Goal: Transaction & Acquisition: Purchase product/service

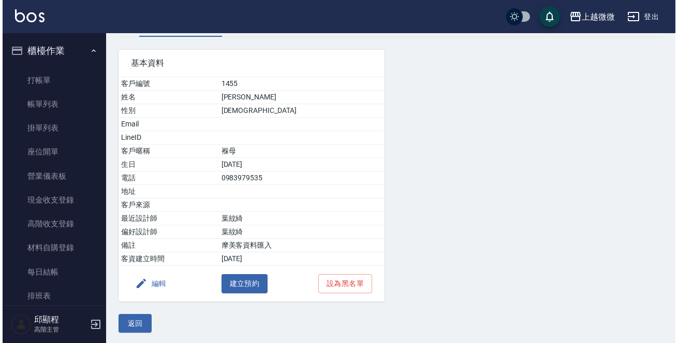
scroll to position [64, 0]
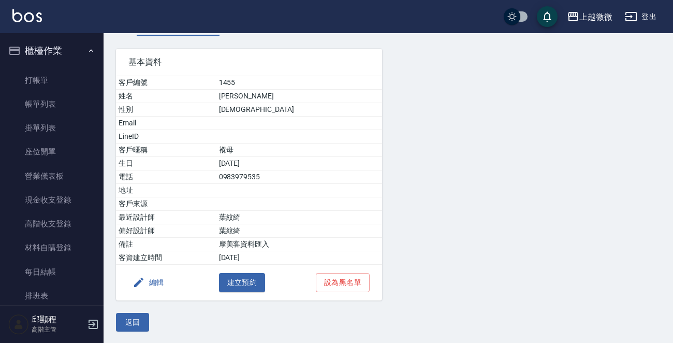
click at [151, 279] on button "編輯" at bounding box center [148, 282] width 40 height 19
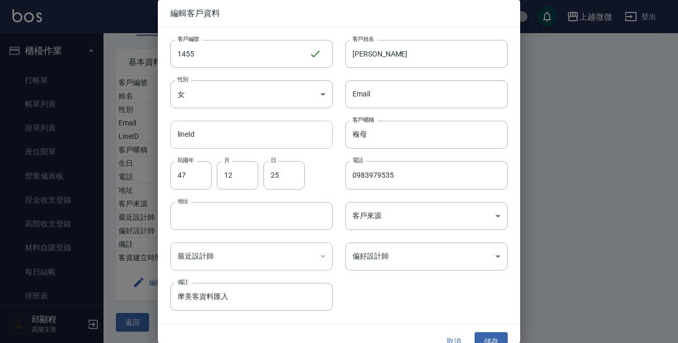
drag, startPoint x: 361, startPoint y: 140, endPoint x: 252, endPoint y: 141, distance: 109.8
click at [253, 141] on div "客戶編號 1455 ​ 客戶編號 客戶姓名 [PERSON_NAME]姓名 性別 女 [DEMOGRAPHIC_DATA] 性別 Email Email li…" at bounding box center [333, 168] width 350 height 283
drag, startPoint x: 235, startPoint y: 295, endPoint x: 96, endPoint y: 290, distance: 139.3
click at [96, 290] on div "編輯客戶資料 客戶編號 1455 ​ 客戶編號 客戶姓名 [PERSON_NAME]姓名 性別 女 [DEMOGRAPHIC_DATA] 性別 Email E…" at bounding box center [339, 171] width 678 height 343
paste input "褓母"
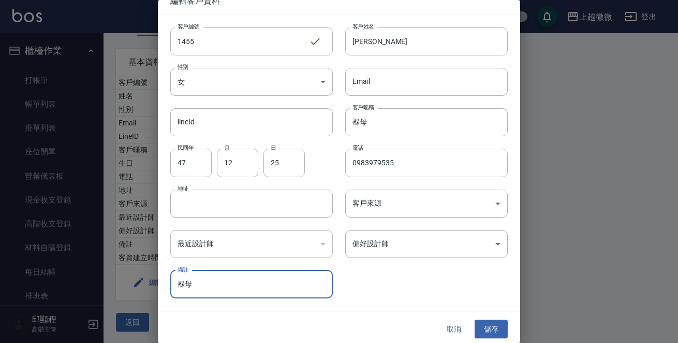
scroll to position [16, 0]
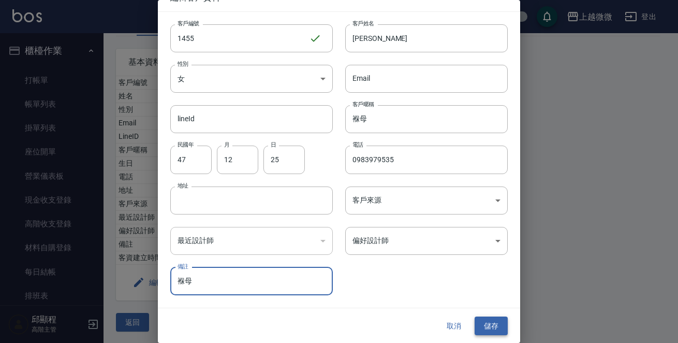
type input "褓母"
click at [491, 326] on button "儲存" at bounding box center [491, 325] width 33 height 19
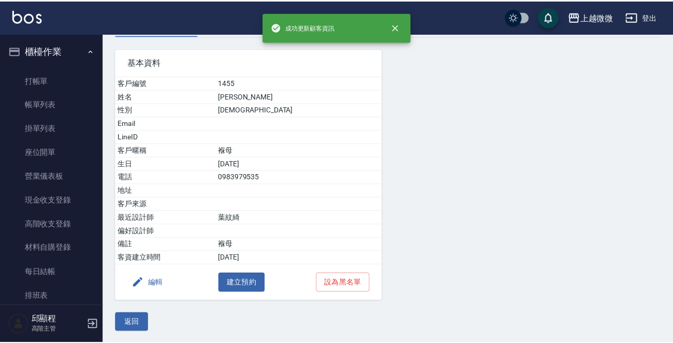
scroll to position [0, 0]
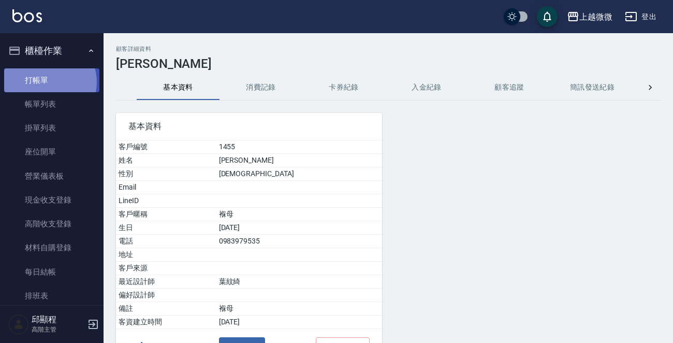
click at [49, 82] on link "打帳單" at bounding box center [51, 80] width 95 height 24
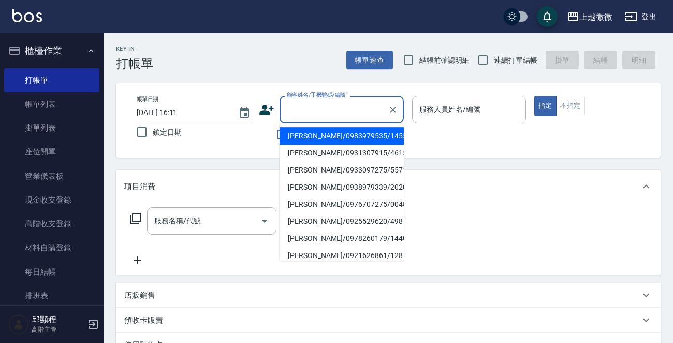
click at [337, 112] on input "顧客姓名/手機號碼/編號" at bounding box center [333, 109] width 99 height 18
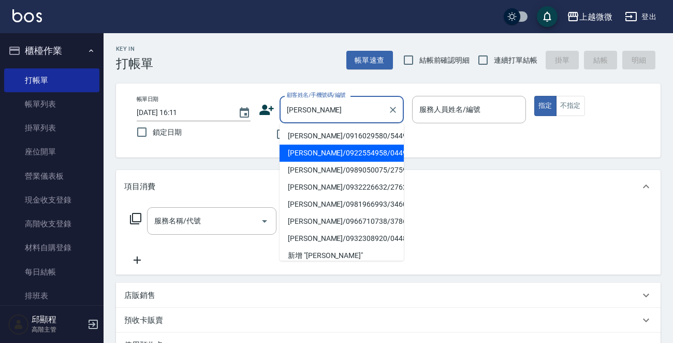
click at [325, 156] on li "[PERSON_NAME]/0922554958/0449" at bounding box center [342, 152] width 124 height 17
type input "[PERSON_NAME]/0922554958/0449"
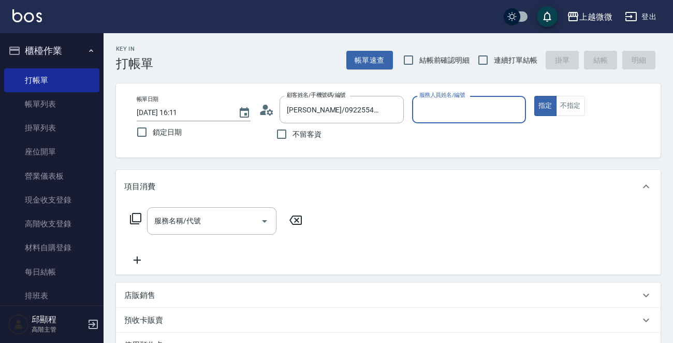
type input "Vivi-6"
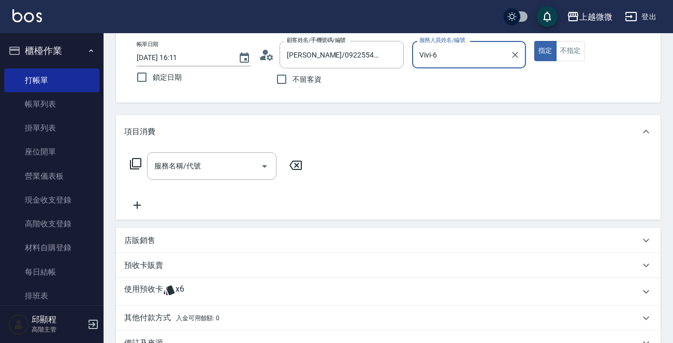
scroll to position [182, 0]
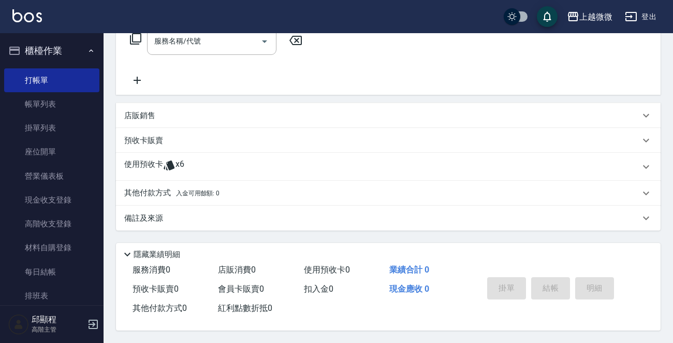
click at [128, 159] on p "使用預收卡" at bounding box center [143, 167] width 39 height 16
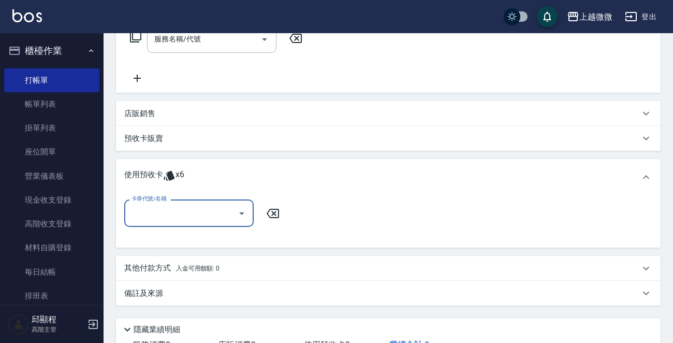
scroll to position [0, 0]
click at [155, 220] on input "卡券代號/名稱" at bounding box center [181, 213] width 105 height 18
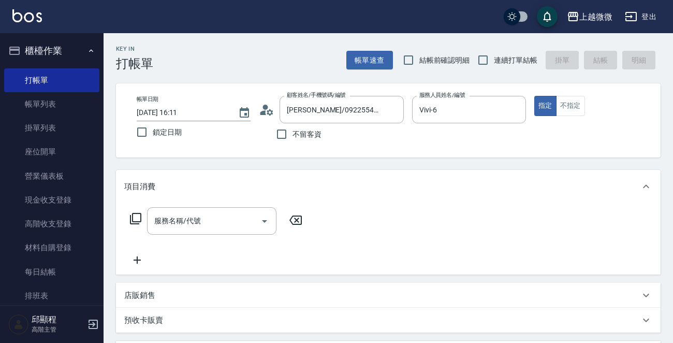
click at [30, 12] on img at bounding box center [27, 15] width 30 height 13
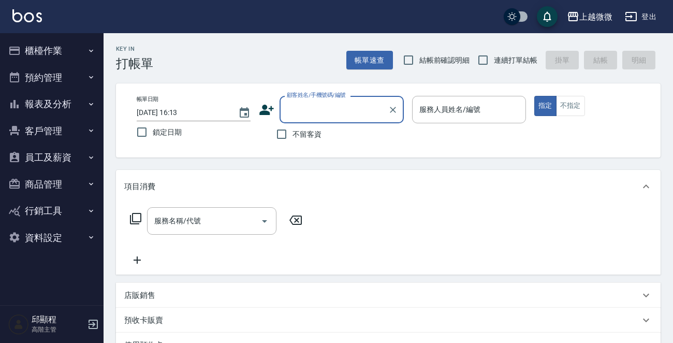
click at [62, 54] on button "櫃檯作業" at bounding box center [51, 50] width 95 height 27
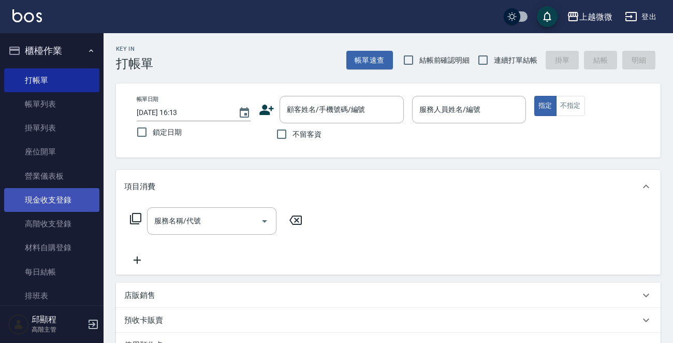
click at [68, 204] on link "現金收支登錄" at bounding box center [51, 200] width 95 height 24
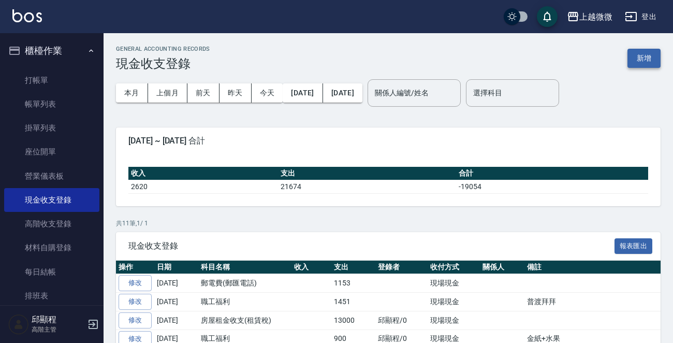
click at [633, 57] on button "新增" at bounding box center [644, 58] width 33 height 19
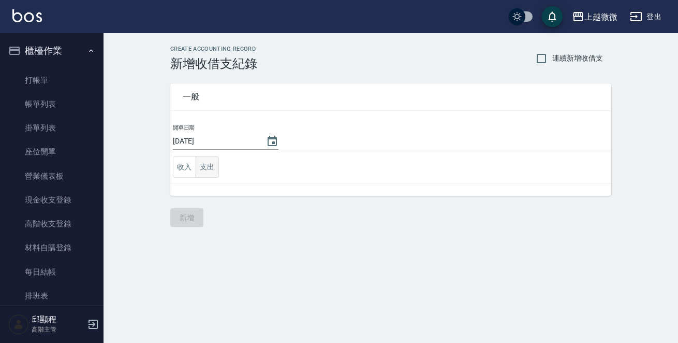
click at [211, 167] on button "支出" at bounding box center [207, 166] width 23 height 21
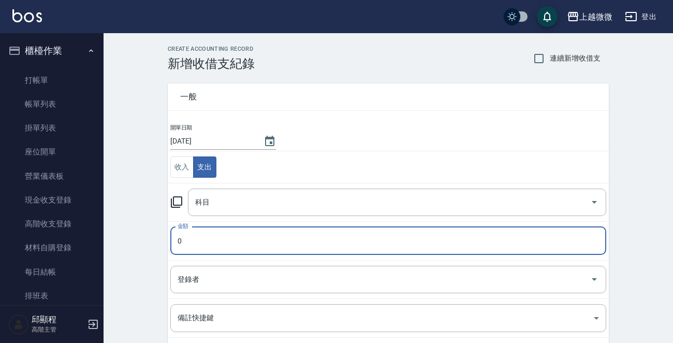
click at [230, 239] on input "0" at bounding box center [388, 241] width 436 height 28
type input "650"
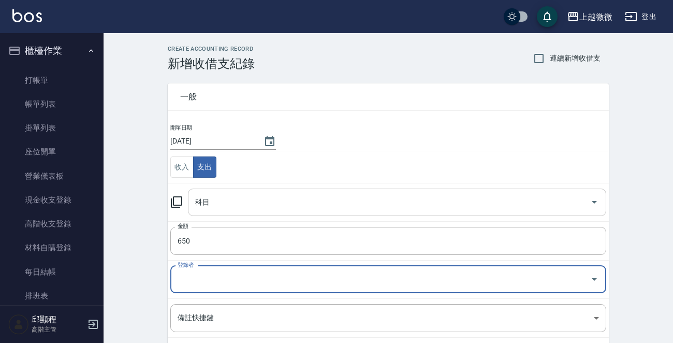
click at [250, 202] on input "科目" at bounding box center [389, 202] width 393 height 18
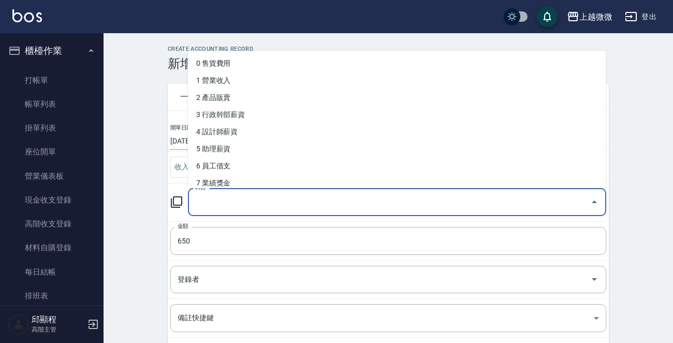
type input "g"
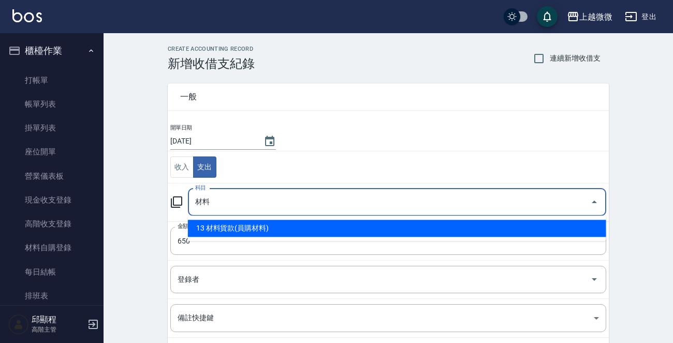
click at [257, 226] on li "13 材料貨款(員購材料)" at bounding box center [397, 228] width 418 height 17
type input "13 材料貨款(員購材料)"
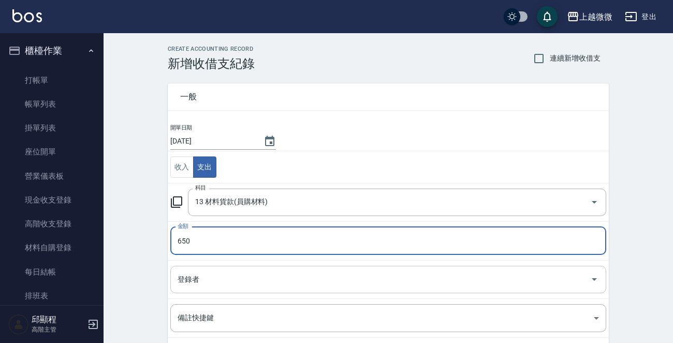
click at [260, 284] on input "登錄者" at bounding box center [380, 279] width 411 height 18
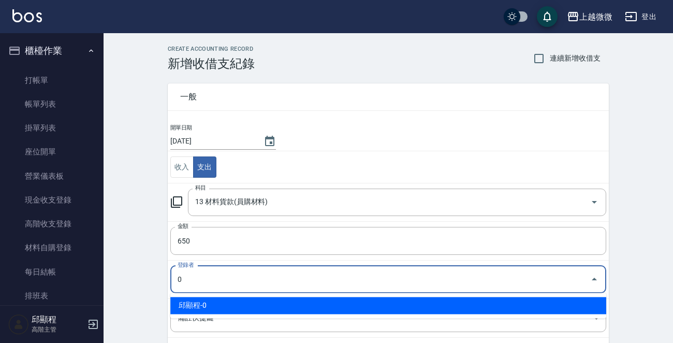
click at [242, 301] on li "邱顯程-0" at bounding box center [388, 305] width 436 height 17
type input "邱顯程-0"
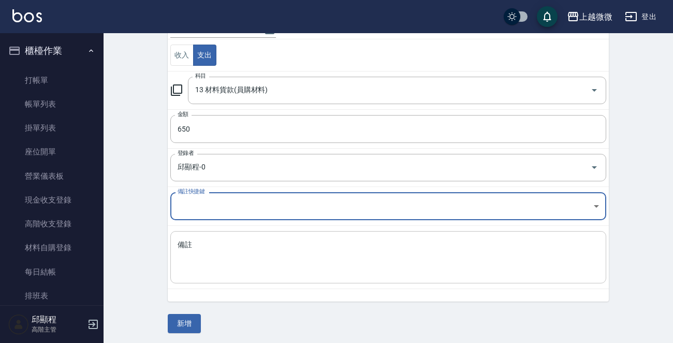
scroll to position [114, 0]
click at [270, 267] on textarea "備註" at bounding box center [388, 255] width 421 height 35
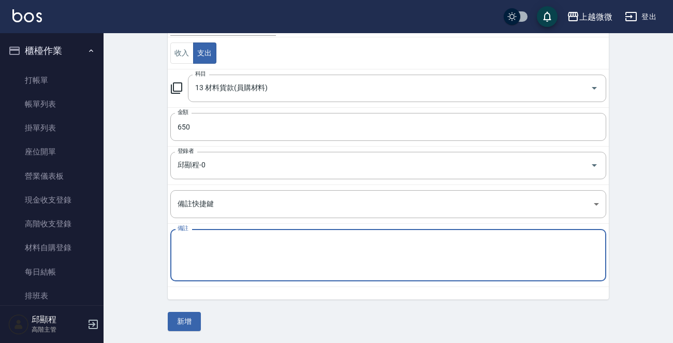
type textarea "f"
type textarea "華麗"
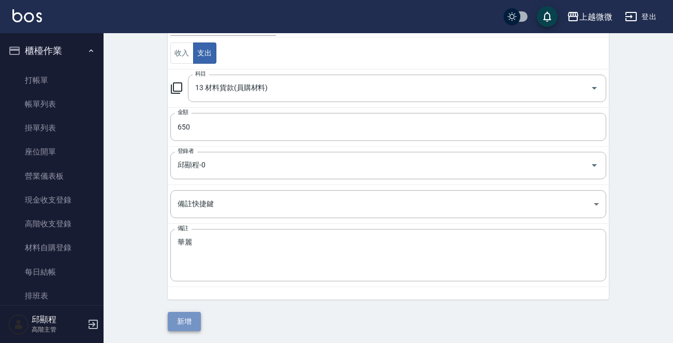
click at [189, 320] on button "新增" at bounding box center [184, 321] width 33 height 19
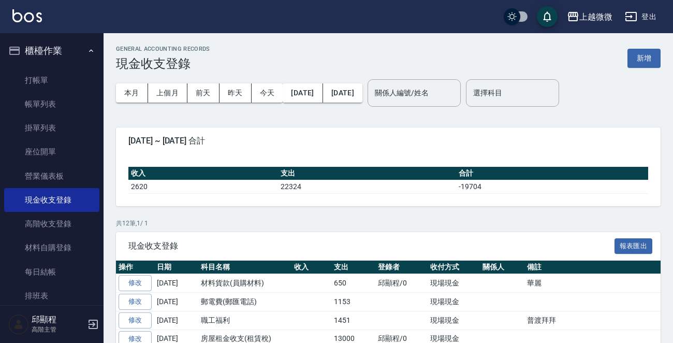
click at [36, 12] on img at bounding box center [27, 15] width 30 height 13
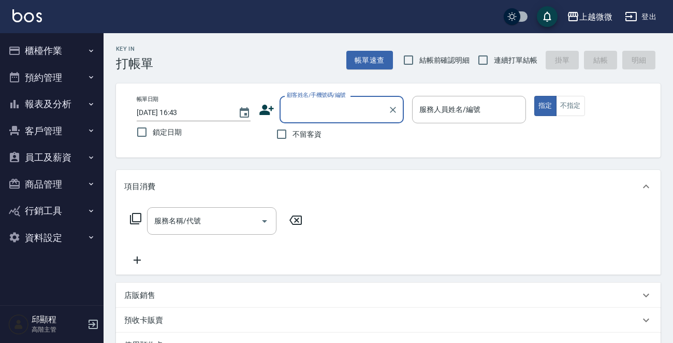
click at [48, 131] on button "客戶管理" at bounding box center [51, 131] width 95 height 27
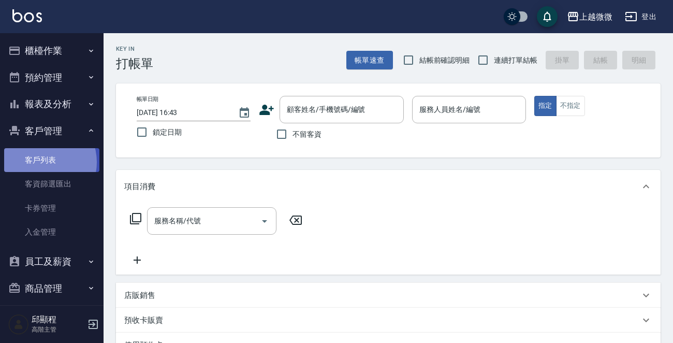
click at [40, 162] on link "客戶列表" at bounding box center [51, 160] width 95 height 24
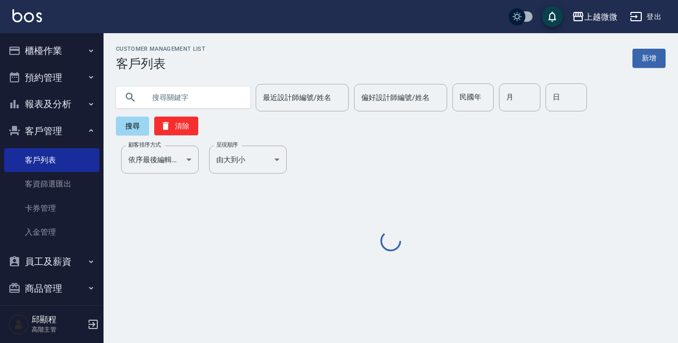
click at [176, 97] on input "text" at bounding box center [193, 97] width 97 height 28
type input "x"
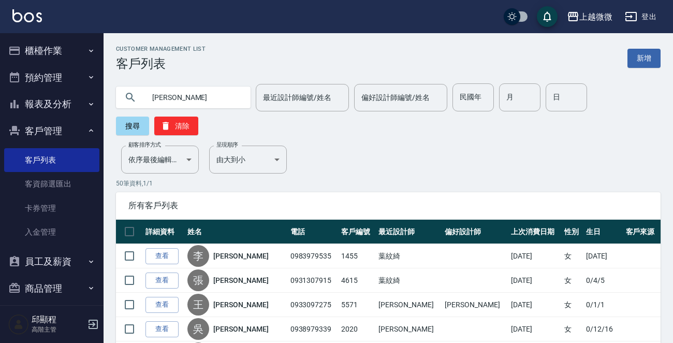
type input "[PERSON_NAME]"
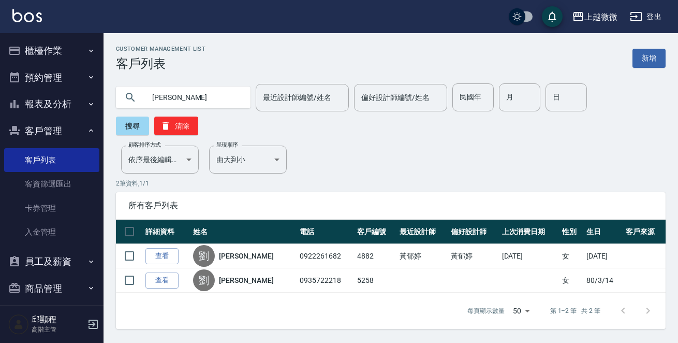
click at [48, 51] on button "櫃檯作業" at bounding box center [51, 50] width 95 height 27
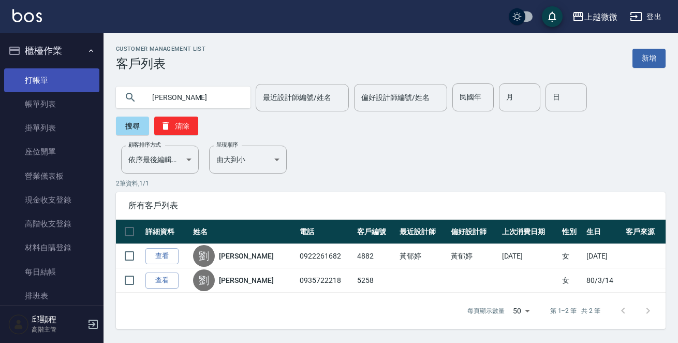
click at [45, 82] on link "打帳單" at bounding box center [51, 80] width 95 height 24
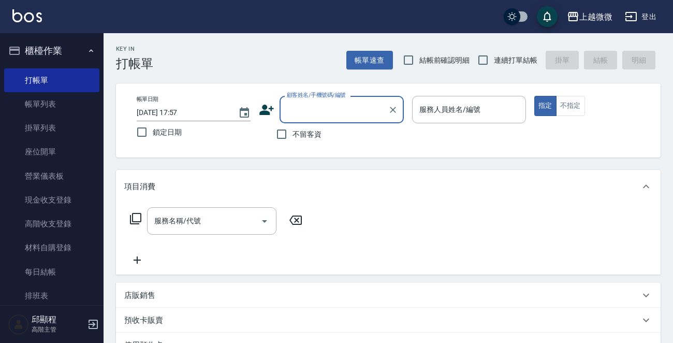
click at [323, 117] on input "顧客姓名/手機號碼/編號" at bounding box center [333, 109] width 99 height 18
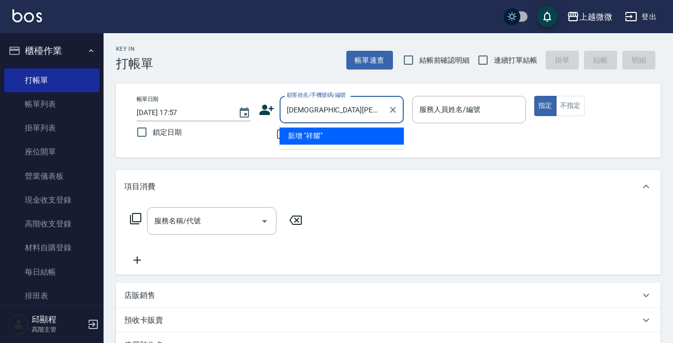
type input "祥"
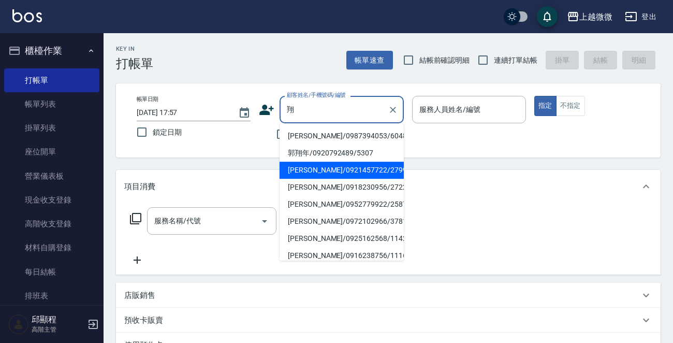
drag, startPoint x: 308, startPoint y: 165, endPoint x: 330, endPoint y: 171, distance: 23.1
click at [309, 165] on li "[PERSON_NAME]/0921457722/2799" at bounding box center [342, 170] width 124 height 17
type input "[PERSON_NAME]/0921457722/2799"
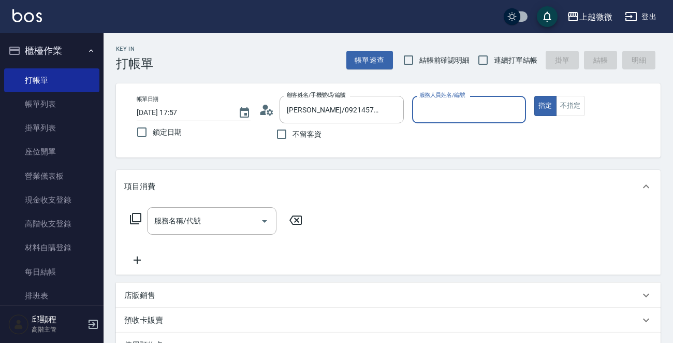
type input "Selin-5"
click at [186, 214] on input "服務名稱/代號" at bounding box center [204, 221] width 105 height 18
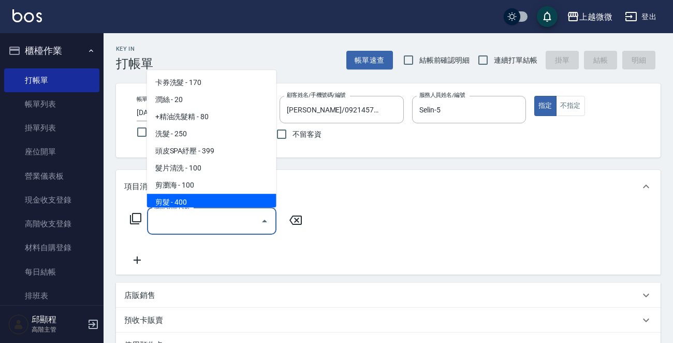
click at [203, 200] on span "剪髮 - 400" at bounding box center [211, 202] width 129 height 17
type input "剪髮(B02)"
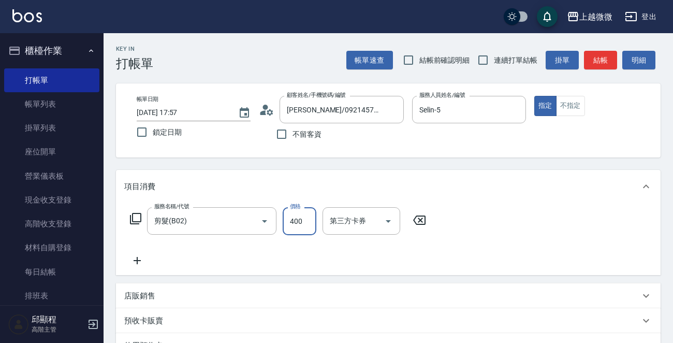
click at [305, 217] on input "400" at bounding box center [300, 221] width 34 height 28
type input "350"
click at [139, 258] on icon at bounding box center [137, 260] width 26 height 12
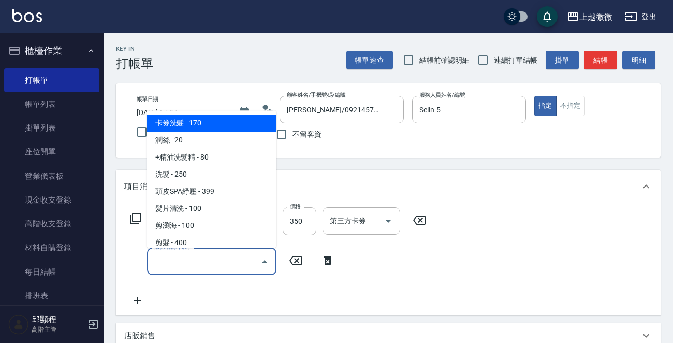
click at [203, 259] on input "服務名稱/代號" at bounding box center [204, 261] width 105 height 18
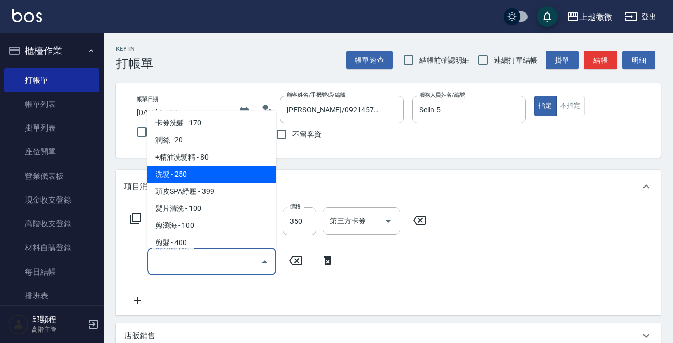
click at [202, 172] on span "洗髮 - 250" at bounding box center [211, 174] width 129 height 17
type input "洗髮(A03)"
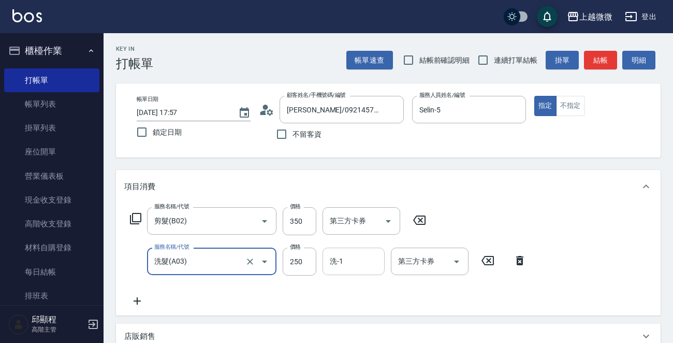
click at [345, 270] on div "洗-1" at bounding box center [354, 260] width 62 height 27
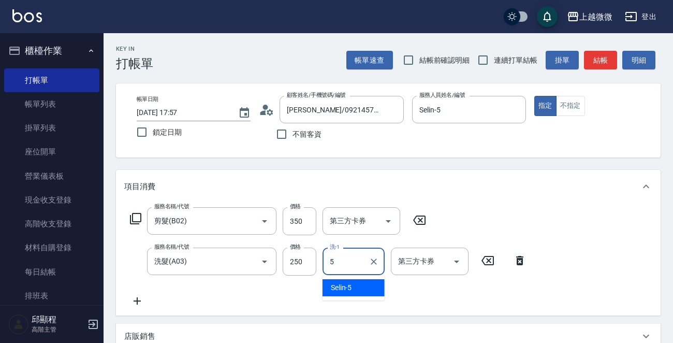
click at [348, 289] on span "Selin -5" at bounding box center [341, 287] width 21 height 11
type input "Selin-5"
click at [137, 136] on input "鎖定日期" at bounding box center [142, 132] width 22 height 22
checkbox input "true"
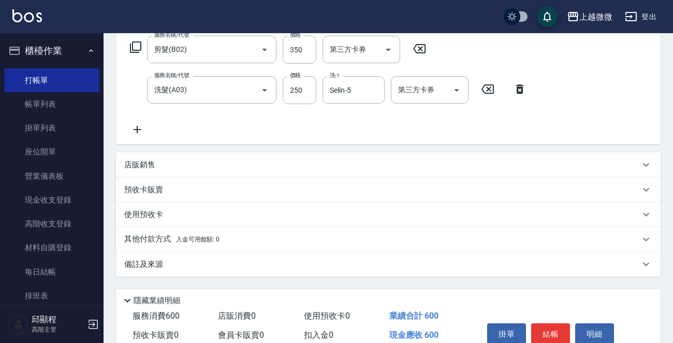
scroll to position [220, 0]
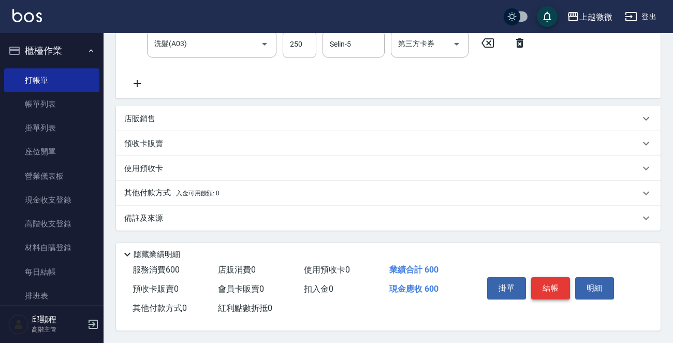
click at [558, 282] on button "結帳" at bounding box center [550, 288] width 39 height 22
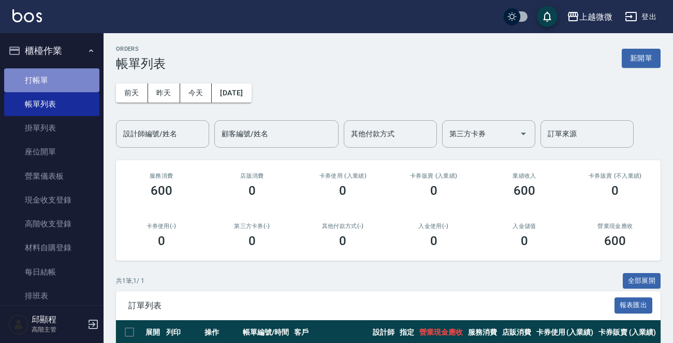
click at [59, 72] on link "打帳單" at bounding box center [51, 80] width 95 height 24
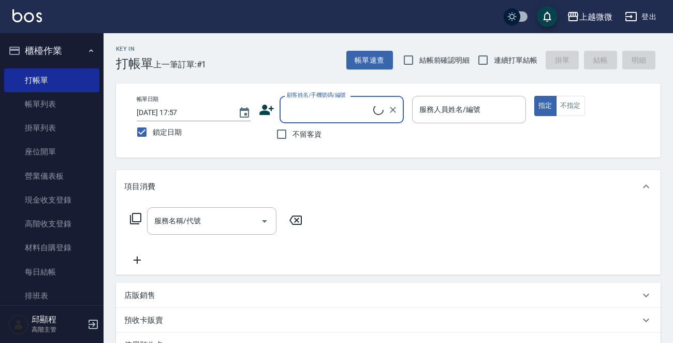
click at [322, 112] on input "顧客姓名/手機號碼/編號" at bounding box center [328, 109] width 89 height 18
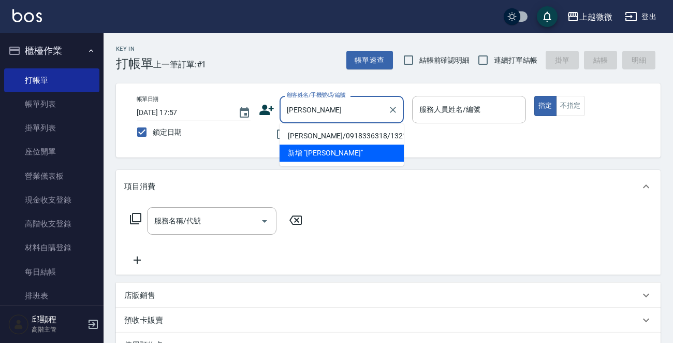
click at [326, 139] on li "[PERSON_NAME]/0918336318/1321" at bounding box center [342, 135] width 124 height 17
type input "[PERSON_NAME]/0918336318/1321"
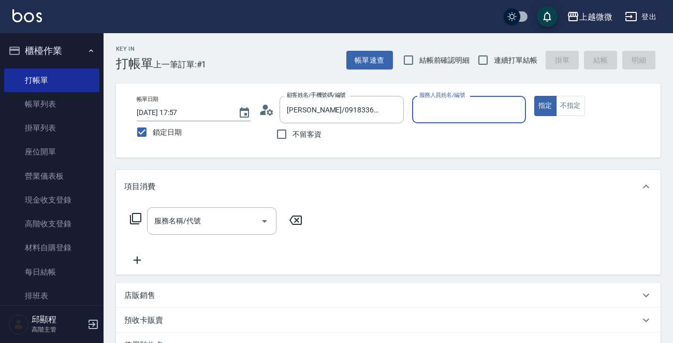
type input "Vivi-6"
click at [200, 220] on input "服務名稱/代號" at bounding box center [204, 221] width 105 height 18
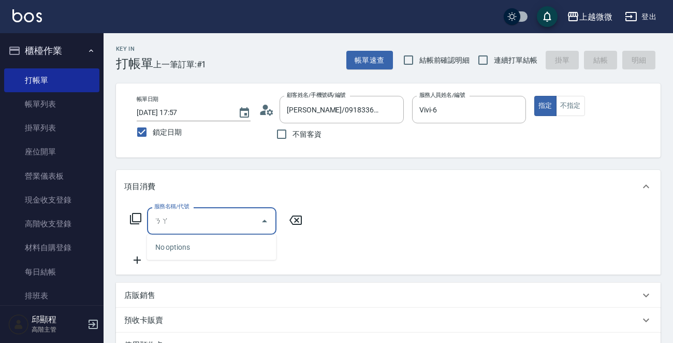
type input "娜"
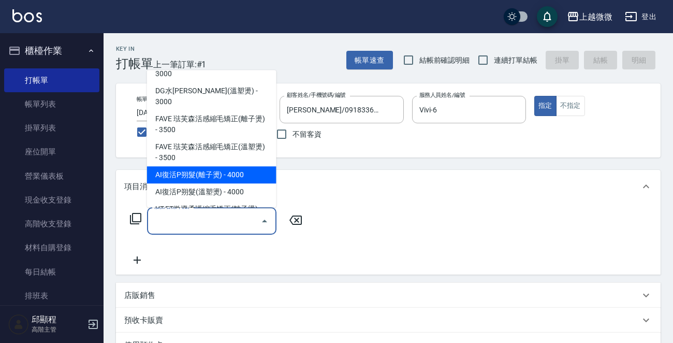
scroll to position [311, 0]
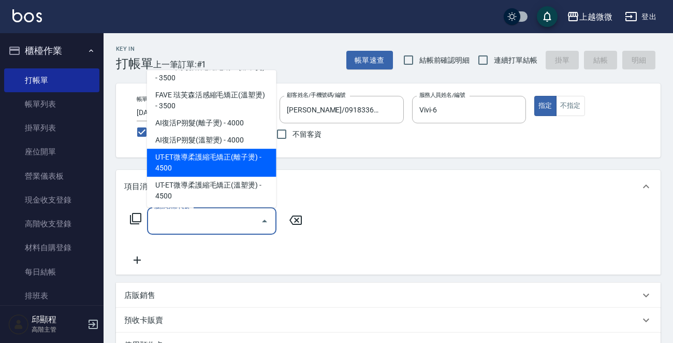
click at [212, 149] on span "UT-ET微導柔護縮毛矯正(離子燙) - 4500" at bounding box center [211, 163] width 129 height 28
type input "UT-ET微導柔護縮毛矯正(離子燙)(C13)"
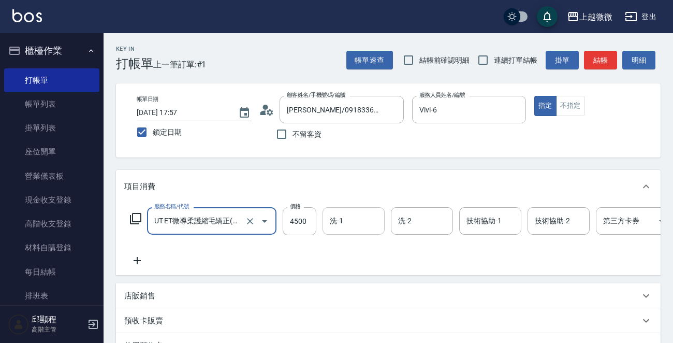
click at [344, 220] on input "洗-1" at bounding box center [353, 221] width 53 height 18
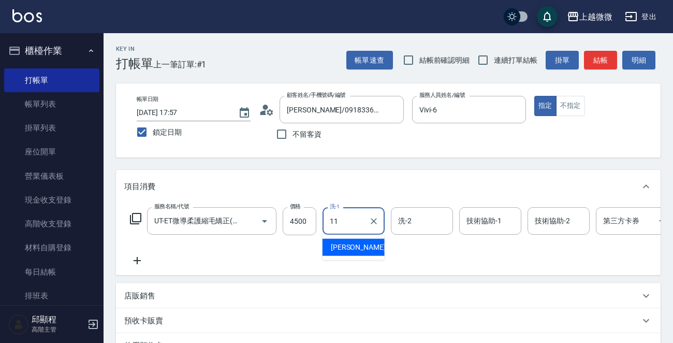
click at [363, 238] on ul "[PERSON_NAME] -11" at bounding box center [354, 247] width 62 height 25
drag, startPoint x: 365, startPoint y: 244, endPoint x: 404, endPoint y: 228, distance: 42.7
click at [364, 243] on div "[PERSON_NAME] -11" at bounding box center [354, 247] width 62 height 17
type input "[PERSON_NAME]-11"
click at [418, 222] on input "洗-2" at bounding box center [422, 221] width 53 height 18
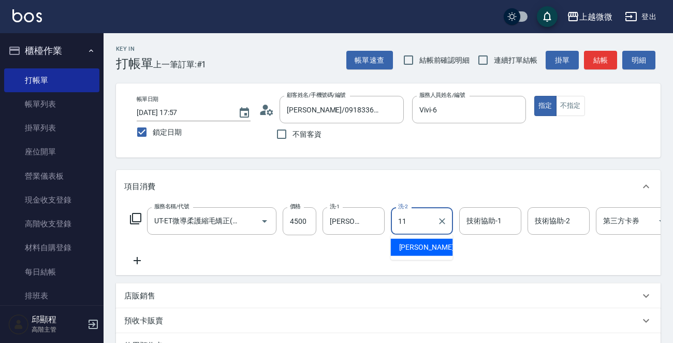
click at [413, 244] on span "[PERSON_NAME] -11" at bounding box center [431, 247] width 65 height 11
click at [497, 232] on div "技術協助-1" at bounding box center [490, 220] width 62 height 27
type input "[PERSON_NAME]-11"
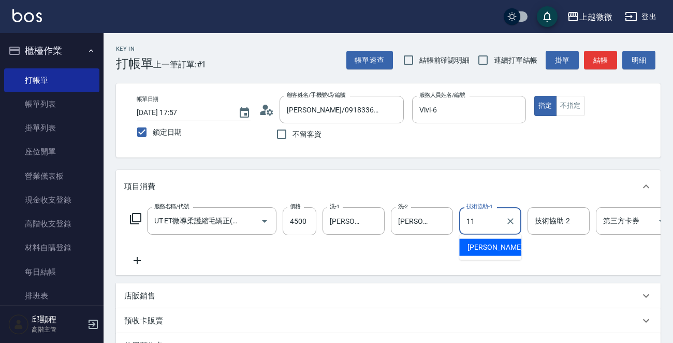
drag, startPoint x: 497, startPoint y: 242, endPoint x: 536, endPoint y: 227, distance: 42.1
click at [491, 246] on span "[PERSON_NAME] -11" at bounding box center [500, 247] width 65 height 11
type input "[PERSON_NAME]-11"
click at [557, 215] on div "技術協助-2 技術協助-2" at bounding box center [559, 220] width 62 height 27
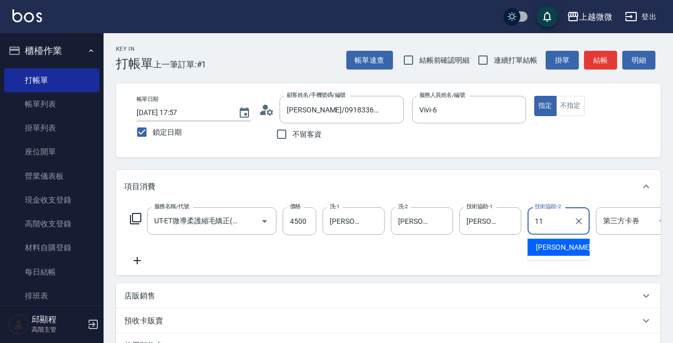
click at [550, 244] on span "[PERSON_NAME] -11" at bounding box center [568, 247] width 65 height 11
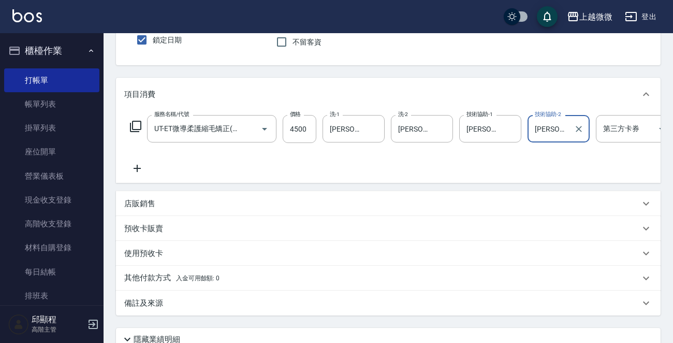
scroll to position [155, 0]
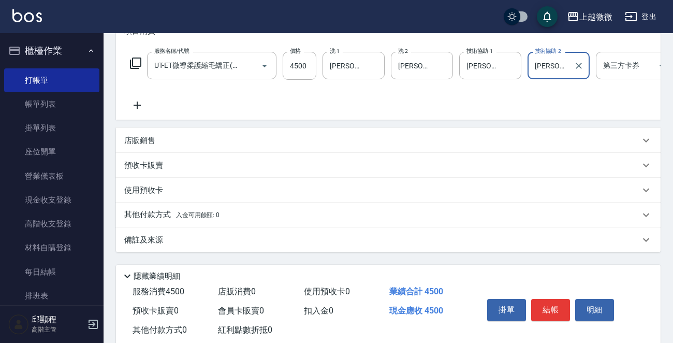
type input "[PERSON_NAME]-11"
click at [142, 245] on p "備註及來源" at bounding box center [143, 240] width 39 height 11
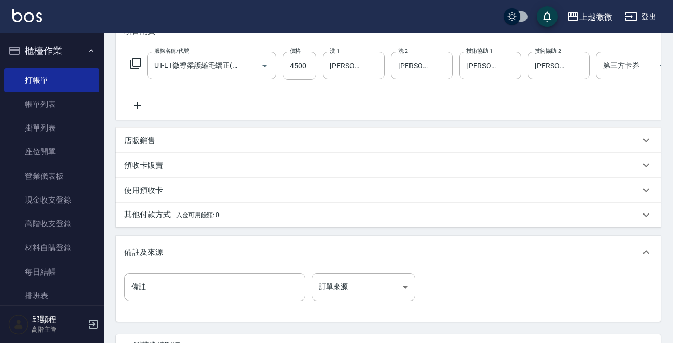
click at [180, 280] on div "備註 備註 訂單來源 ​ 訂單來源" at bounding box center [388, 295] width 545 height 53
click at [183, 289] on input "備註" at bounding box center [214, 287] width 181 height 28
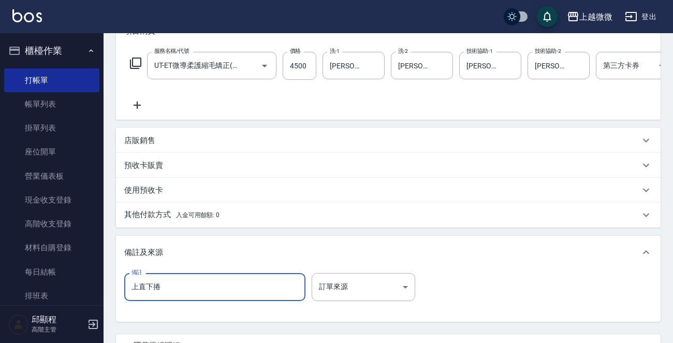
type input "上直下捲"
click at [156, 221] on p "其他付款方式 入金可用餘額: 0" at bounding box center [171, 214] width 95 height 11
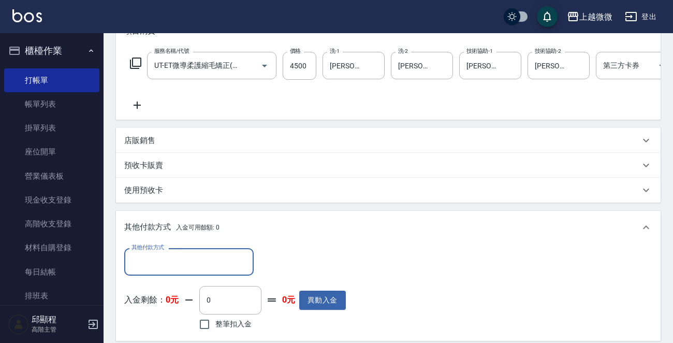
scroll to position [0, 0]
click at [167, 264] on input "其他付款方式" at bounding box center [189, 262] width 120 height 18
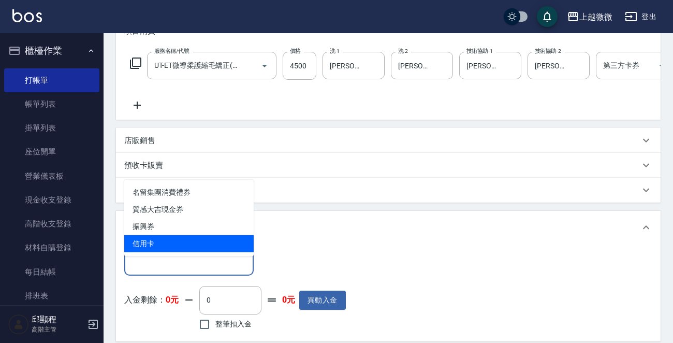
click at [175, 236] on span "信用卡" at bounding box center [188, 243] width 129 height 17
type input "信用卡"
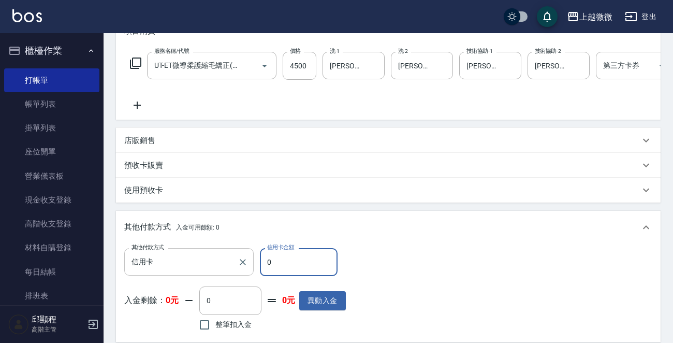
drag, startPoint x: 254, startPoint y: 267, endPoint x: 223, endPoint y: 267, distance: 31.1
click at [223, 267] on div "其他付款方式 信用卡 其他付款方式 信用卡金額 0 信用卡金額" at bounding box center [235, 262] width 222 height 28
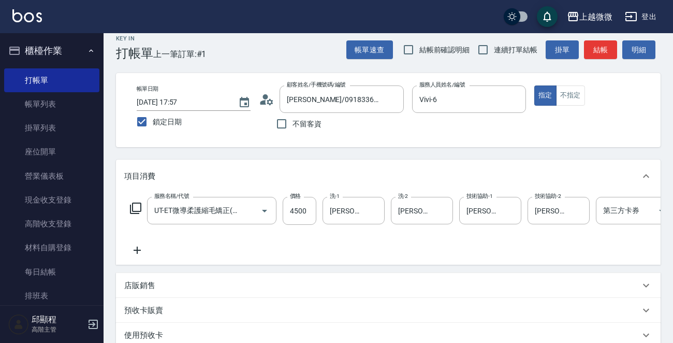
scroll to position [9, 0]
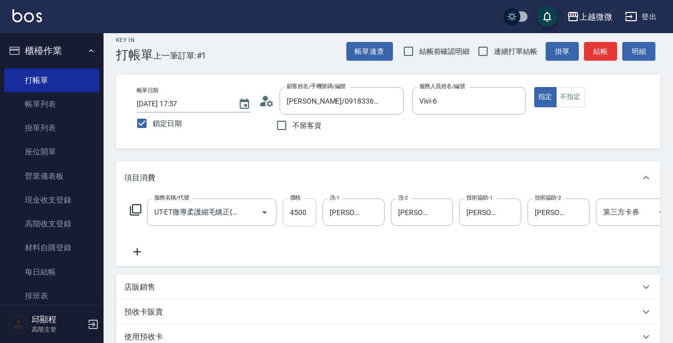
type input "3750"
click at [296, 207] on input "4500" at bounding box center [300, 212] width 34 height 28
type input "3"
type input "0"
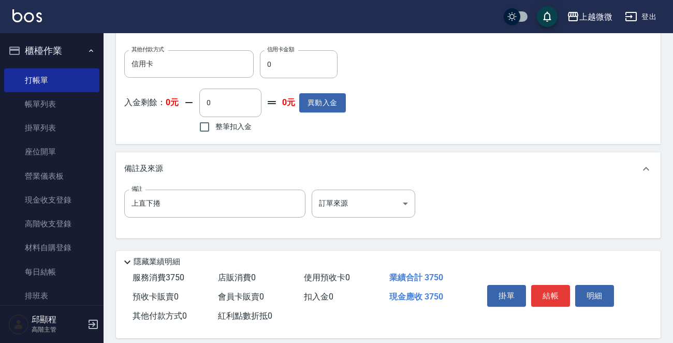
scroll to position [371, 0]
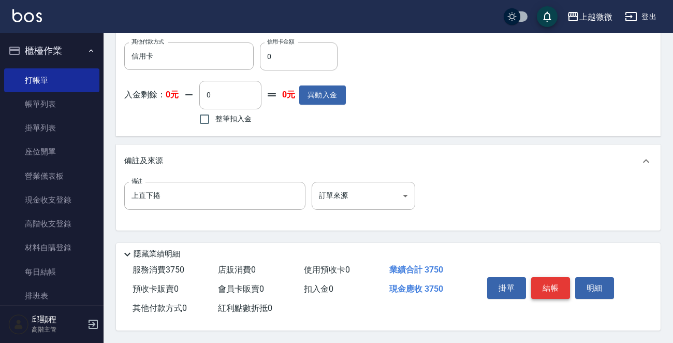
type input "3750"
click at [559, 286] on button "結帳" at bounding box center [550, 288] width 39 height 22
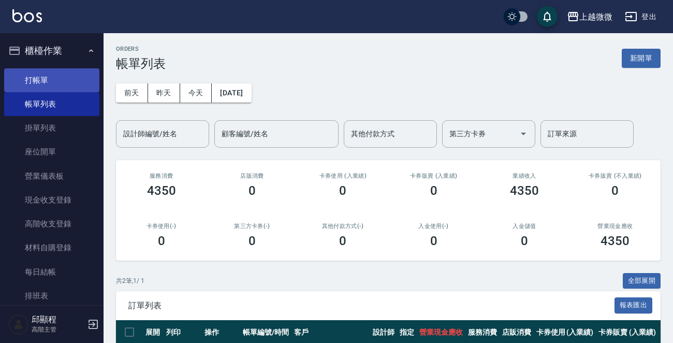
click at [51, 78] on link "打帳單" at bounding box center [51, 80] width 95 height 24
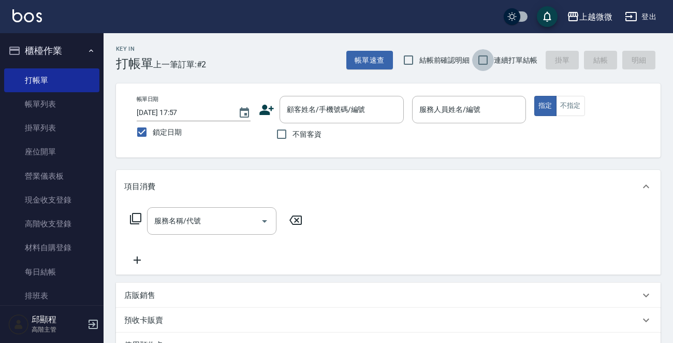
click at [481, 60] on input "連續打單結帳" at bounding box center [483, 60] width 22 height 22
checkbox input "true"
click at [485, 103] on input "服務人員姓名/編號" at bounding box center [469, 109] width 105 height 18
type input "ㄆ"
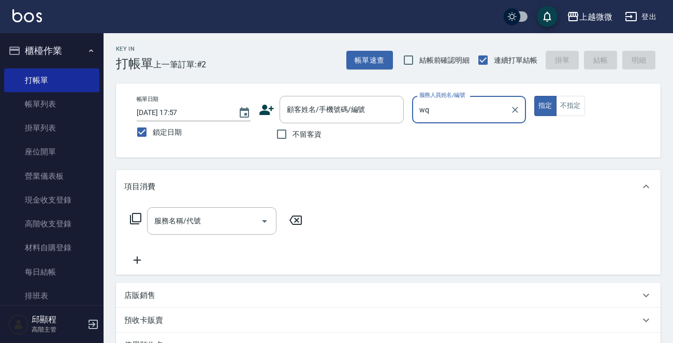
type input "w"
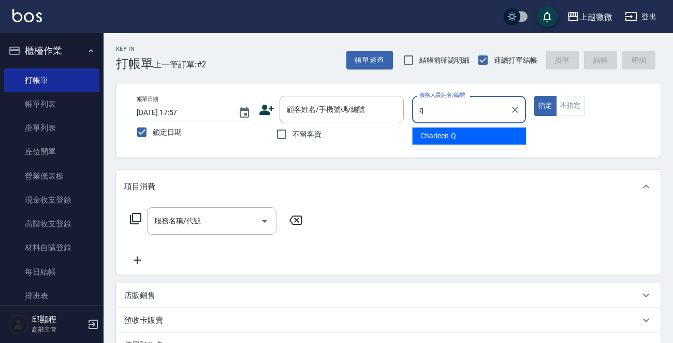
click at [453, 132] on span "Charleen -Q" at bounding box center [438, 135] width 36 height 11
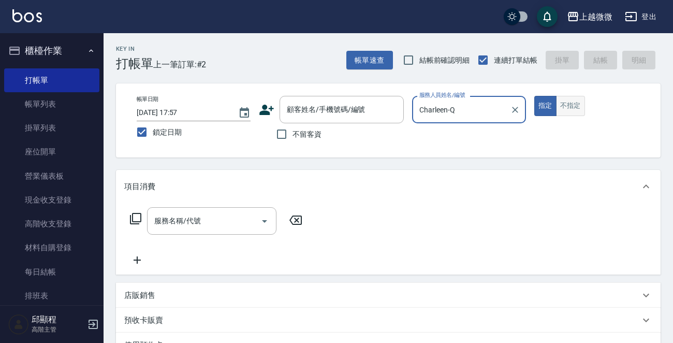
type input "Charleen-Q"
click at [566, 106] on button "不指定" at bounding box center [570, 106] width 29 height 20
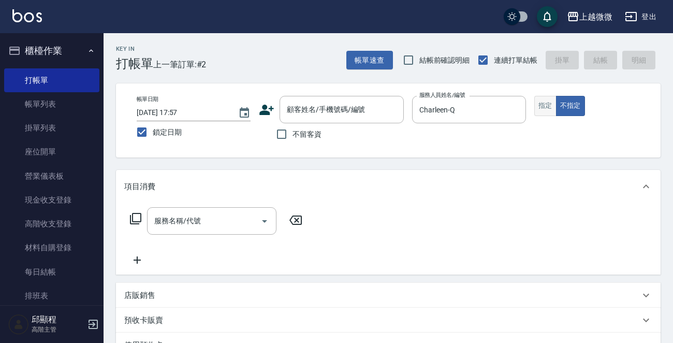
click at [545, 106] on button "指定" at bounding box center [545, 106] width 22 height 20
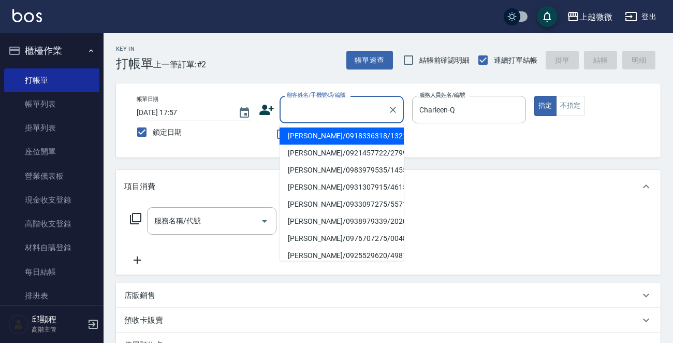
click at [330, 113] on input "顧客姓名/手機號碼/編號" at bounding box center [333, 109] width 99 height 18
type input "f"
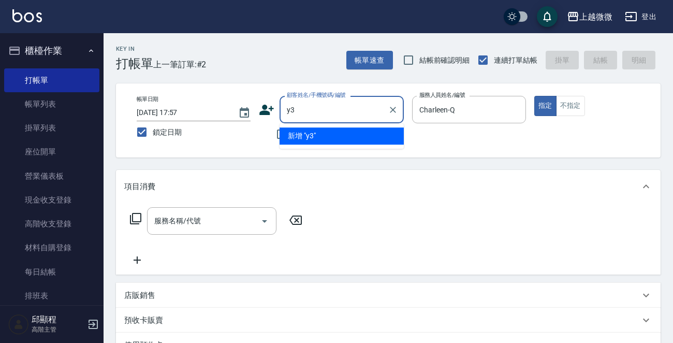
type input "y"
type input "5"
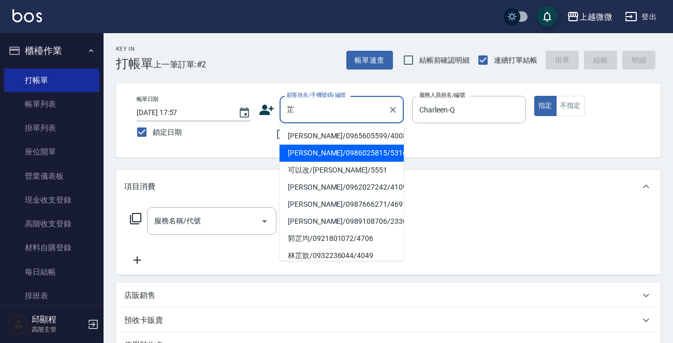
click at [339, 154] on li "[PERSON_NAME]/0986025815/5316" at bounding box center [342, 152] width 124 height 17
type input "[PERSON_NAME]/0986025815/5316"
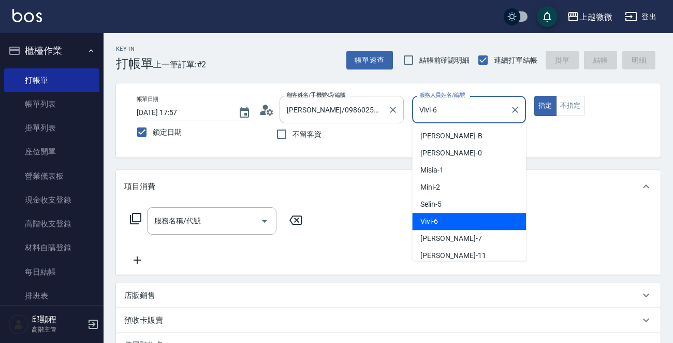
drag, startPoint x: 459, startPoint y: 112, endPoint x: 361, endPoint y: 111, distance: 97.9
click at [361, 111] on div "帳單日期 [DATE] 17:57 鎖定日期 顧客姓名/手機號碼/編號 [PERSON_NAME]/0986025815/5316 顧客姓名/手機號碼/編號 …" at bounding box center [388, 120] width 520 height 49
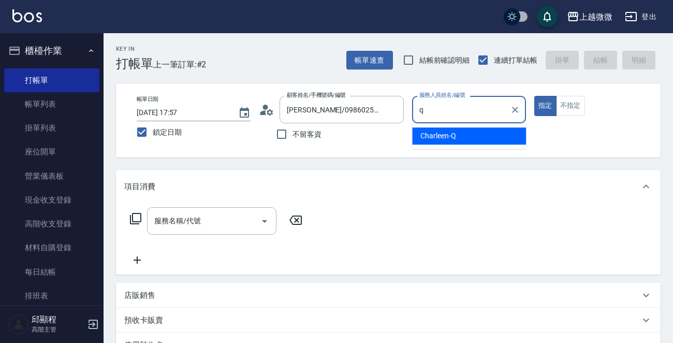
click at [469, 134] on div "Charleen -Q" at bounding box center [469, 135] width 114 height 17
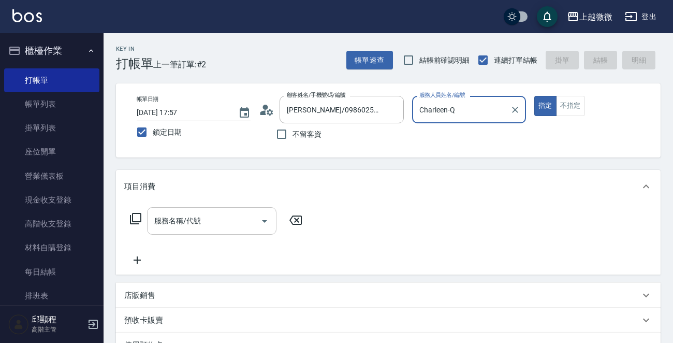
type input "Charleen-Q"
click at [217, 220] on input "服務名稱/代號" at bounding box center [204, 221] width 105 height 18
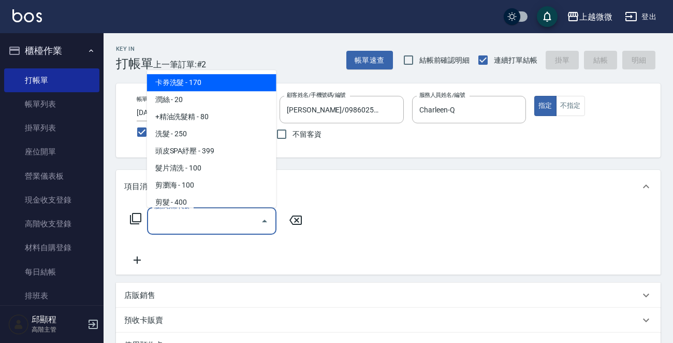
type input "ㄑ"
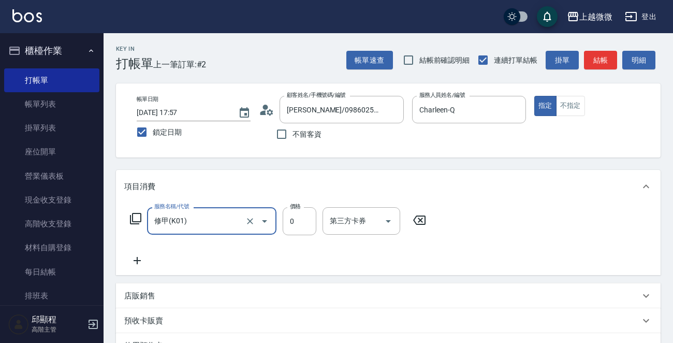
type input "修甲(K01)"
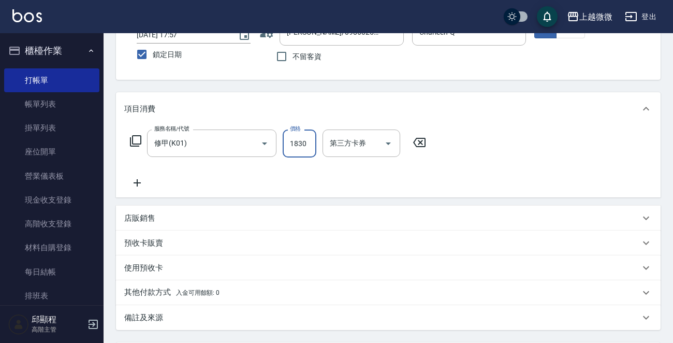
scroll to position [180, 0]
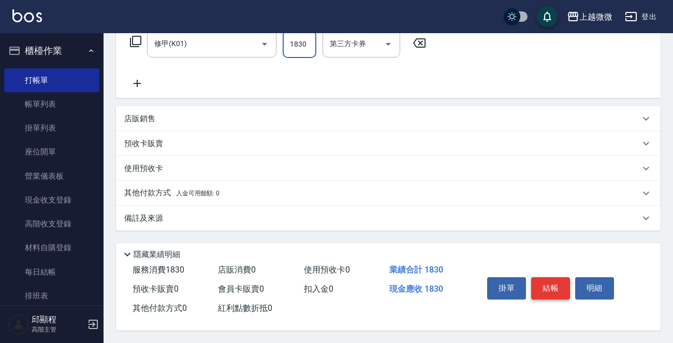
type input "1830"
click at [540, 279] on button "結帳" at bounding box center [550, 288] width 39 height 22
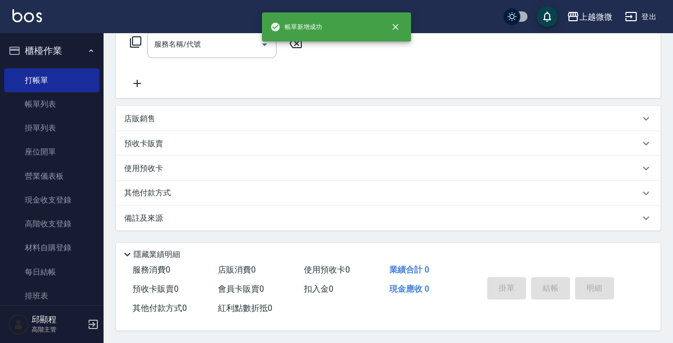
scroll to position [0, 0]
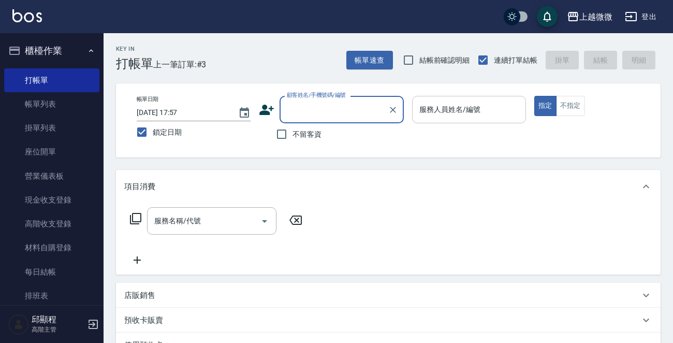
click at [465, 110] on input "服務人員姓名/編號" at bounding box center [469, 109] width 105 height 18
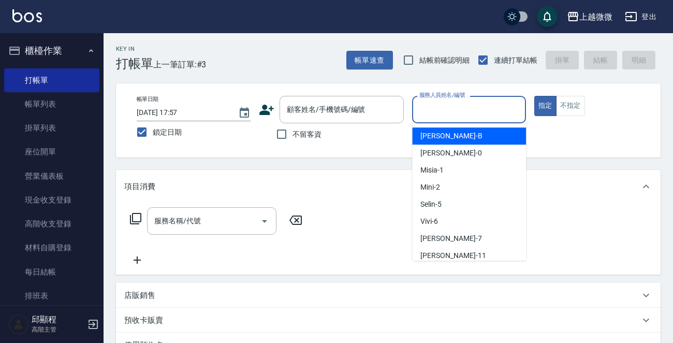
type input "ㄆ"
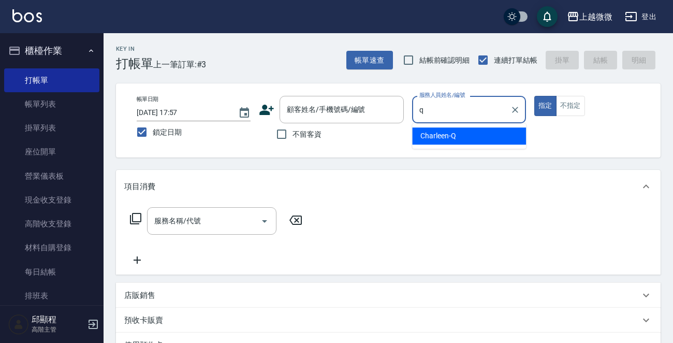
click at [450, 138] on span "Charleen -Q" at bounding box center [438, 135] width 36 height 11
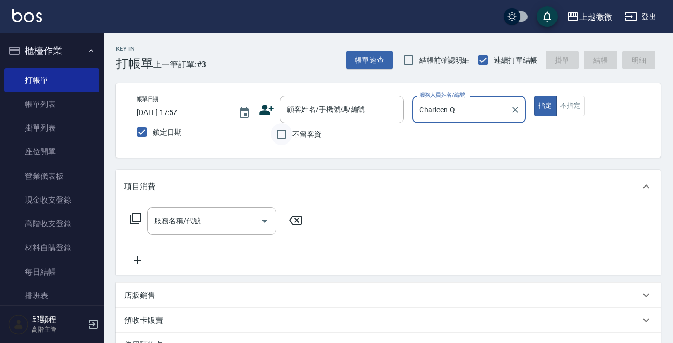
type input "Charleen-Q"
click at [283, 133] on input "不留客資" at bounding box center [282, 134] width 22 height 22
checkbox input "true"
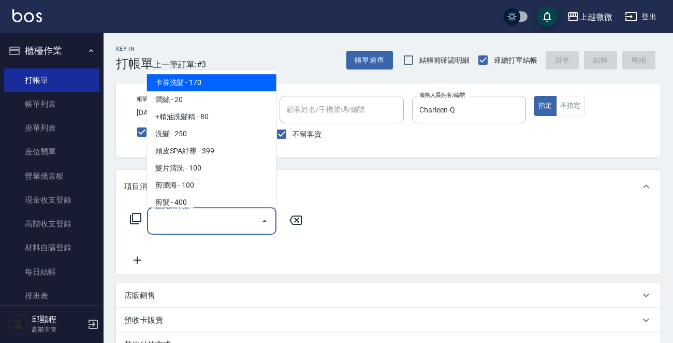
click at [215, 217] on input "服務名稱/代號" at bounding box center [204, 221] width 105 height 18
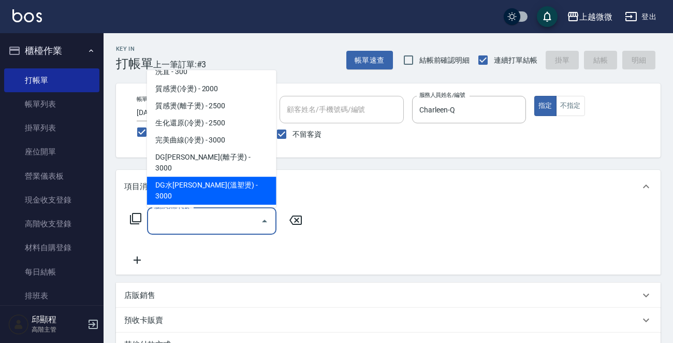
scroll to position [259, 0]
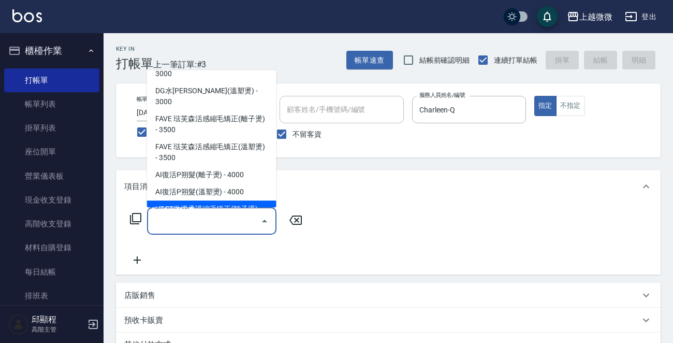
click at [217, 214] on input "服務名稱/代號" at bounding box center [204, 221] width 105 height 18
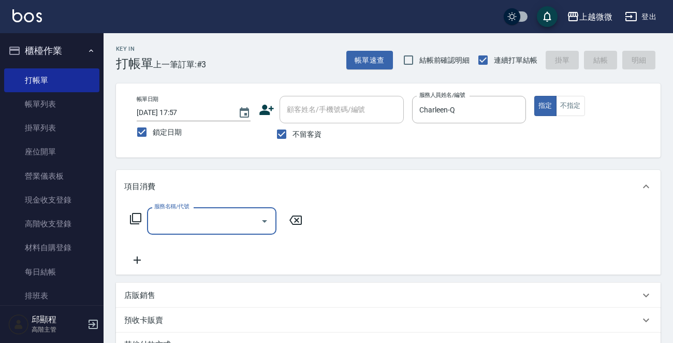
type input "v"
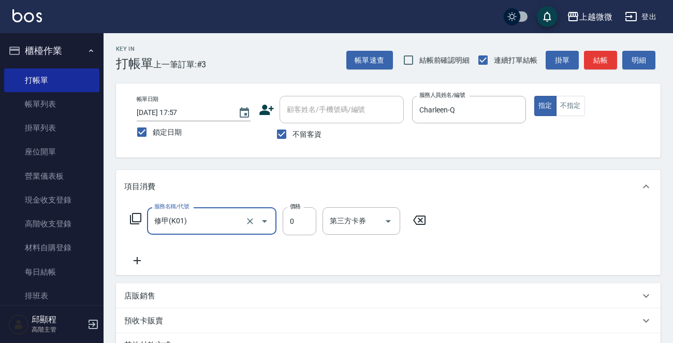
type input "修甲(K01)"
type input "18"
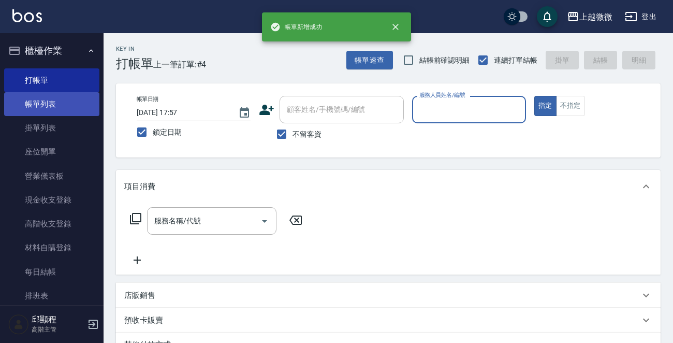
click at [66, 101] on link "帳單列表" at bounding box center [51, 104] width 95 height 24
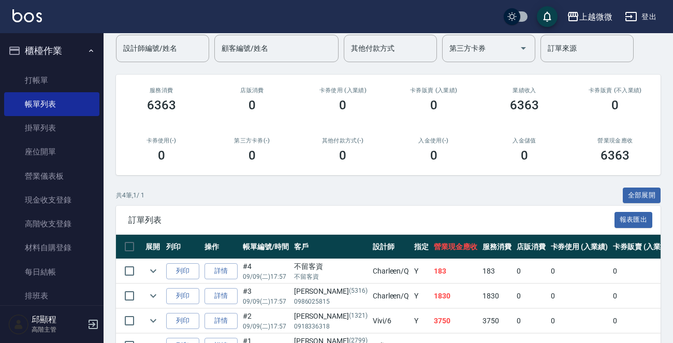
scroll to position [149, 0]
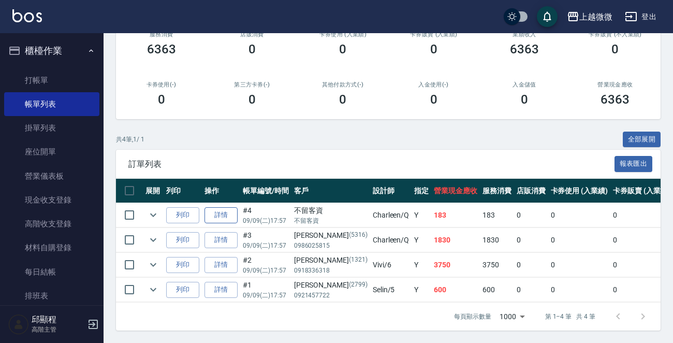
click at [224, 207] on link "詳情" at bounding box center [221, 215] width 33 height 16
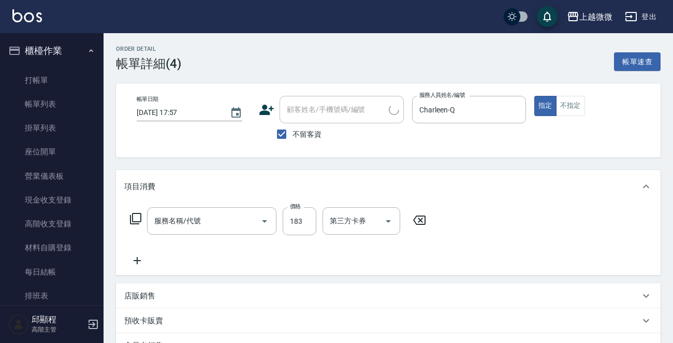
type input "[DATE] 17:57"
checkbox input "true"
type input "Charleen-Q"
type input "修甲(K01)"
click at [315, 98] on div "顧客姓名/手機號碼/編號" at bounding box center [342, 109] width 124 height 27
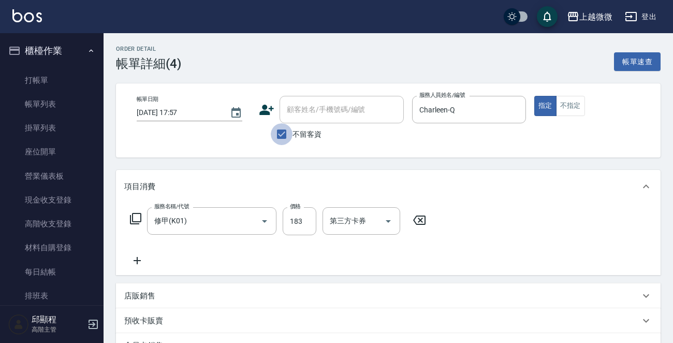
click at [280, 133] on input "不留客資" at bounding box center [282, 134] width 22 height 22
checkbox input "false"
click at [305, 220] on input "183" at bounding box center [300, 221] width 34 height 28
click at [301, 219] on input "183" at bounding box center [300, 221] width 34 height 28
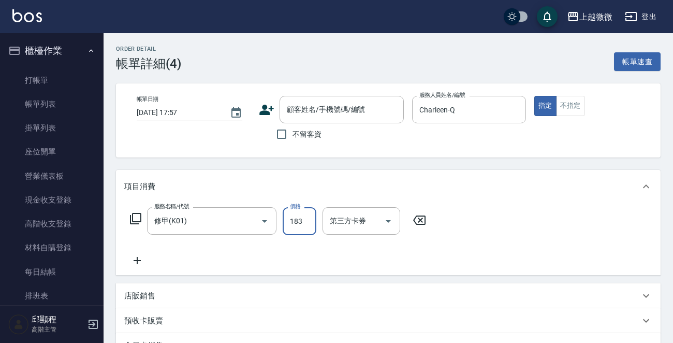
click at [301, 220] on input "183" at bounding box center [300, 221] width 34 height 28
type input "1820"
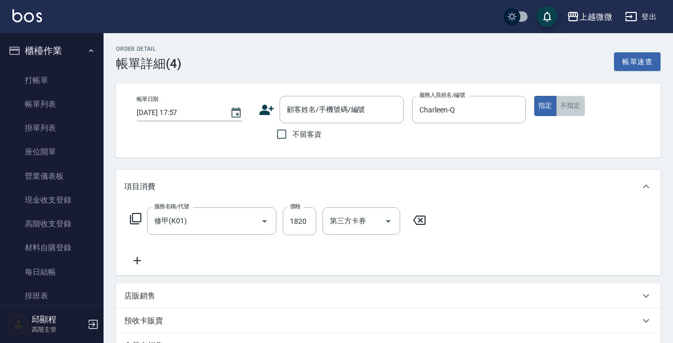
click at [579, 104] on button "不指定" at bounding box center [570, 106] width 29 height 20
click at [547, 105] on button "指定" at bounding box center [545, 106] width 22 height 20
click at [284, 137] on input "不留客資" at bounding box center [282, 134] width 22 height 22
checkbox input "true"
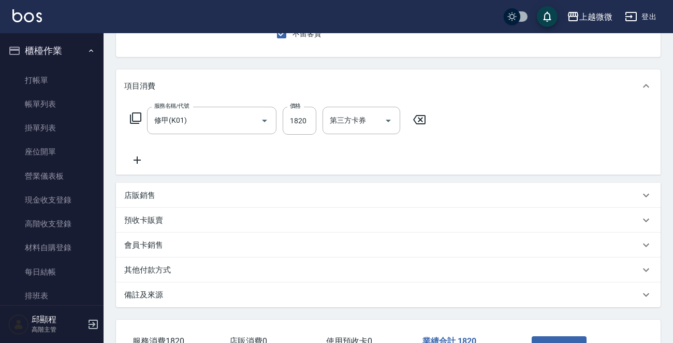
scroll to position [174, 0]
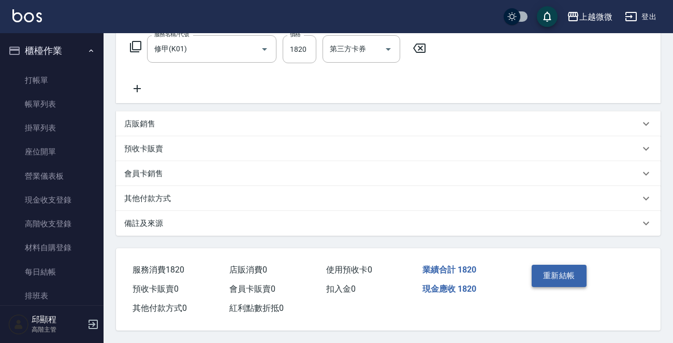
click at [563, 279] on button "重新結帳" at bounding box center [559, 276] width 55 height 22
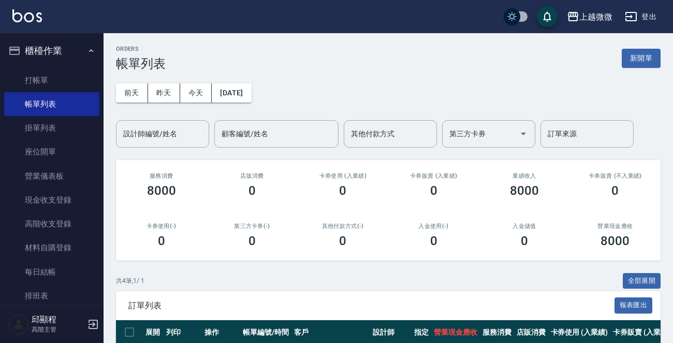
click at [68, 75] on link "打帳單" at bounding box center [51, 80] width 95 height 24
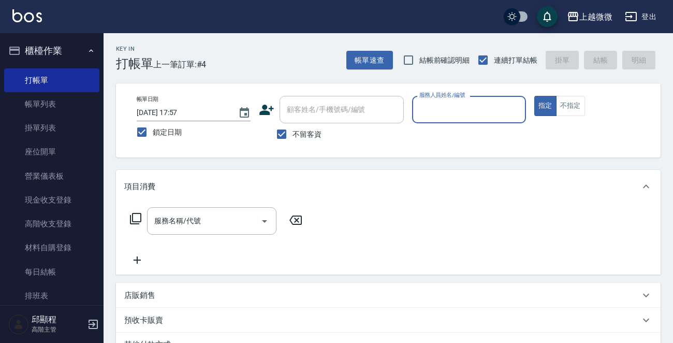
drag, startPoint x: 284, startPoint y: 135, endPoint x: 296, endPoint y: 123, distance: 16.9
click at [287, 132] on input "不留客資" at bounding box center [282, 134] width 22 height 22
checkbox input "false"
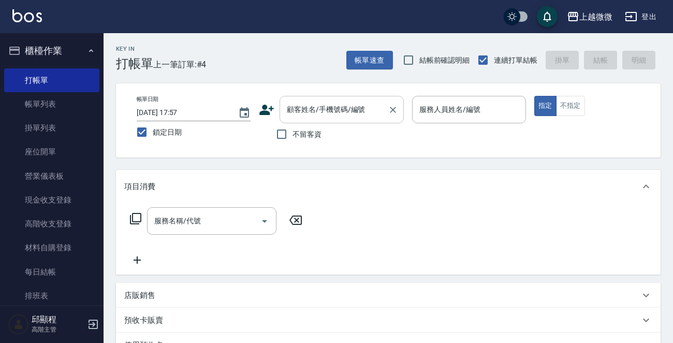
click at [321, 110] on div "顧客姓名/手機號碼/編號 顧客姓名/手機號碼/編號" at bounding box center [342, 109] width 124 height 27
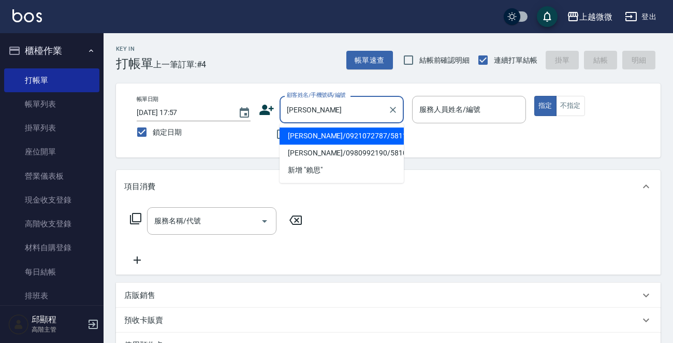
click at [331, 134] on li "[PERSON_NAME]/0921072787/5811" at bounding box center [342, 135] width 124 height 17
type input "[PERSON_NAME]/0921072787/5811"
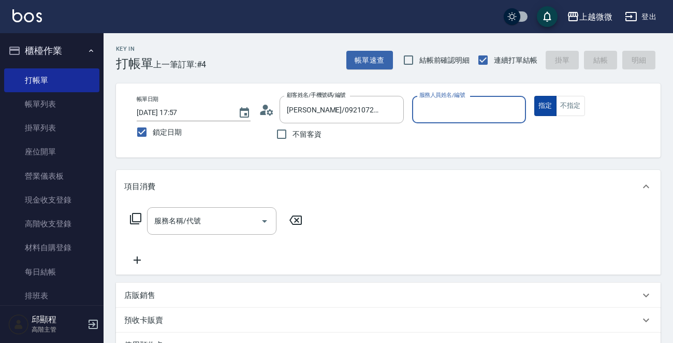
type input "Vivi-6"
click at [223, 222] on input "服務名稱/代號" at bounding box center [204, 221] width 105 height 18
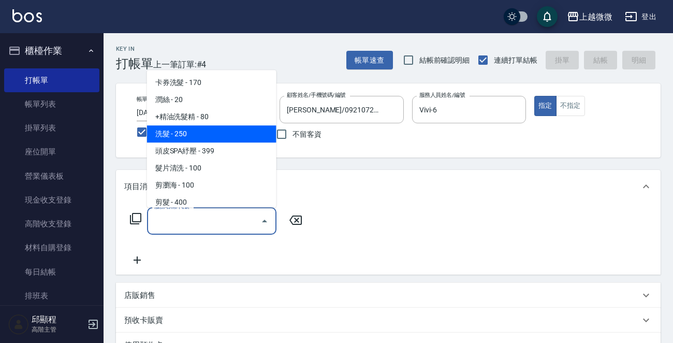
click at [218, 136] on span "洗髮 - 250" at bounding box center [211, 133] width 129 height 17
type input "洗髮(A03)"
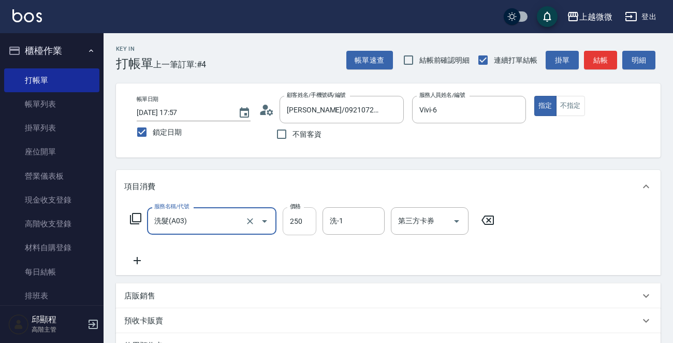
click at [300, 217] on input "250" at bounding box center [300, 221] width 34 height 28
type input "260"
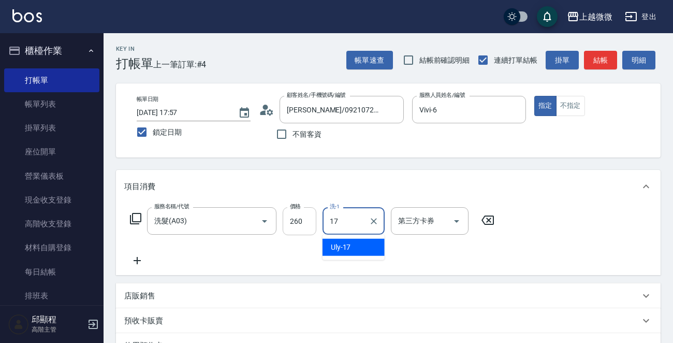
type input "Uly-17"
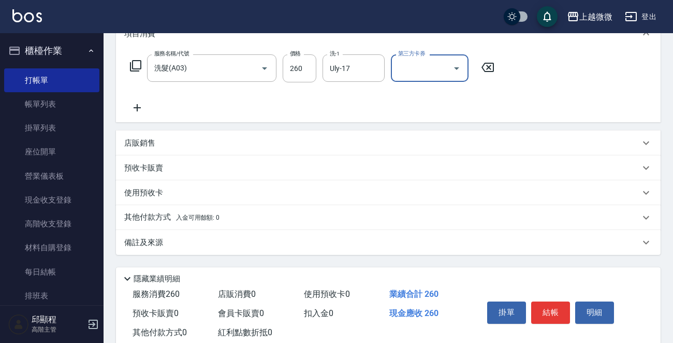
scroll to position [155, 0]
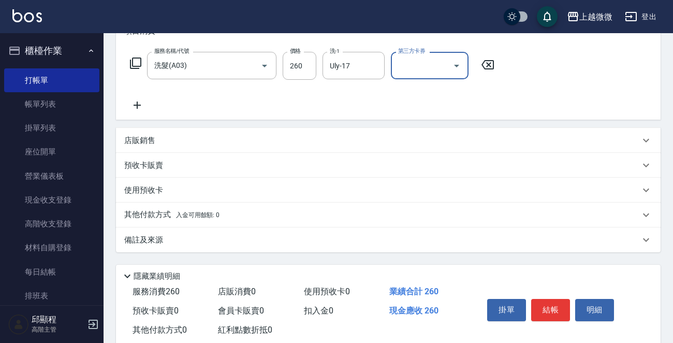
drag, startPoint x: 142, startPoint y: 238, endPoint x: 151, endPoint y: 249, distance: 14.3
click at [142, 237] on p "備註及來源" at bounding box center [143, 240] width 39 height 11
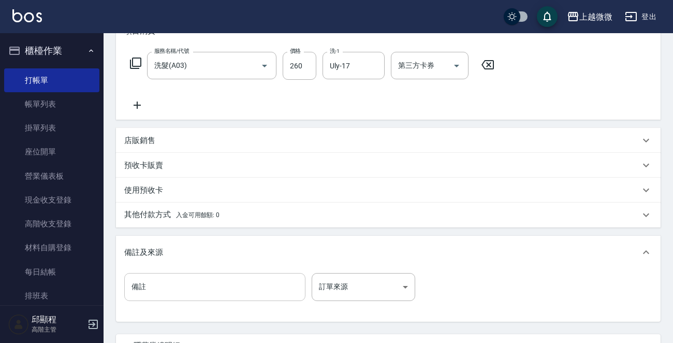
click at [186, 284] on input "備註" at bounding box center [214, 287] width 181 height 28
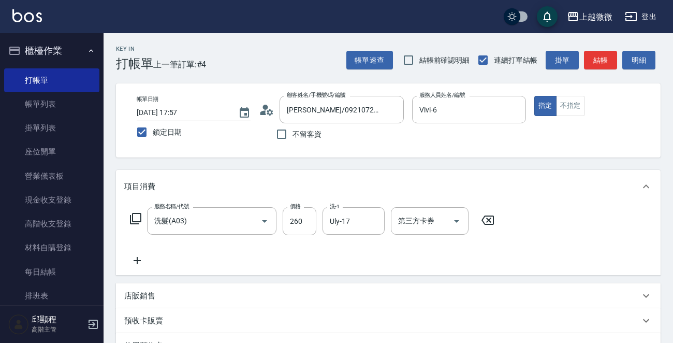
scroll to position [249, 0]
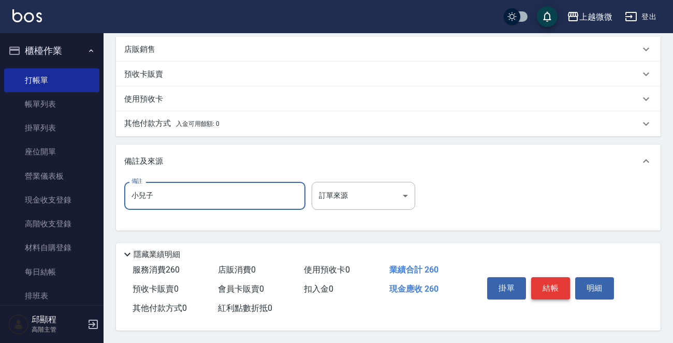
type input "小兒子"
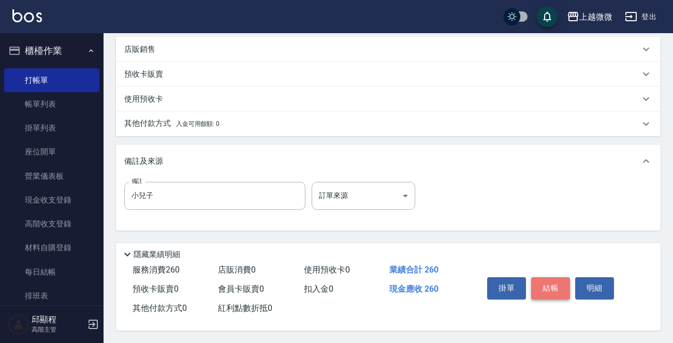
click at [556, 283] on button "結帳" at bounding box center [550, 288] width 39 height 22
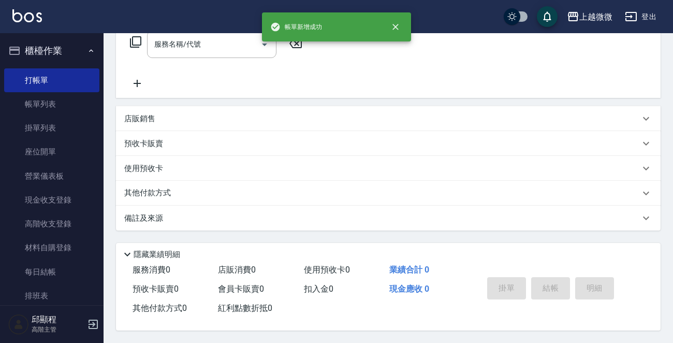
scroll to position [0, 0]
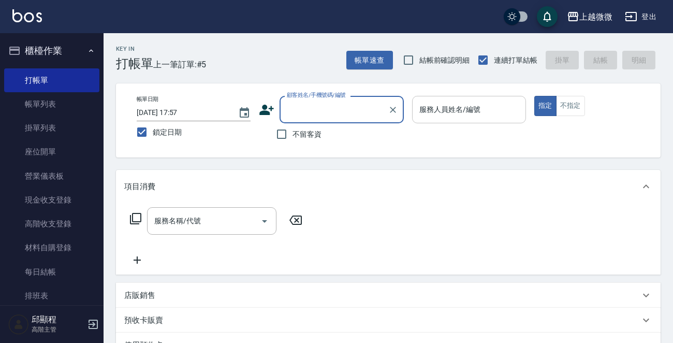
click at [484, 105] on input "服務人員姓名/編號" at bounding box center [469, 109] width 105 height 18
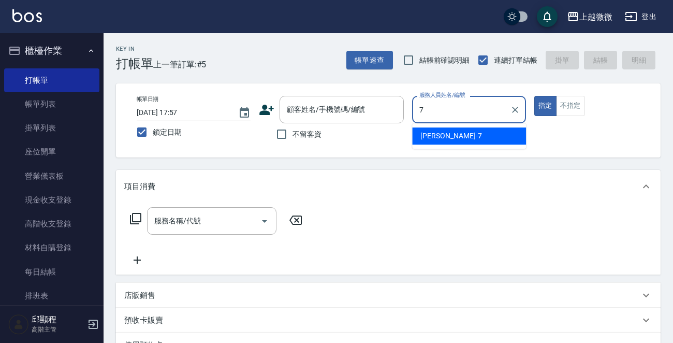
click at [460, 137] on div "[PERSON_NAME] -7" at bounding box center [469, 135] width 114 height 17
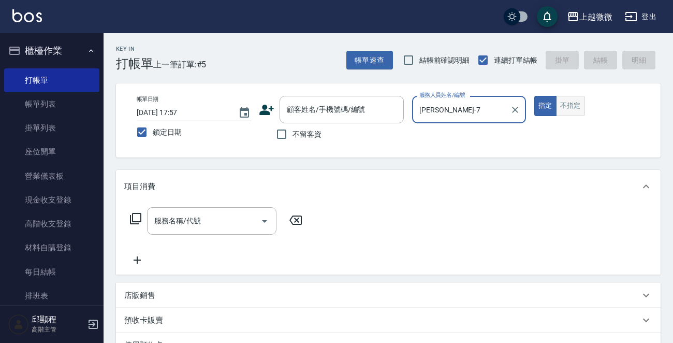
type input "[PERSON_NAME]-7"
click at [578, 108] on button "不指定" at bounding box center [570, 106] width 29 height 20
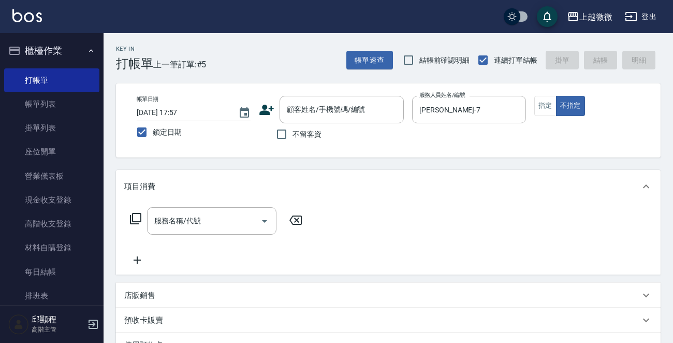
drag, startPoint x: 282, startPoint y: 134, endPoint x: 258, endPoint y: 203, distance: 73.4
click at [278, 134] on input "不留客資" at bounding box center [282, 134] width 22 height 22
checkbox input "true"
click at [216, 217] on input "服務名稱/代號" at bounding box center [204, 221] width 105 height 18
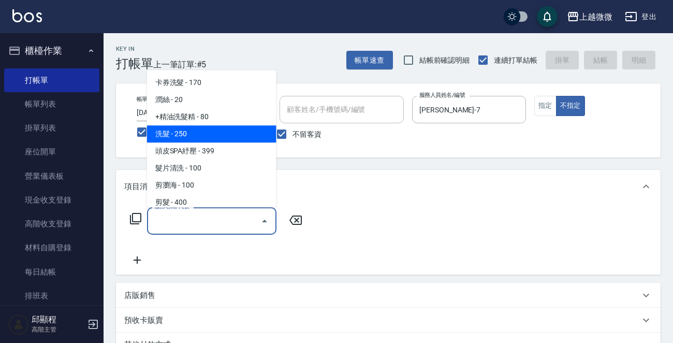
click at [205, 133] on span "洗髮 - 250" at bounding box center [211, 133] width 129 height 17
type input "洗髮(A03)"
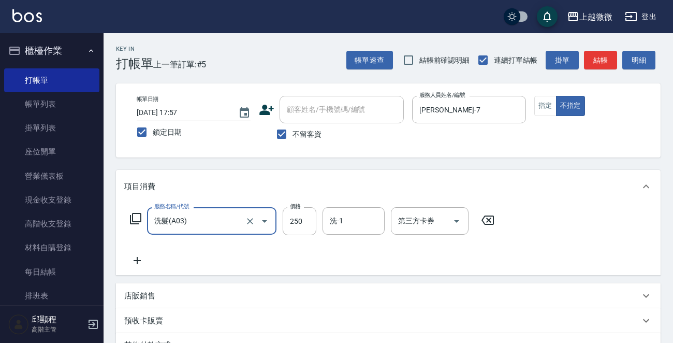
click at [134, 269] on div "服務名稱/代號 洗髮(A03) 服務名稱/代號 價格 250 價格 洗-1 洗-1 第三方卡券 第三方卡券" at bounding box center [388, 239] width 545 height 72
click at [139, 261] on icon at bounding box center [137, 260] width 26 height 12
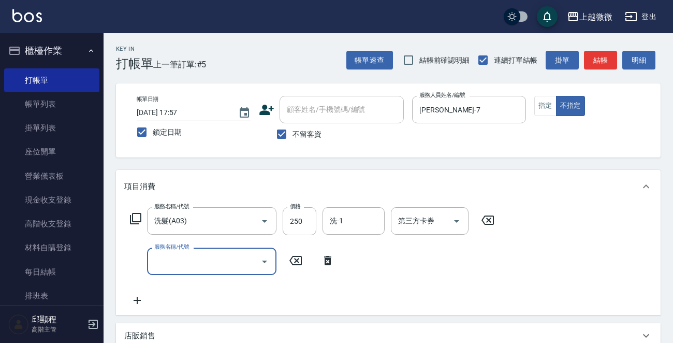
click at [202, 261] on input "服務名稱/代號" at bounding box center [204, 261] width 105 height 18
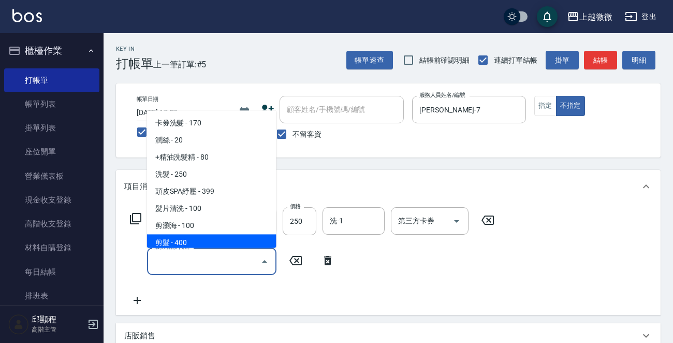
click at [194, 237] on span "剪髮 - 400" at bounding box center [211, 243] width 129 height 17
type input "剪髮(B02)"
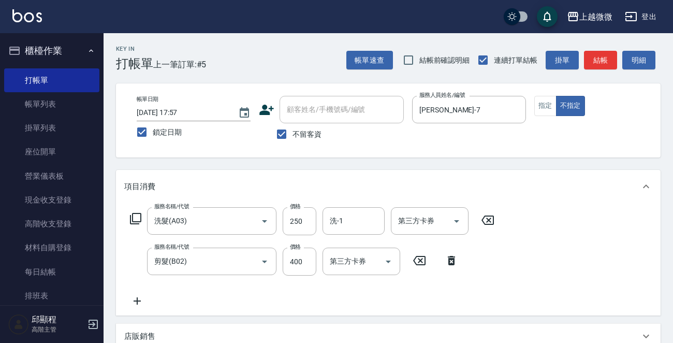
click at [135, 300] on icon at bounding box center [137, 300] width 7 height 7
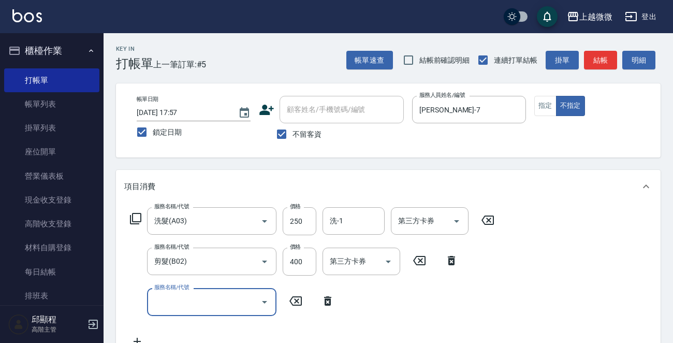
click at [205, 309] on input "服務名稱/代號" at bounding box center [204, 302] width 105 height 18
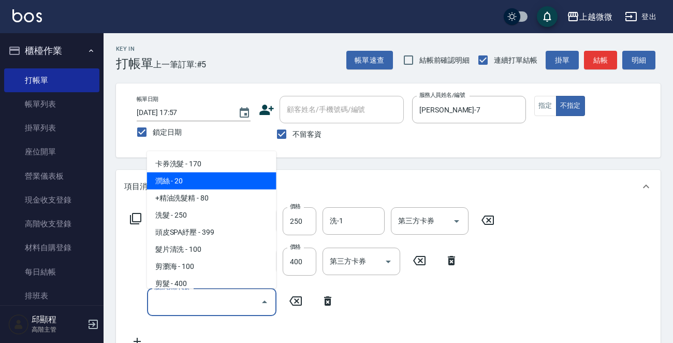
click at [202, 183] on span "潤絲 - 20" at bounding box center [211, 180] width 129 height 17
type input "潤絲(A01)"
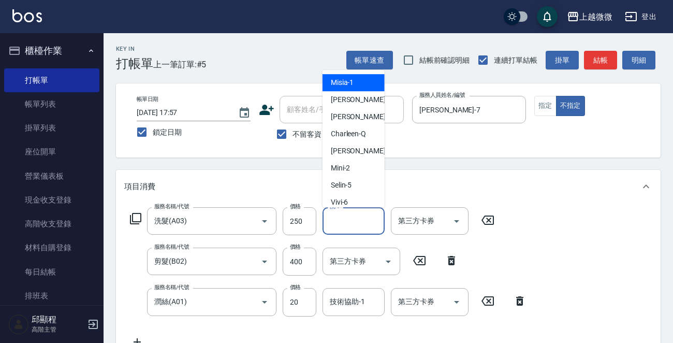
click at [351, 221] on input "洗-1" at bounding box center [353, 221] width 53 height 18
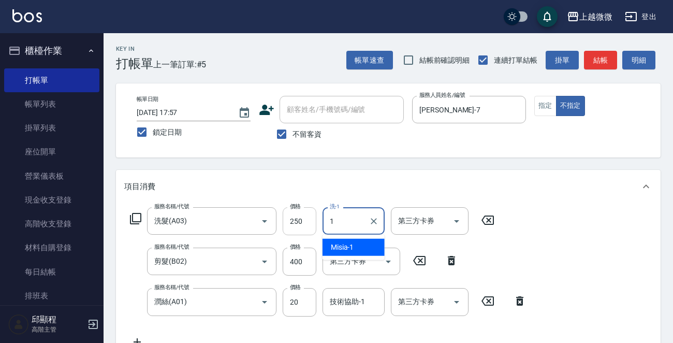
drag, startPoint x: 355, startPoint y: 220, endPoint x: 305, endPoint y: 221, distance: 49.2
click at [305, 221] on div "服務名稱/代號 洗髮(A03) 服務名稱/代號 價格 250 價格 洗-1 1 洗-1 第三方卡券 第三方卡券" at bounding box center [312, 221] width 376 height 28
drag, startPoint x: 342, startPoint y: 243, endPoint x: 348, endPoint y: 249, distance: 8.4
click at [343, 243] on span "[PERSON_NAME] -7" at bounding box center [361, 247] width 61 height 11
type input "[PERSON_NAME]-7"
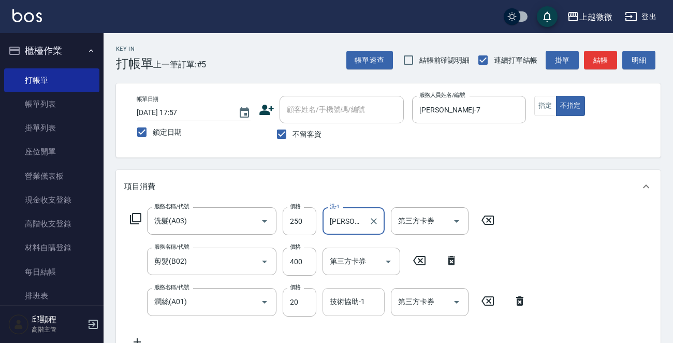
click at [352, 302] on div "技術協助-1 技術協助-1" at bounding box center [354, 301] width 62 height 27
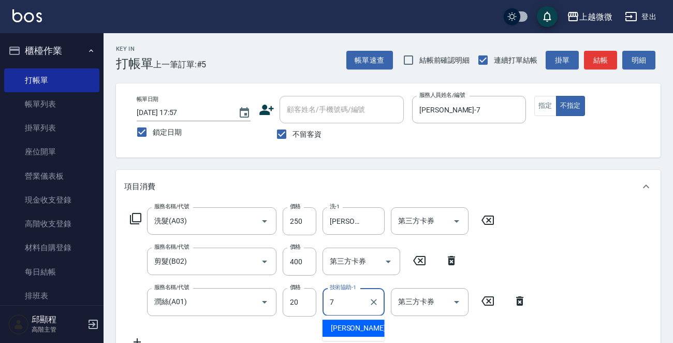
click at [348, 325] on span "[PERSON_NAME] -7" at bounding box center [361, 328] width 61 height 11
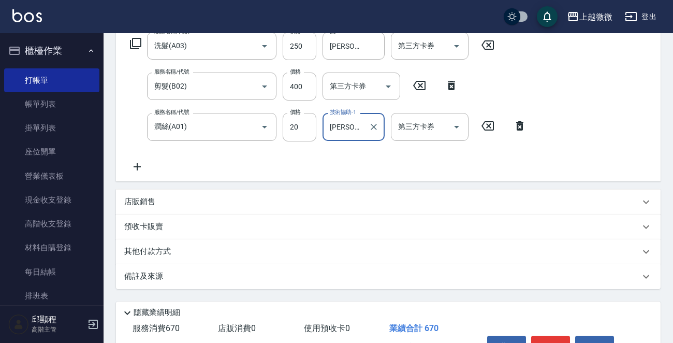
scroll to position [207, 0]
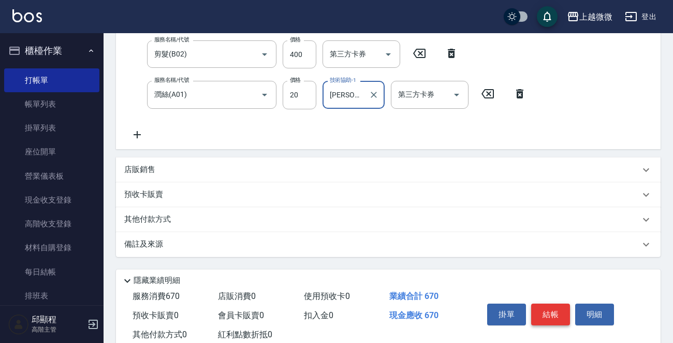
type input "[PERSON_NAME]-7"
click at [552, 310] on button "結帳" at bounding box center [550, 314] width 39 height 22
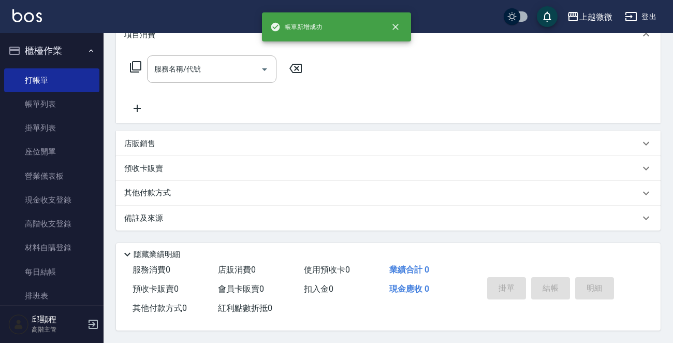
scroll to position [0, 0]
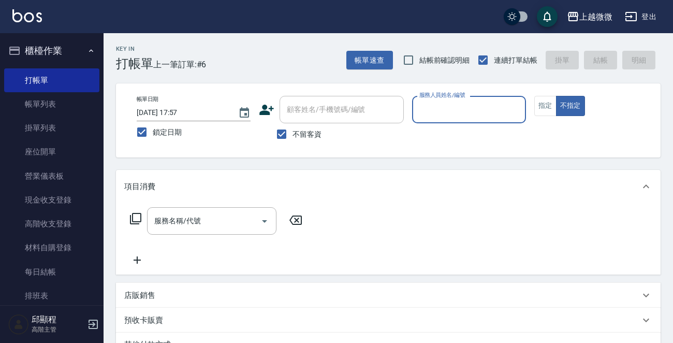
drag, startPoint x: 279, startPoint y: 134, endPoint x: 325, endPoint y: 106, distance: 53.9
click at [285, 131] on input "不留客資" at bounding box center [282, 134] width 22 height 22
checkbox input "false"
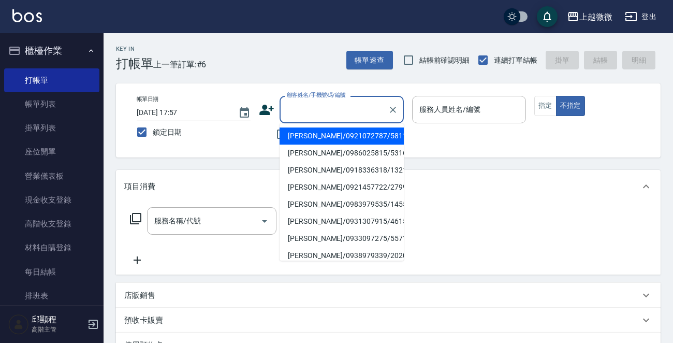
drag, startPoint x: 325, startPoint y: 106, endPoint x: 331, endPoint y: 101, distance: 7.5
click at [327, 104] on div "顧客姓名/手機號碼/編號 顧客姓名/手機號碼/編號" at bounding box center [342, 109] width 124 height 27
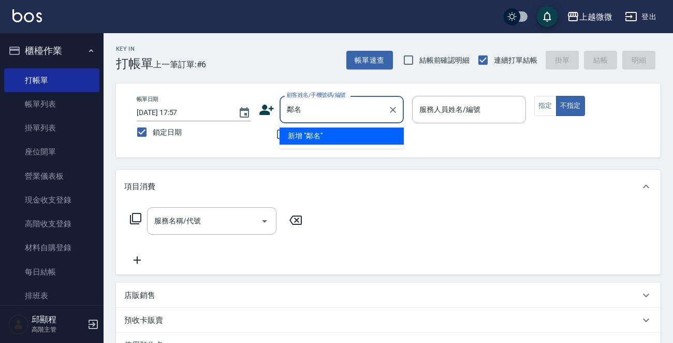
type input "鄰"
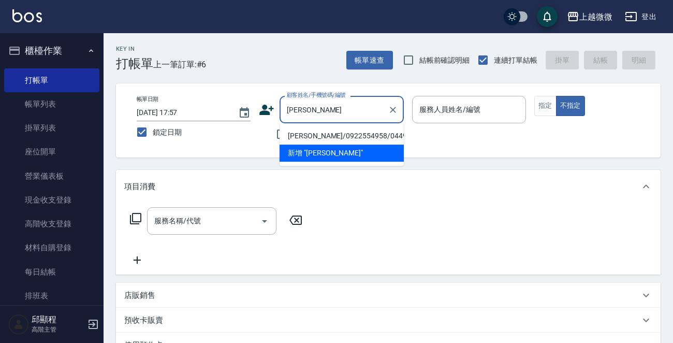
click at [336, 130] on li "[PERSON_NAME]/0922554958/0449" at bounding box center [342, 135] width 124 height 17
type input "[PERSON_NAME]/0922554958/0449"
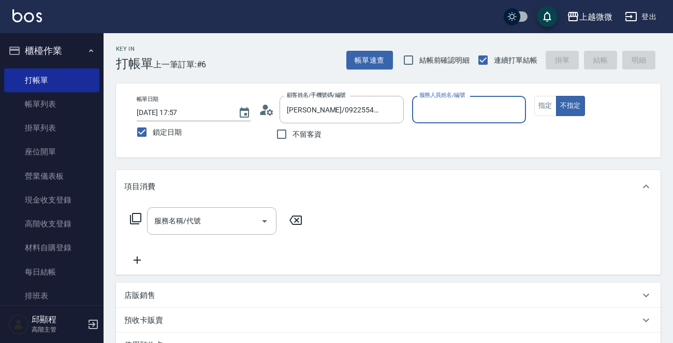
type input "Vivi-6"
click at [546, 108] on button "指定" at bounding box center [545, 106] width 22 height 20
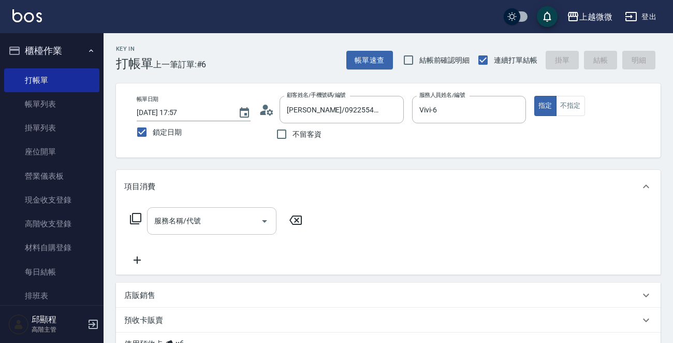
click at [208, 222] on input "服務名稱/代號" at bounding box center [204, 221] width 105 height 18
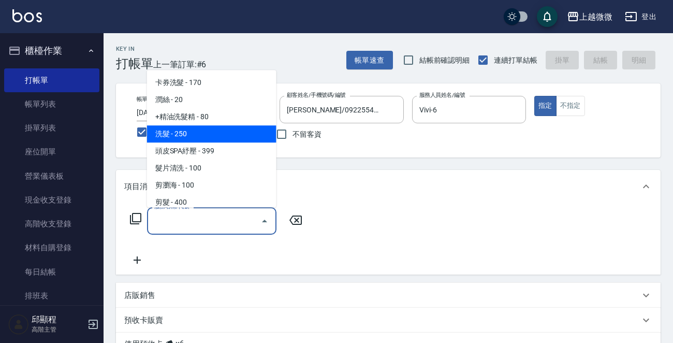
click at [176, 132] on span "洗髮 - 250" at bounding box center [211, 133] width 129 height 17
type input "洗髮(A03)"
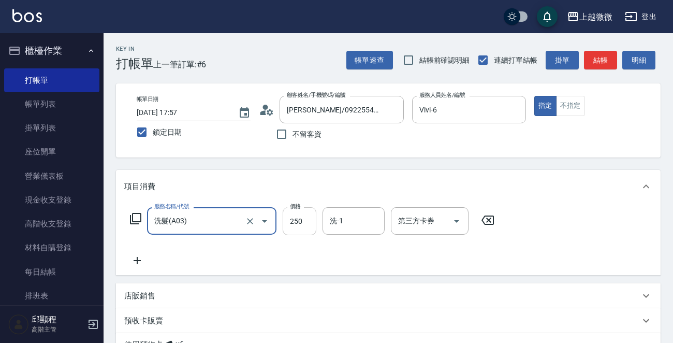
click at [300, 218] on input "250" at bounding box center [300, 221] width 34 height 28
type input "260"
click at [135, 256] on icon at bounding box center [137, 260] width 26 height 12
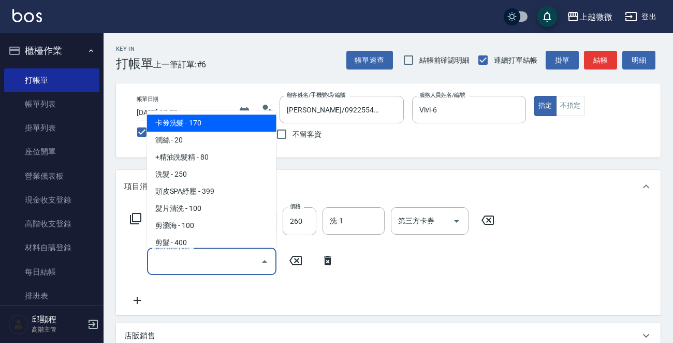
click at [193, 260] on input "服務名稱/代號" at bounding box center [204, 261] width 105 height 18
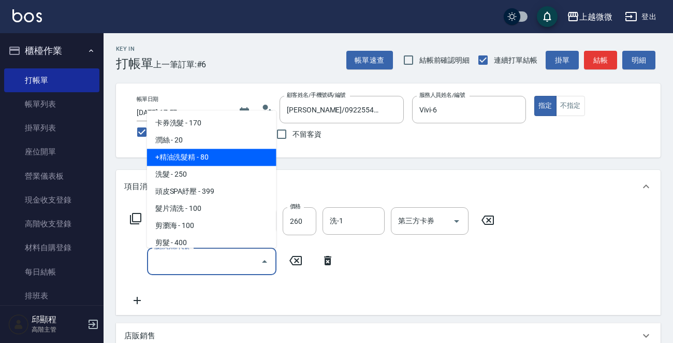
click at [217, 152] on span "+精油洗髮精 - 80" at bounding box center [211, 157] width 129 height 17
type input "+精油洗髮精(A02)"
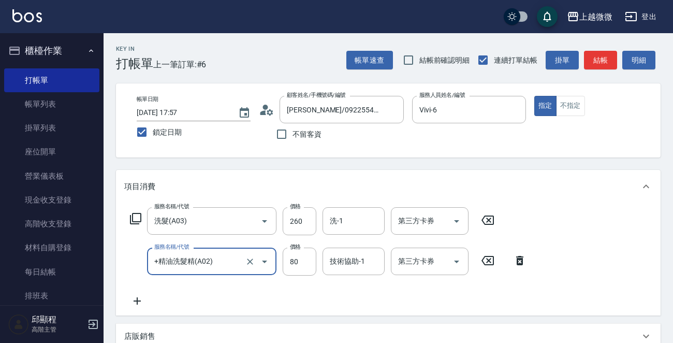
click at [133, 295] on icon at bounding box center [137, 301] width 26 height 12
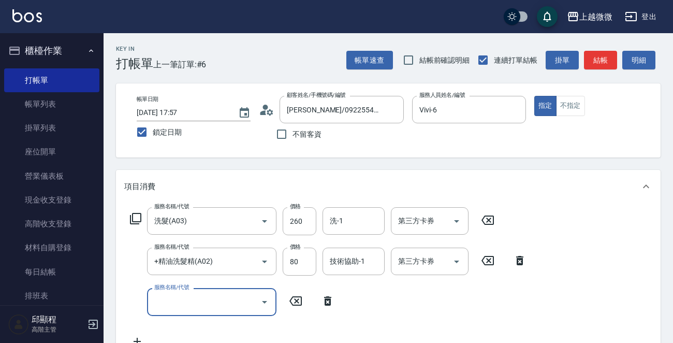
click at [192, 300] on input "服務名稱/代號" at bounding box center [204, 302] width 105 height 18
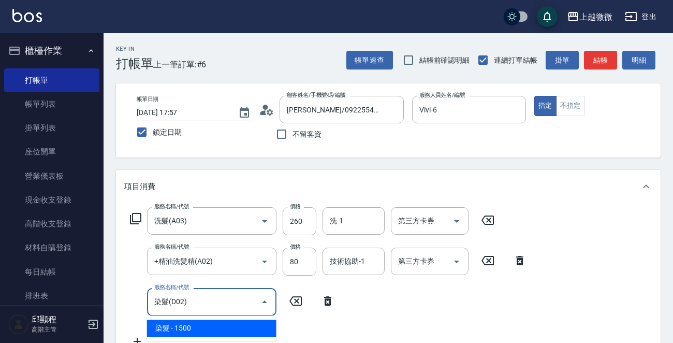
type input "染髮(D02)"
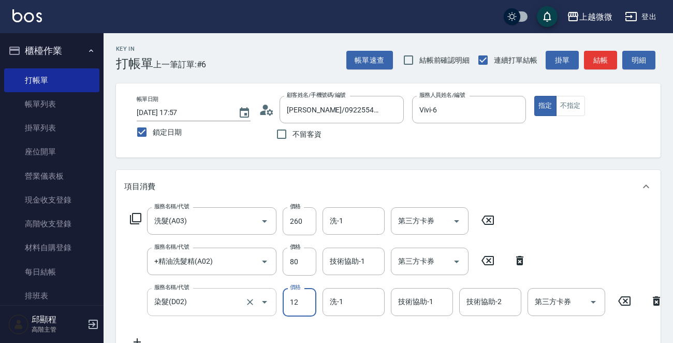
type input "126"
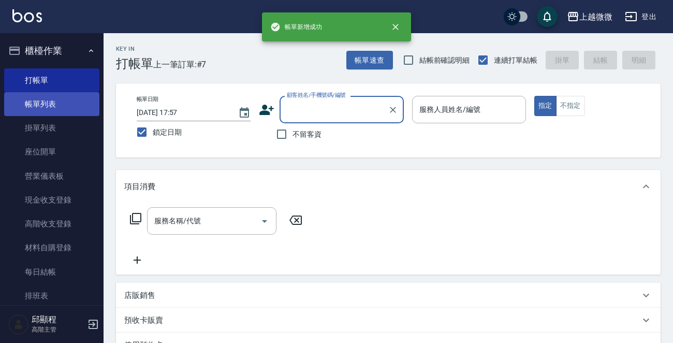
click at [39, 100] on link "帳單列表" at bounding box center [51, 104] width 95 height 24
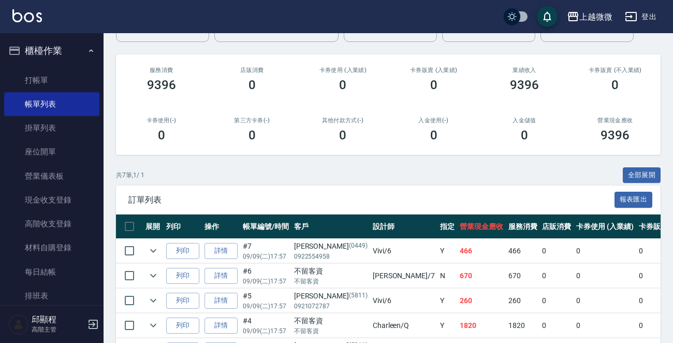
scroll to position [207, 0]
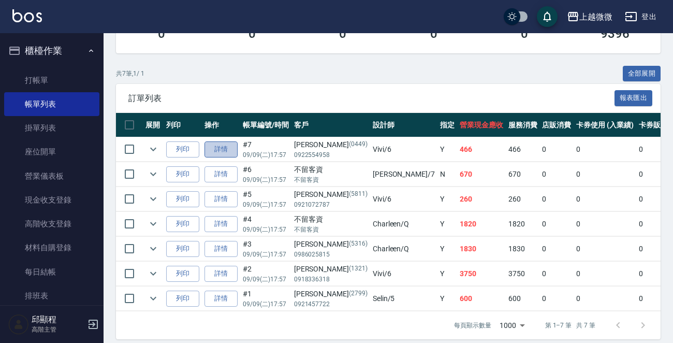
click at [225, 144] on link "詳情" at bounding box center [221, 149] width 33 height 16
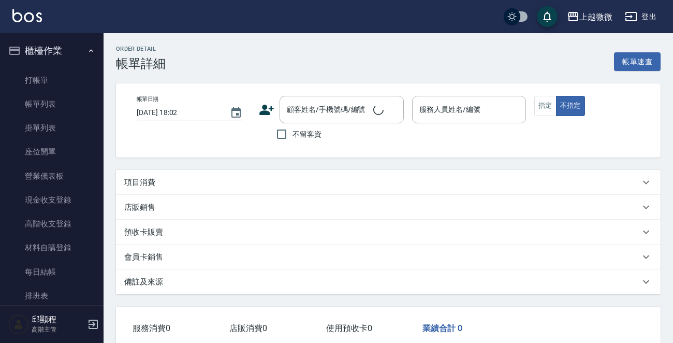
type input "[DATE] 17:57"
type input "Vivi-6"
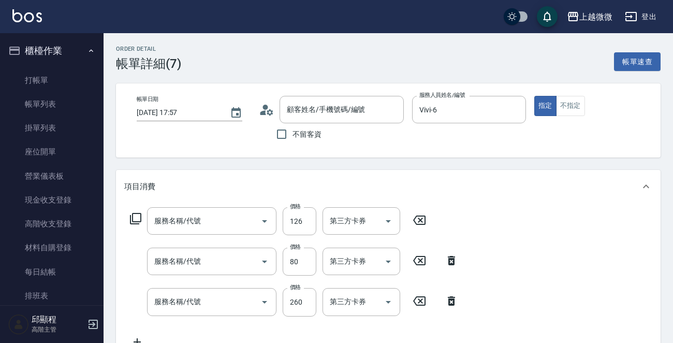
type input "[PERSON_NAME]/0922554958/0449"
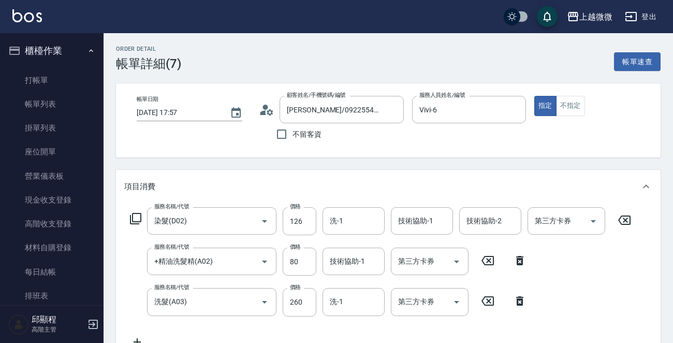
type input "染髮(D02)"
type input "+精油洗髮精(A02)"
type input "洗髮(A03)"
click at [296, 217] on input "126" at bounding box center [300, 221] width 34 height 28
type input "1610"
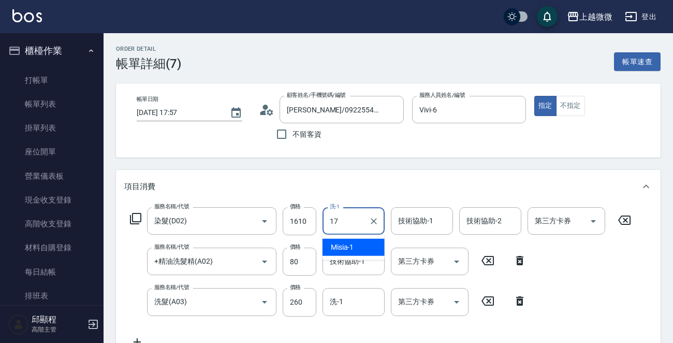
type input "Uly-17"
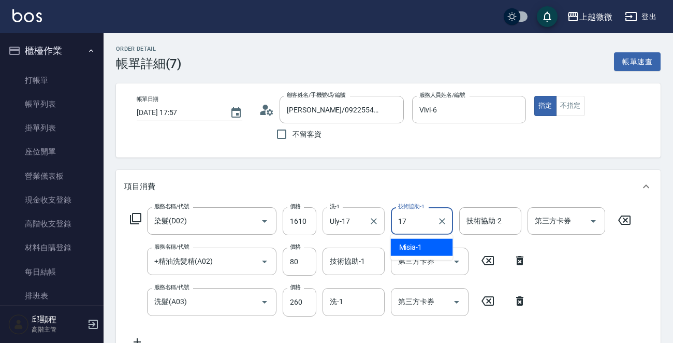
type input "Uly-17"
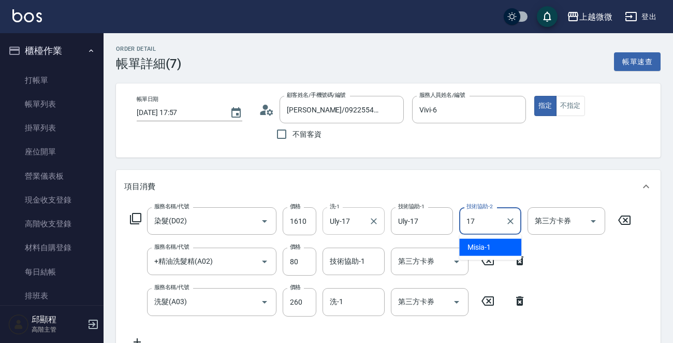
type input "Uly-17"
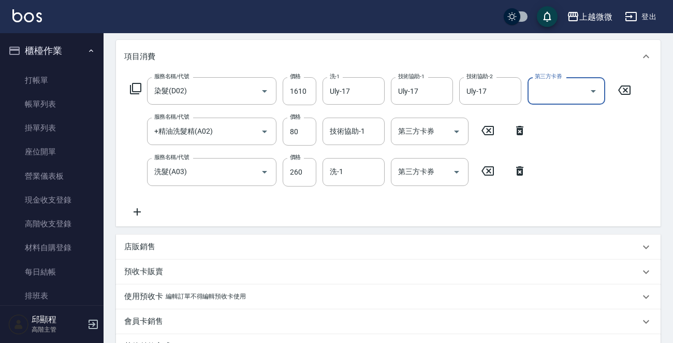
scroll to position [155, 0]
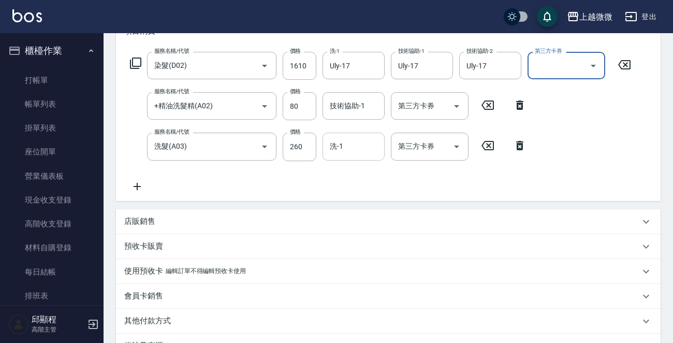
click at [354, 152] on input "洗-1" at bounding box center [353, 146] width 53 height 18
click at [136, 191] on icon at bounding box center [137, 186] width 26 height 12
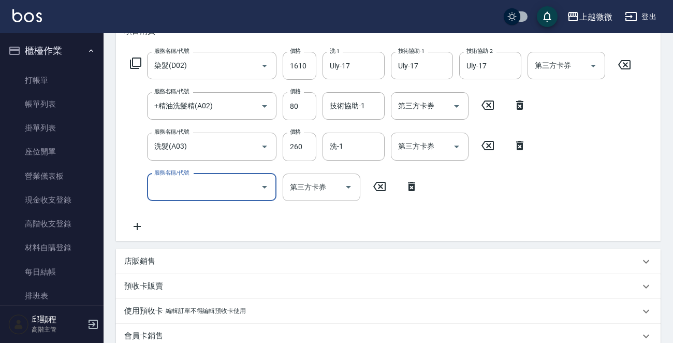
click at [185, 188] on input "服務名稱/代號" at bounding box center [204, 187] width 105 height 18
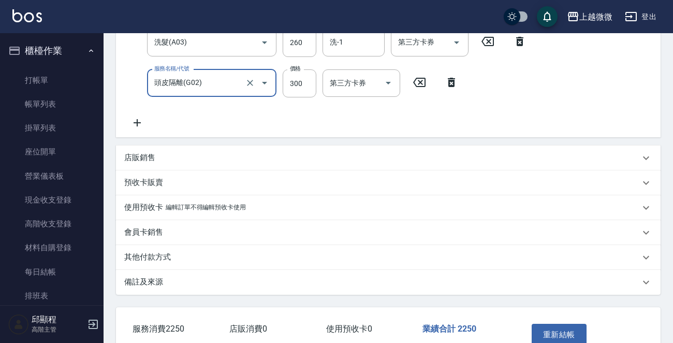
scroll to position [114, 0]
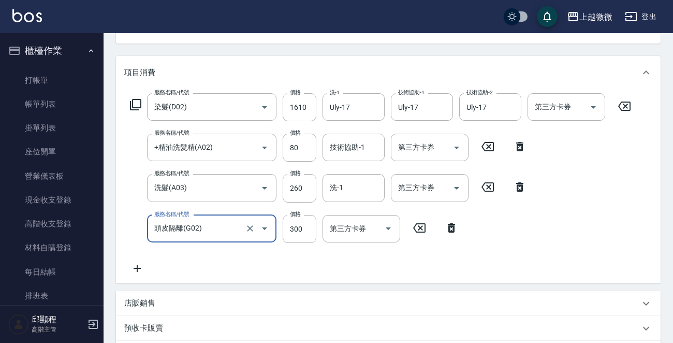
type input "頭皮隔離(G02)"
click at [134, 270] on icon at bounding box center [137, 268] width 26 height 12
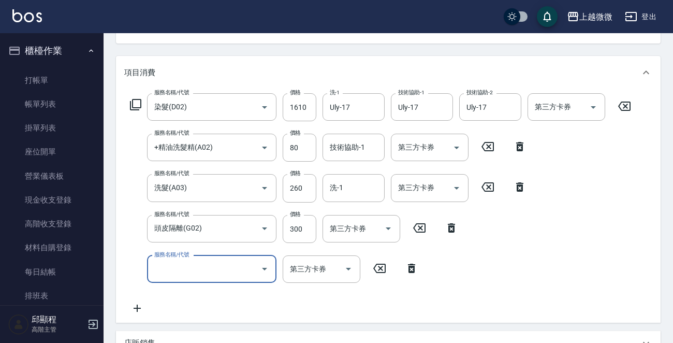
click at [187, 271] on input "服務名稱/代號" at bounding box center [204, 269] width 105 height 18
type input "剪髮(B02)"
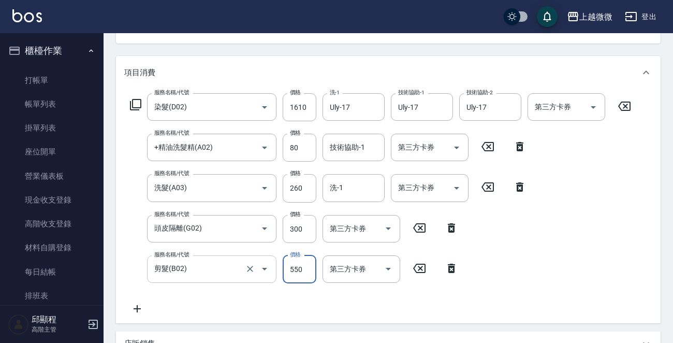
type input "550"
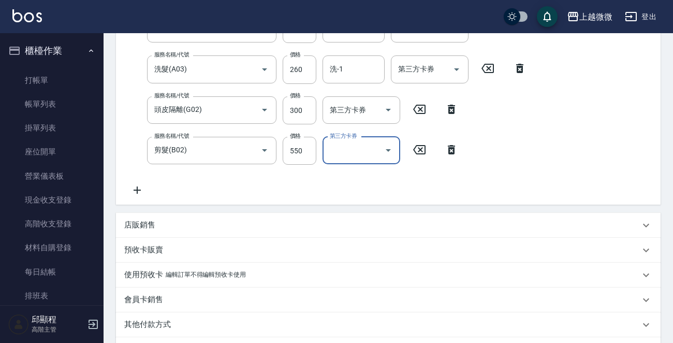
scroll to position [361, 0]
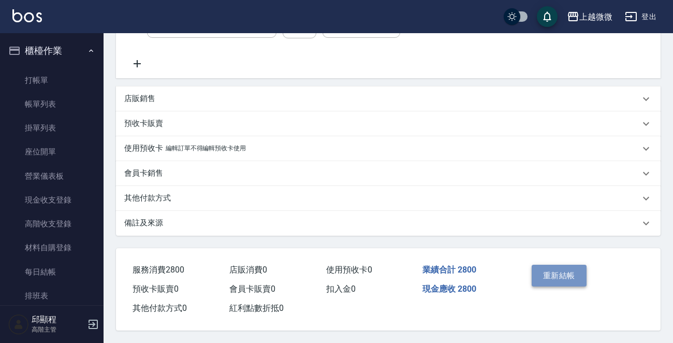
click at [564, 276] on button "重新結帳" at bounding box center [559, 276] width 55 height 22
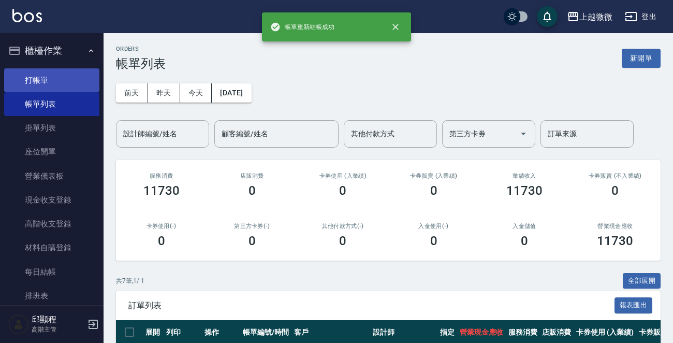
click at [28, 82] on link "打帳單" at bounding box center [51, 80] width 95 height 24
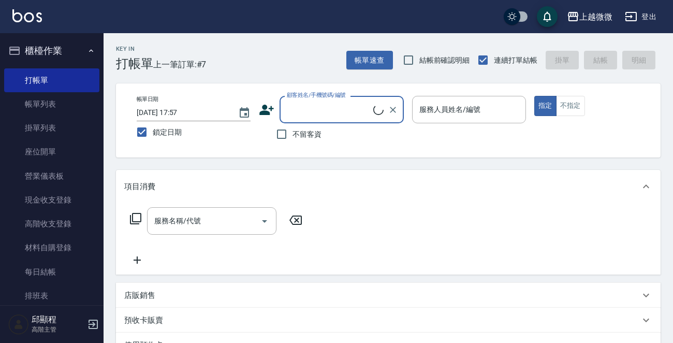
click at [316, 104] on input "顧客姓名/手機號碼/編號" at bounding box center [328, 109] width 89 height 18
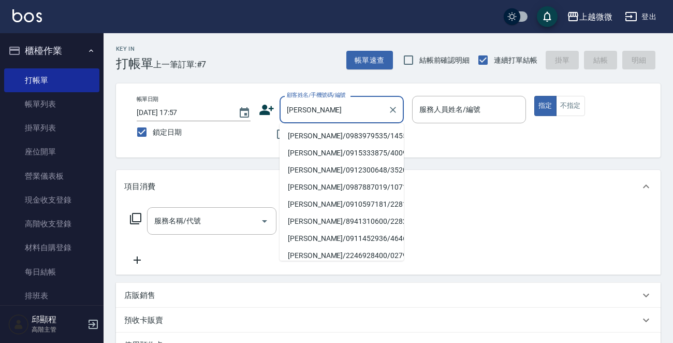
click at [322, 135] on li "[PERSON_NAME]/0983979535/1455" at bounding box center [342, 135] width 124 height 17
type input "[PERSON_NAME]/0983979535/1455"
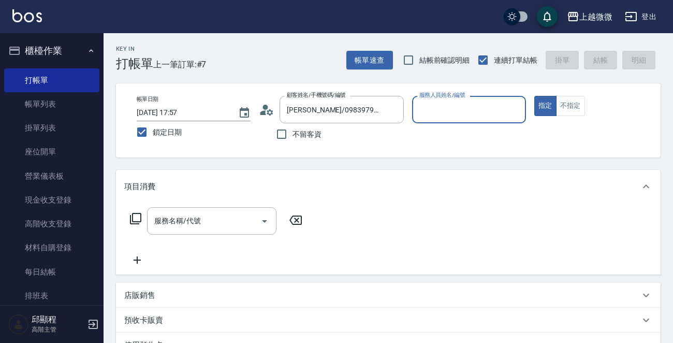
click at [473, 105] on input "服務人員姓名/編號" at bounding box center [469, 109] width 105 height 18
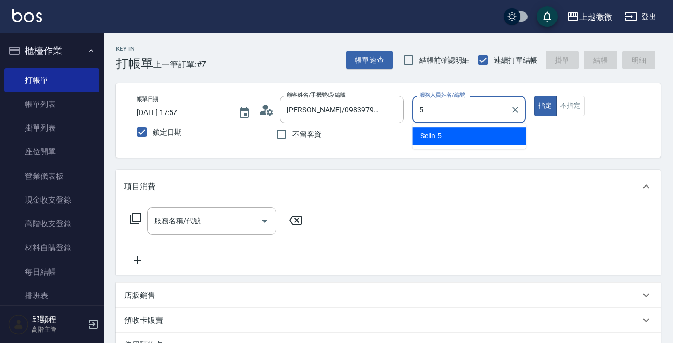
click at [471, 133] on div "Selin -5" at bounding box center [469, 135] width 114 height 17
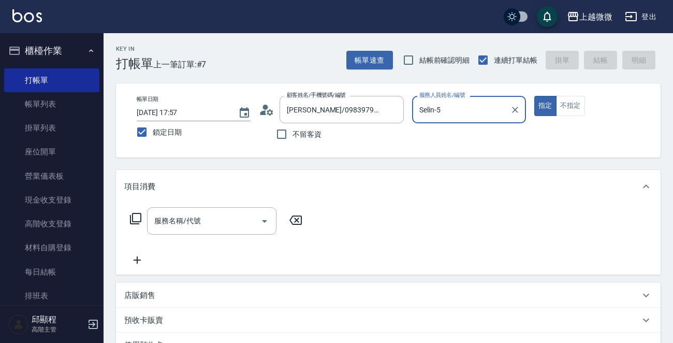
type input "Selin-5"
click at [197, 216] on div "服務名稱/代號 服務名稱/代號" at bounding box center [211, 220] width 129 height 27
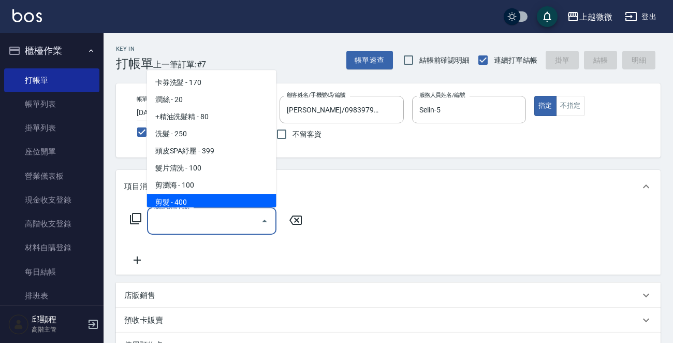
click at [199, 201] on span "剪髮 - 400" at bounding box center [211, 202] width 129 height 17
type input "剪髮(B02)"
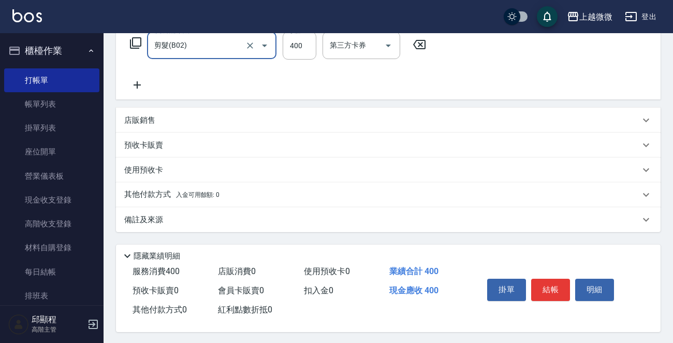
scroll to position [180, 0]
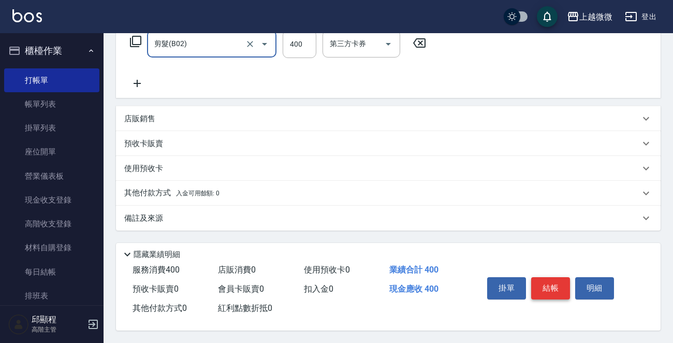
click at [539, 284] on button "結帳" at bounding box center [550, 288] width 39 height 22
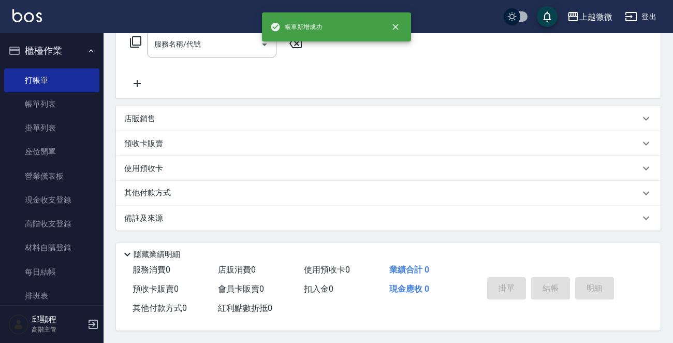
scroll to position [0, 0]
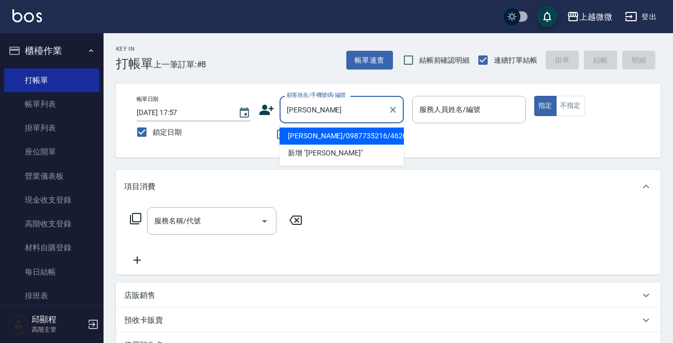
click at [325, 143] on li "[PERSON_NAME]/0987735216/4620" at bounding box center [342, 135] width 124 height 17
type input "[PERSON_NAME]/0987735216/4620"
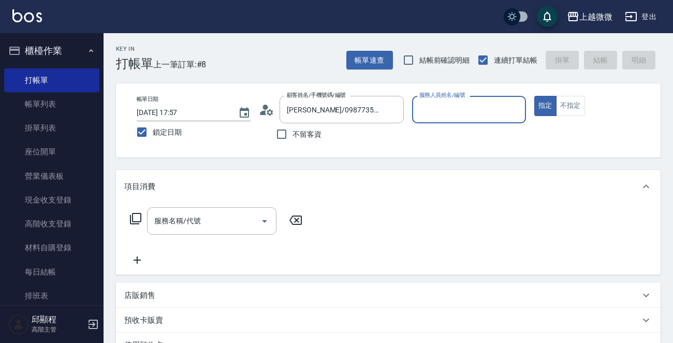
type input "Vivi-6"
click at [183, 214] on input "服務名稱/代號" at bounding box center [204, 221] width 105 height 18
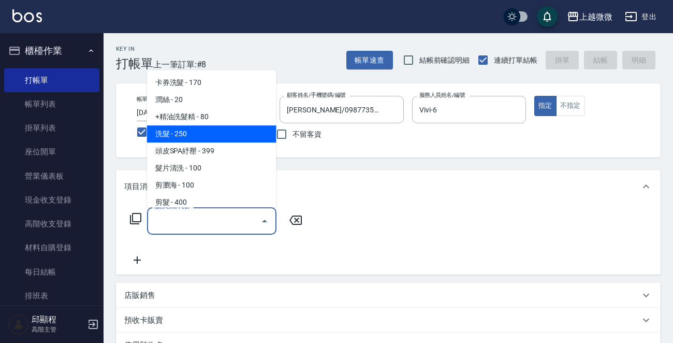
click at [205, 135] on span "洗髮 - 250" at bounding box center [211, 133] width 129 height 17
type input "洗髮(A03)"
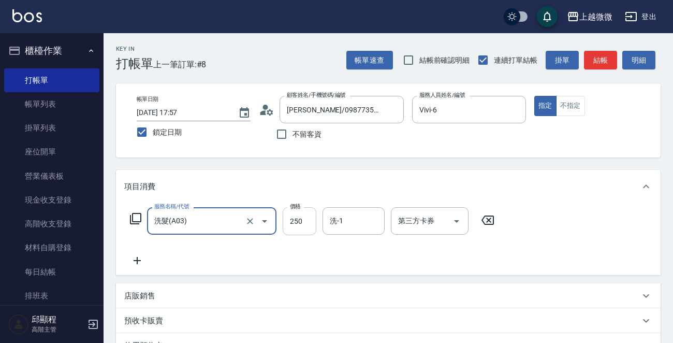
click at [305, 220] on input "250" at bounding box center [300, 221] width 34 height 28
type input "260"
click at [348, 219] on input "洗-1" at bounding box center [353, 221] width 53 height 18
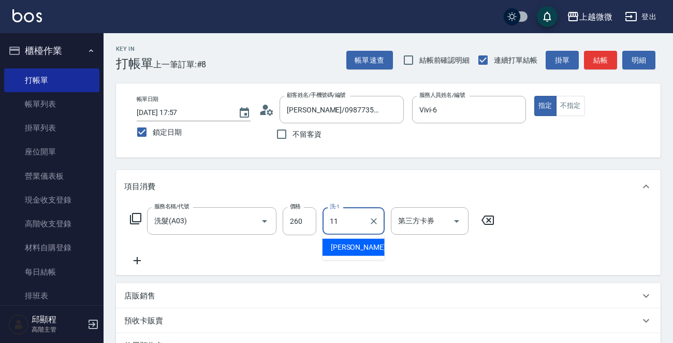
drag, startPoint x: 366, startPoint y: 238, endPoint x: 273, endPoint y: 249, distance: 92.9
click at [362, 240] on div "[PERSON_NAME] -11" at bounding box center [354, 247] width 62 height 17
type input "[PERSON_NAME]-11"
click at [140, 254] on icon at bounding box center [137, 260] width 26 height 12
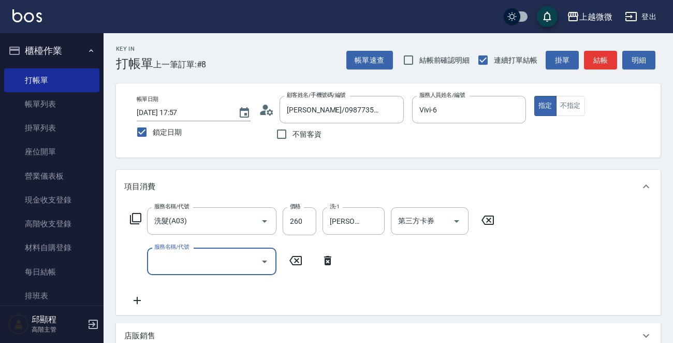
click at [194, 260] on input "服務名稱/代號" at bounding box center [204, 261] width 105 height 18
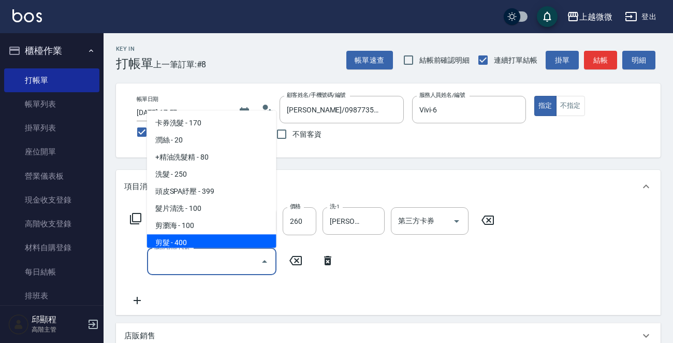
click at [197, 247] on span "剪髮 - 400" at bounding box center [211, 243] width 129 height 17
type input "剪髮(B02)"
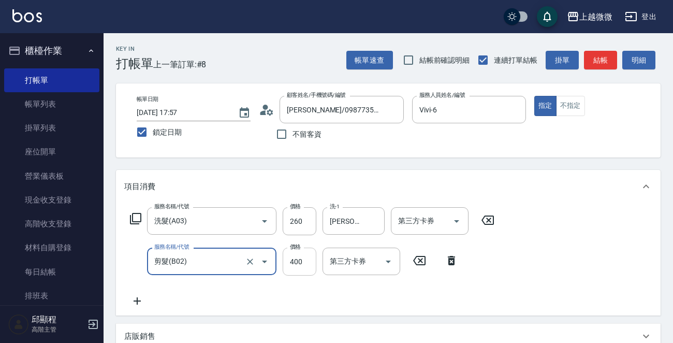
click at [300, 259] on input "400" at bounding box center [300, 261] width 34 height 28
type input "550"
click at [135, 298] on icon at bounding box center [137, 301] width 26 height 12
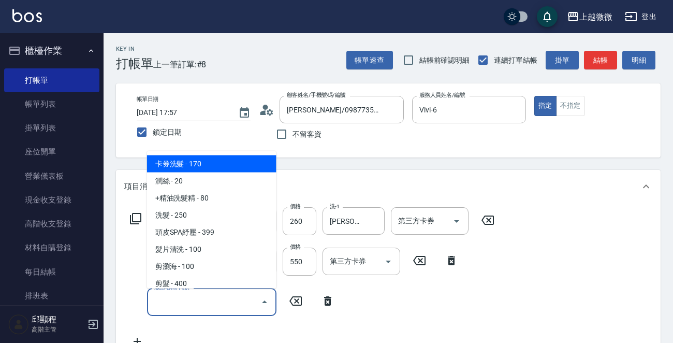
click at [220, 309] on input "服務名稱/代號" at bounding box center [204, 302] width 105 height 18
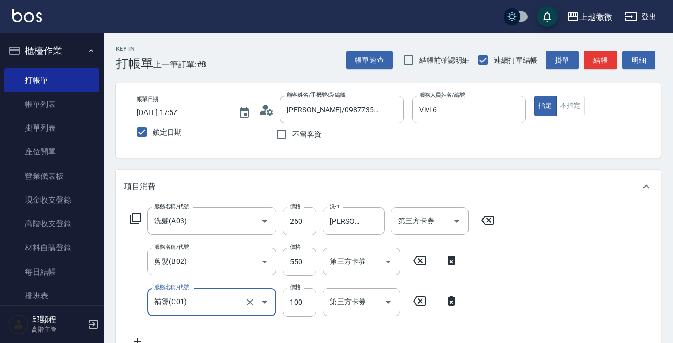
type input "補燙(C01)"
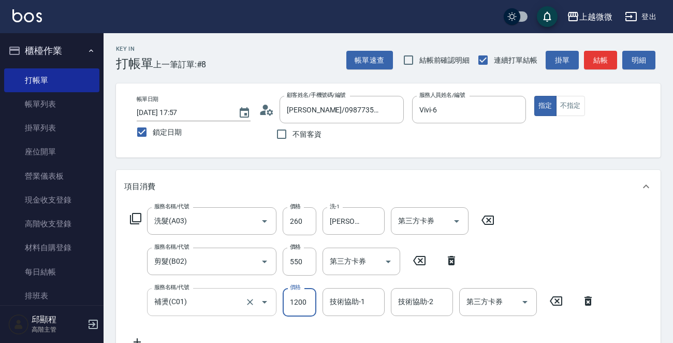
type input "1200"
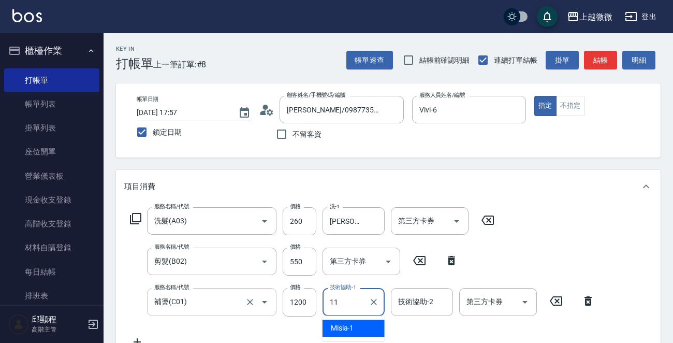
type input "[PERSON_NAME]-11"
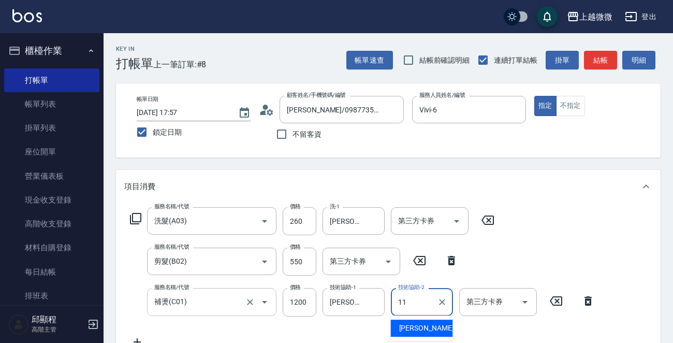
type input "[PERSON_NAME]-11"
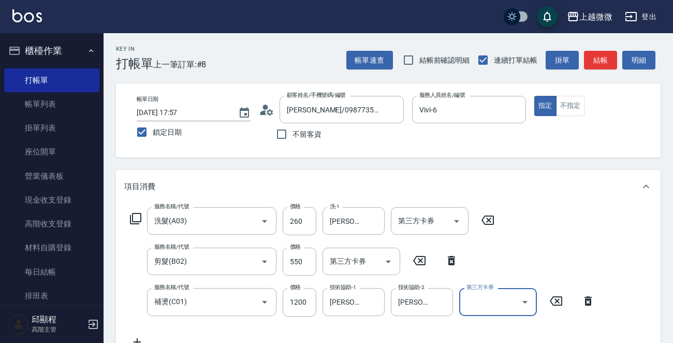
scroll to position [104, 0]
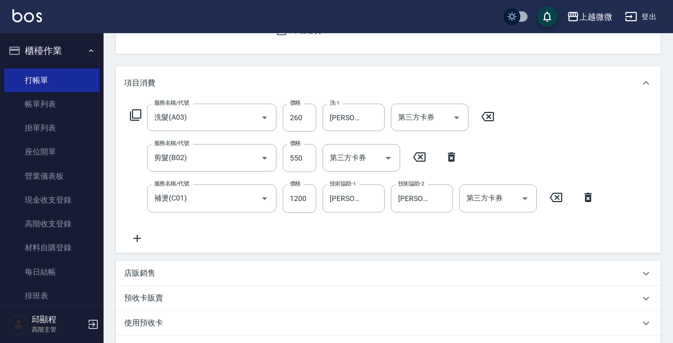
click at [133, 237] on icon at bounding box center [137, 238] width 26 height 12
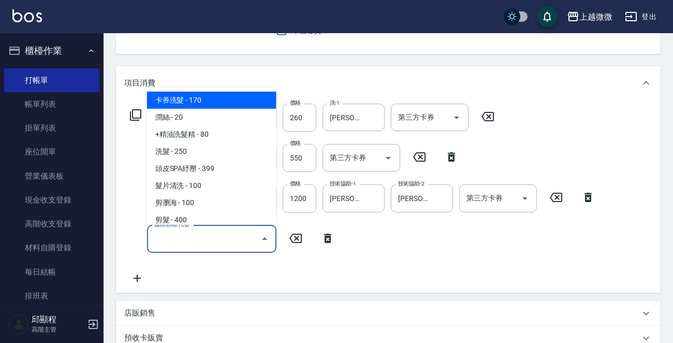
click at [182, 241] on input "服務名稱/代號" at bounding box center [204, 239] width 105 height 18
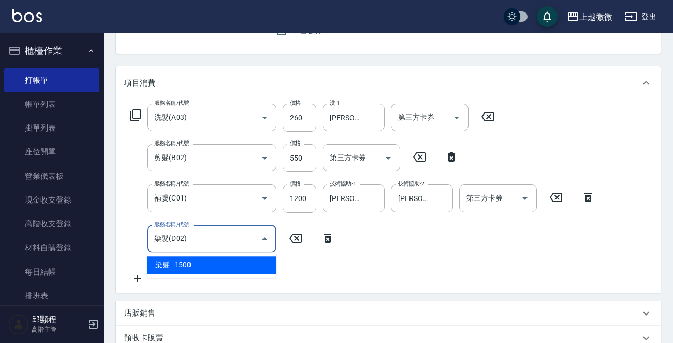
type input "染髮(D02)"
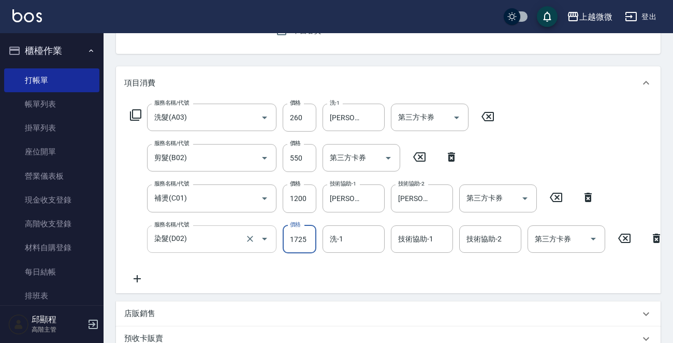
type input "1725"
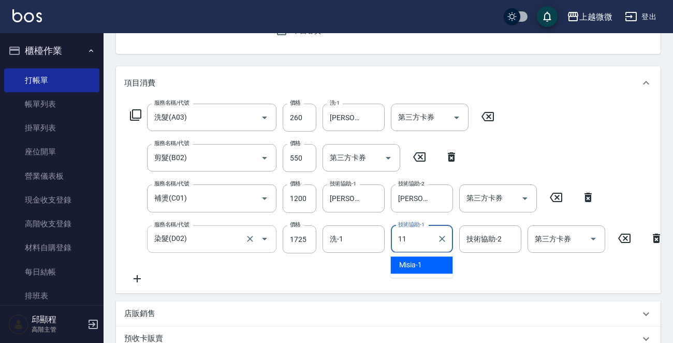
type input "[PERSON_NAME]-11"
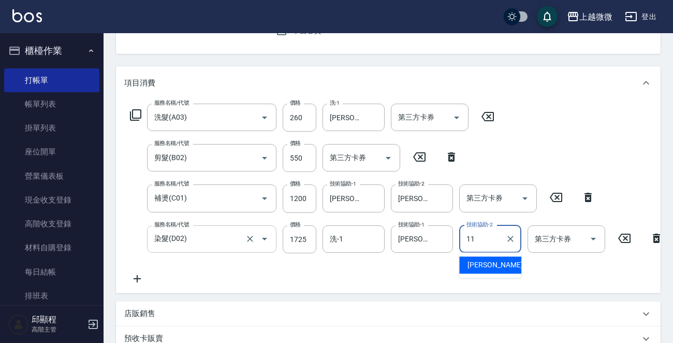
type input "[PERSON_NAME]-11"
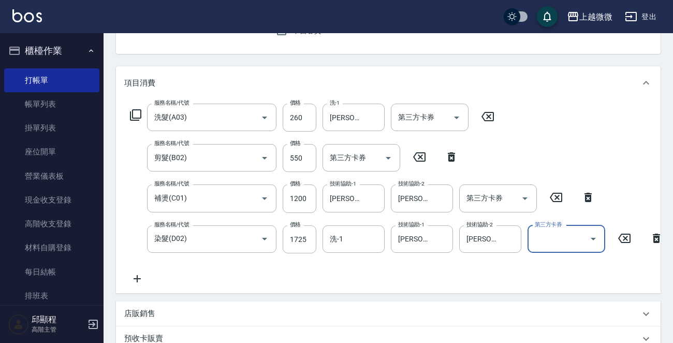
click at [140, 281] on icon at bounding box center [137, 278] width 26 height 12
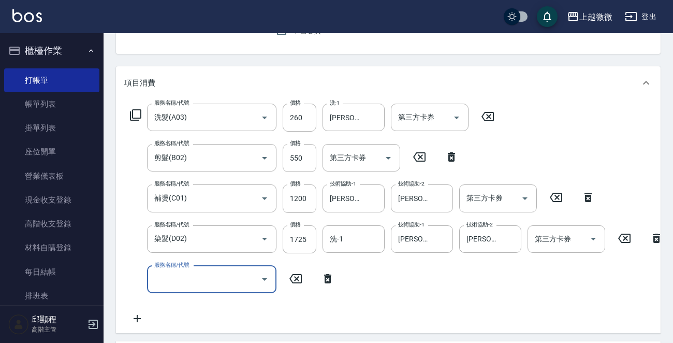
drag, startPoint x: 140, startPoint y: 281, endPoint x: 210, endPoint y: 286, distance: 69.6
click at [210, 286] on input "服務名稱/代號" at bounding box center [204, 279] width 105 height 18
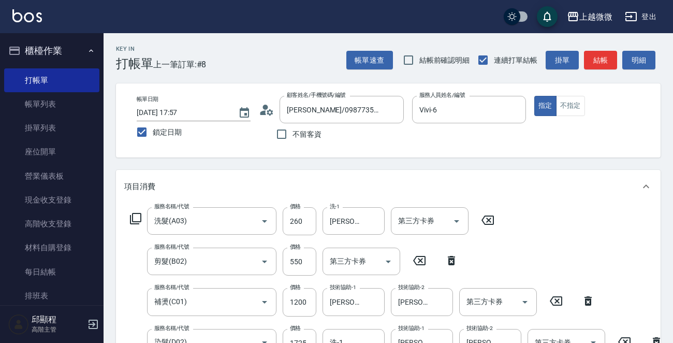
scroll to position [349, 0]
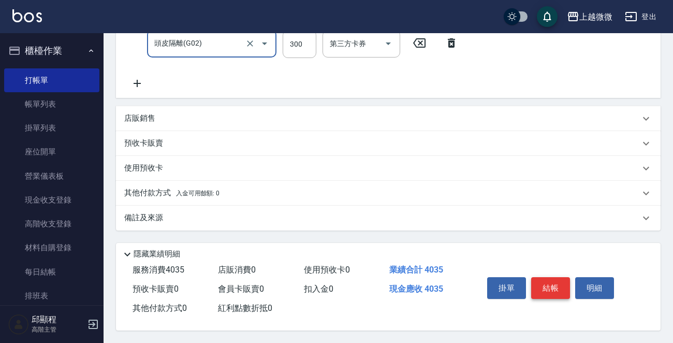
type input "頭皮隔離(G02)"
click at [554, 284] on button "結帳" at bounding box center [550, 288] width 39 height 22
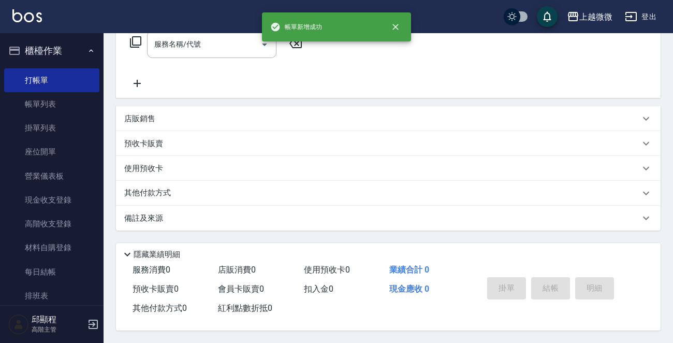
scroll to position [0, 0]
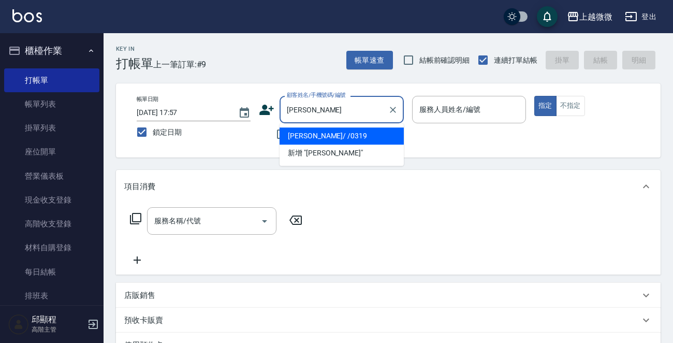
click at [352, 136] on li "[PERSON_NAME]/ /0319" at bounding box center [342, 135] width 124 height 17
type input "[PERSON_NAME]/ /0319"
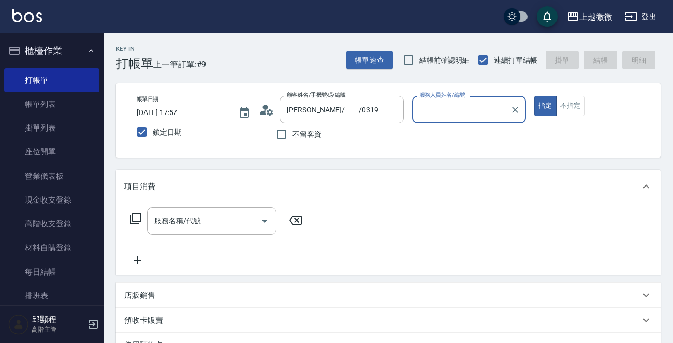
type input "Selin-5"
click at [212, 215] on input "服務名稱/代號" at bounding box center [204, 221] width 105 height 18
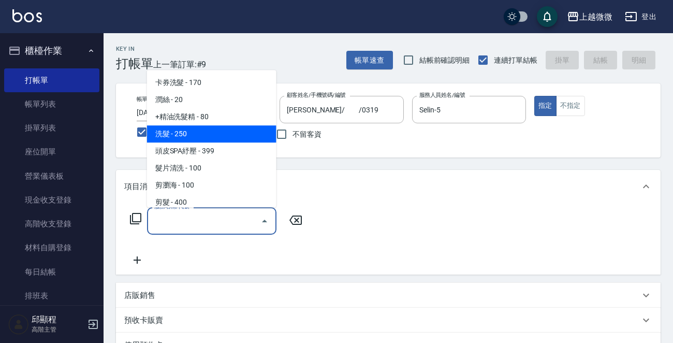
click at [205, 128] on span "洗髮 - 250" at bounding box center [211, 133] width 129 height 17
type input "洗髮(A03)"
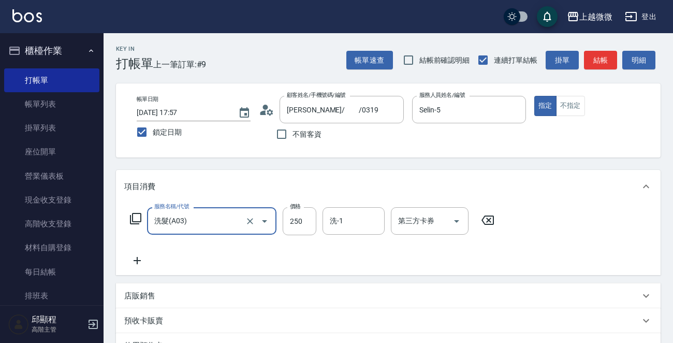
click at [138, 263] on icon at bounding box center [137, 260] width 26 height 12
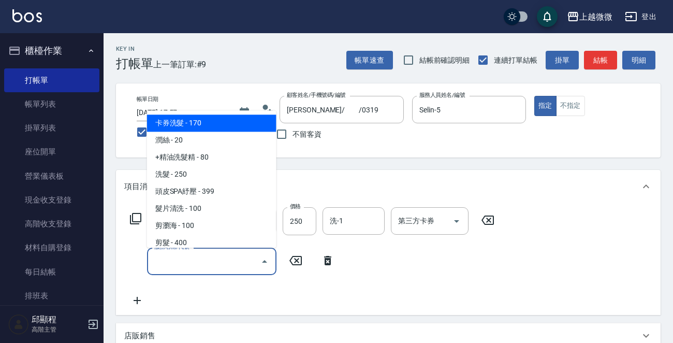
click at [188, 263] on input "服務名稱/代號" at bounding box center [204, 261] width 105 height 18
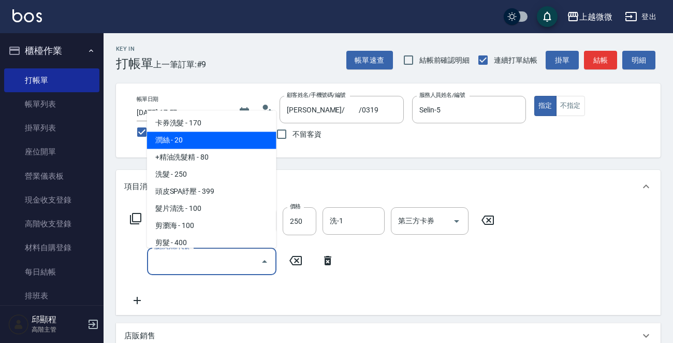
click at [205, 145] on span "潤絲 - 20" at bounding box center [211, 140] width 129 height 17
type input "潤絲(A01)"
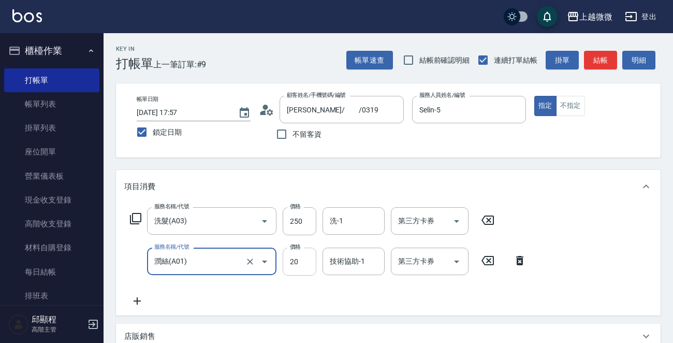
click at [293, 254] on input "20" at bounding box center [300, 261] width 34 height 28
type input "0"
click at [303, 222] on input "250" at bounding box center [300, 221] width 34 height 28
type input "300"
click at [342, 225] on input "洗-1" at bounding box center [353, 221] width 53 height 18
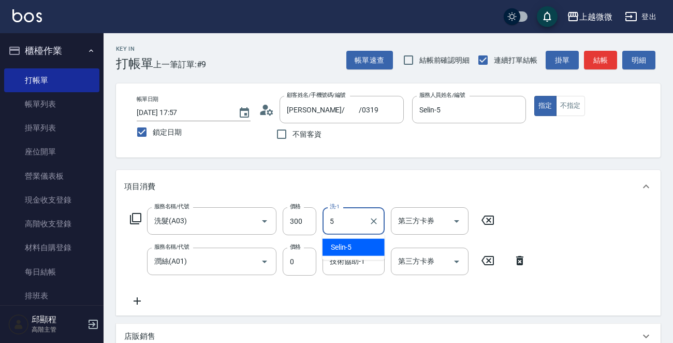
click at [353, 242] on div "Selin -5" at bounding box center [354, 247] width 62 height 17
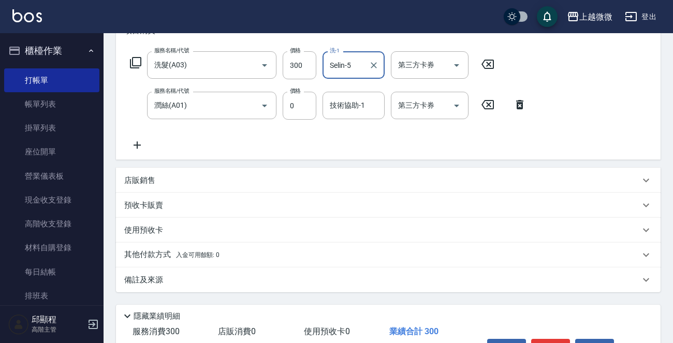
scroll to position [220, 0]
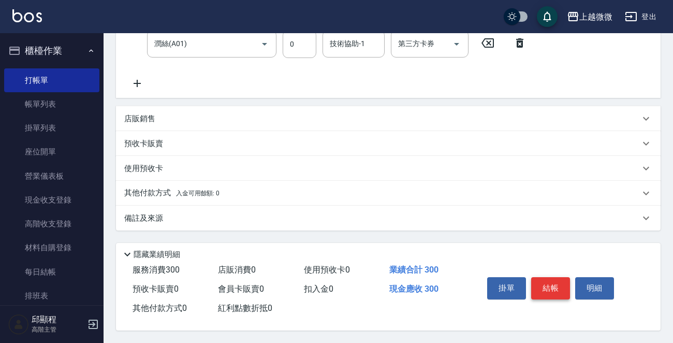
type input "Selin-5"
click at [558, 277] on button "結帳" at bounding box center [550, 288] width 39 height 22
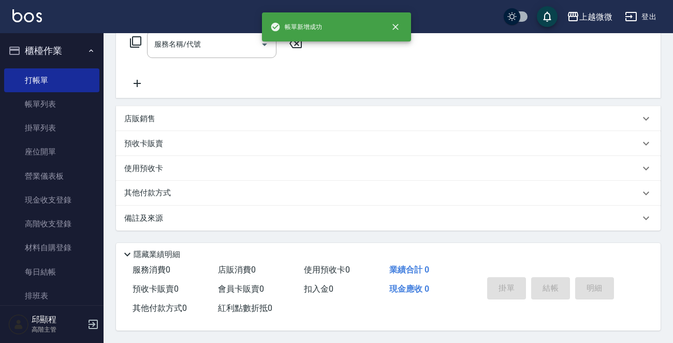
scroll to position [0, 0]
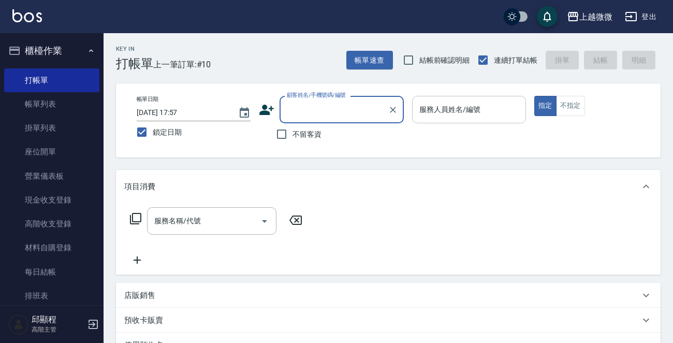
click at [469, 116] on input "服務人員姓名/編號" at bounding box center [469, 109] width 105 height 18
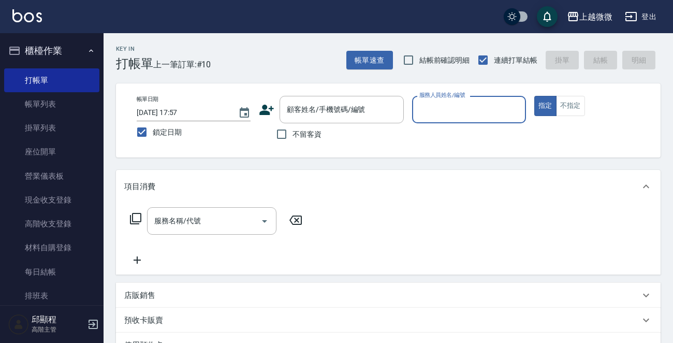
drag, startPoint x: 475, startPoint y: 106, endPoint x: 473, endPoint y: 111, distance: 5.8
click at [475, 106] on input "服務人員姓名/編號" at bounding box center [469, 109] width 105 height 18
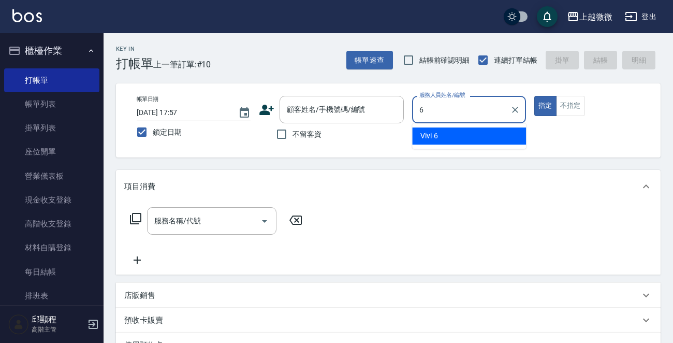
drag, startPoint x: 457, startPoint y: 131, endPoint x: 457, endPoint y: 123, distance: 8.3
click at [456, 131] on div "Vivi -6" at bounding box center [469, 135] width 114 height 17
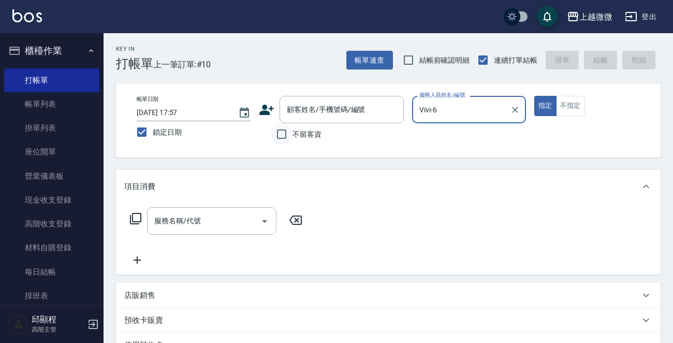
type input "Vivi-6"
click at [276, 133] on input "不留客資" at bounding box center [282, 134] width 22 height 22
checkbox input "true"
click at [183, 218] on div "服務名稱/代號 服務名稱/代號" at bounding box center [211, 220] width 129 height 27
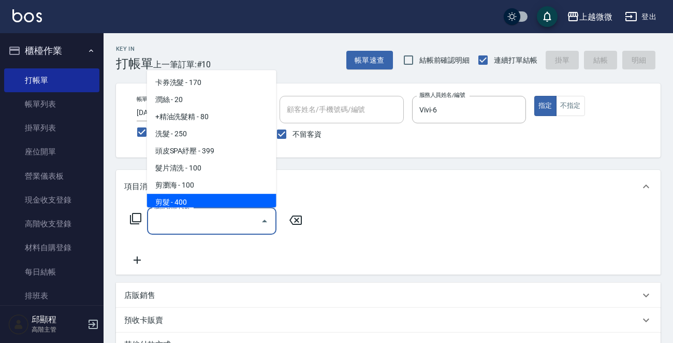
click at [188, 201] on span "剪髮 - 400" at bounding box center [211, 202] width 129 height 17
type input "剪髮(B02)"
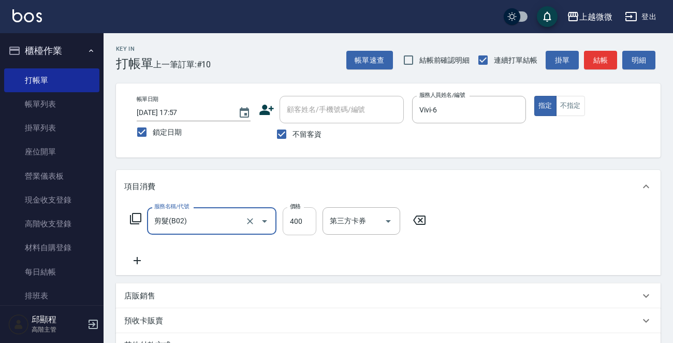
click at [311, 223] on input "400" at bounding box center [300, 221] width 34 height 28
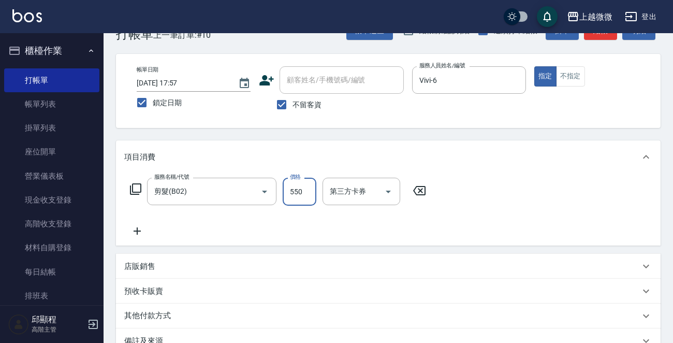
scroll to position [155, 0]
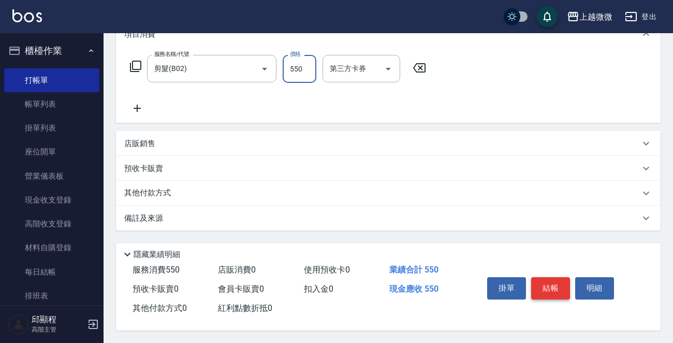
type input "550"
click at [553, 285] on button "結帳" at bounding box center [550, 288] width 39 height 22
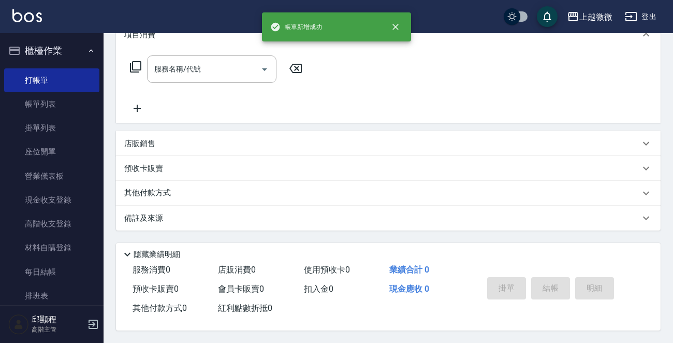
scroll to position [0, 0]
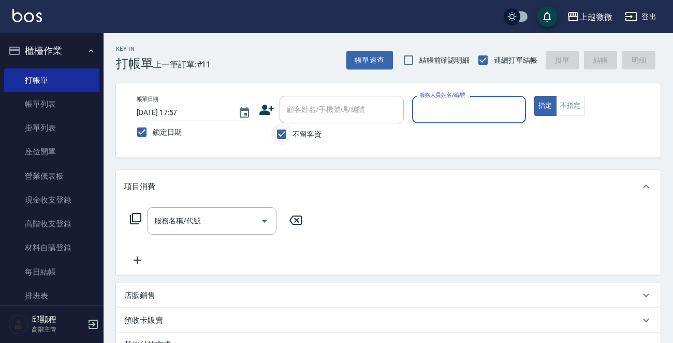
drag, startPoint x: 281, startPoint y: 133, endPoint x: 305, endPoint y: 124, distance: 25.7
click at [285, 133] on input "不留客資" at bounding box center [282, 134] width 22 height 22
checkbox input "false"
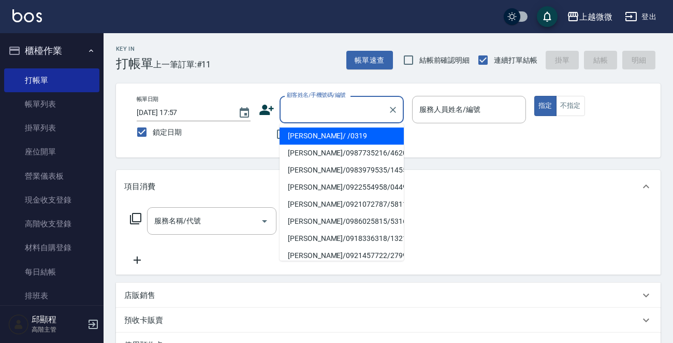
click at [349, 114] on input "顧客姓名/手機號碼/編號" at bounding box center [333, 109] width 99 height 18
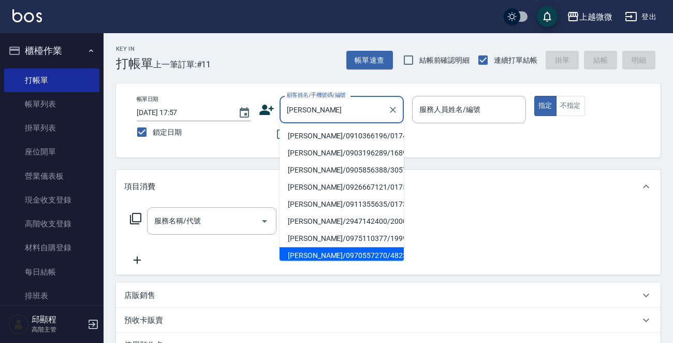
click at [355, 257] on li "[PERSON_NAME]/0970557270/4823" at bounding box center [342, 255] width 124 height 17
type input "[PERSON_NAME]/0970557270/4823"
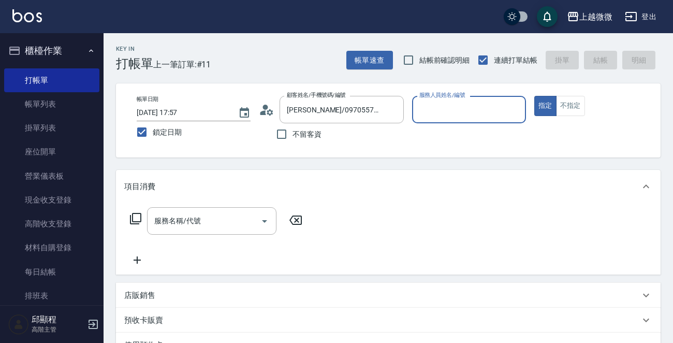
type input "[PERSON_NAME]-7"
click at [573, 100] on button "不指定" at bounding box center [570, 106] width 29 height 20
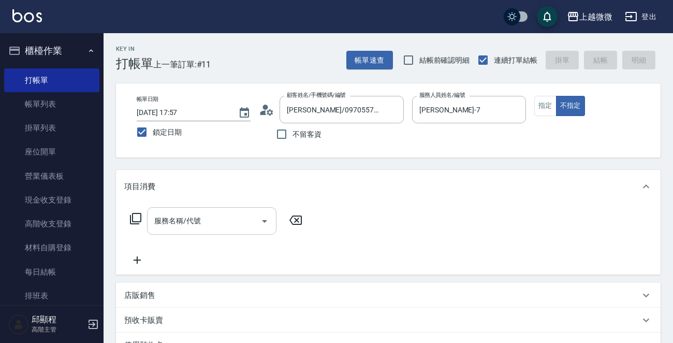
click at [216, 214] on input "服務名稱/代號" at bounding box center [204, 221] width 105 height 18
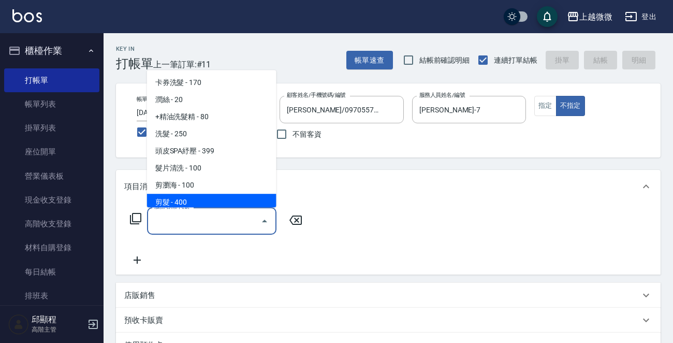
drag, startPoint x: 224, startPoint y: 152, endPoint x: 214, endPoint y: 229, distance: 77.8
click at [214, 229] on body "上越微微 登出 櫃檯作業 打帳單 帳單列表 掛單列表 座位開單 營業儀表板 現金收支登錄 高階收支登錄 材料自購登錄 每日結帳 排班表 現場電腦打卡 掃碼打卡…" at bounding box center [336, 259] width 673 height 519
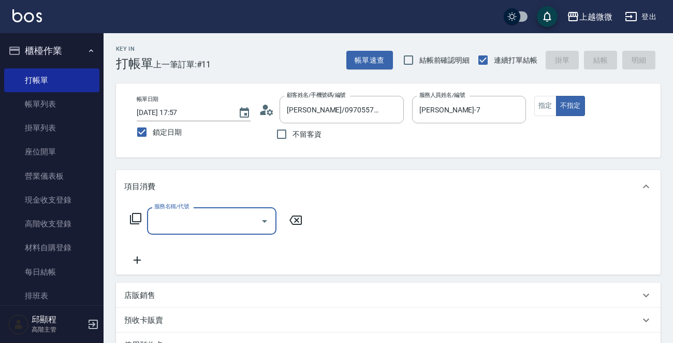
click at [214, 227] on input "服務名稱/代號" at bounding box center [204, 221] width 105 height 18
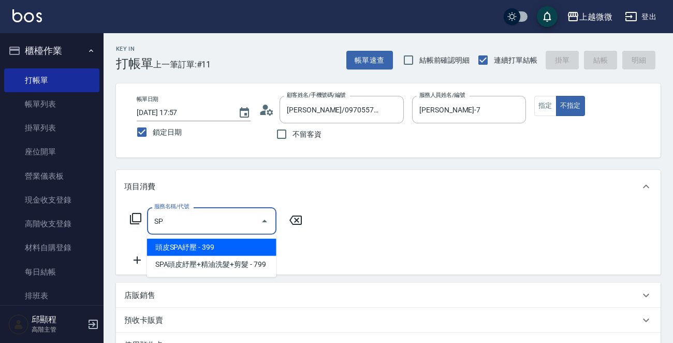
click at [195, 245] on span "頭皮SPA紓壓 - 399" at bounding box center [211, 247] width 129 height 17
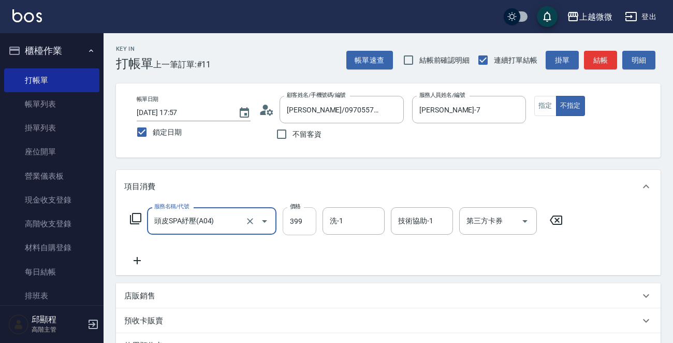
type input "頭皮SPA紓壓(A04)"
click at [302, 224] on input "399" at bounding box center [300, 221] width 34 height 28
type input "449"
click at [135, 256] on icon at bounding box center [137, 260] width 26 height 12
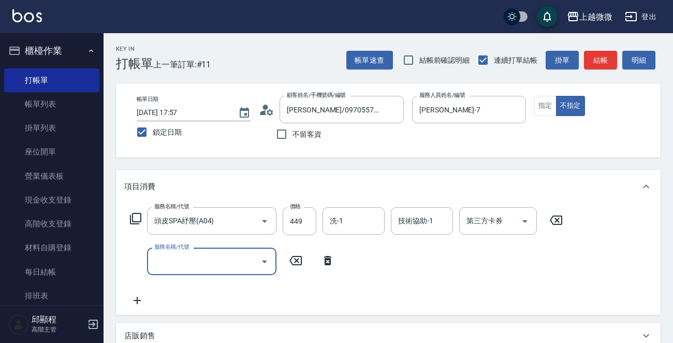
click at [183, 259] on input "服務名稱/代號" at bounding box center [204, 261] width 105 height 18
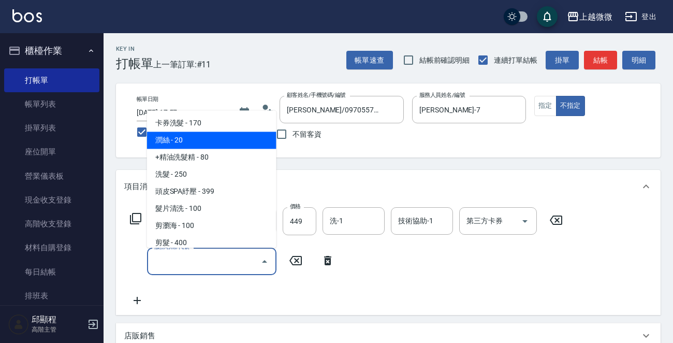
click at [194, 140] on span "潤絲 - 20" at bounding box center [211, 140] width 129 height 17
type input "潤絲(A01)"
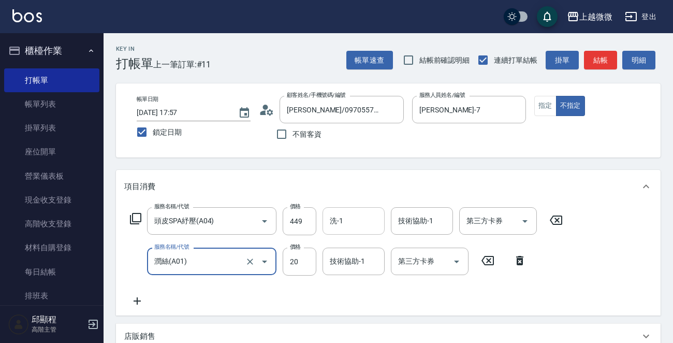
click at [359, 224] on input "洗-1" at bounding box center [353, 221] width 53 height 18
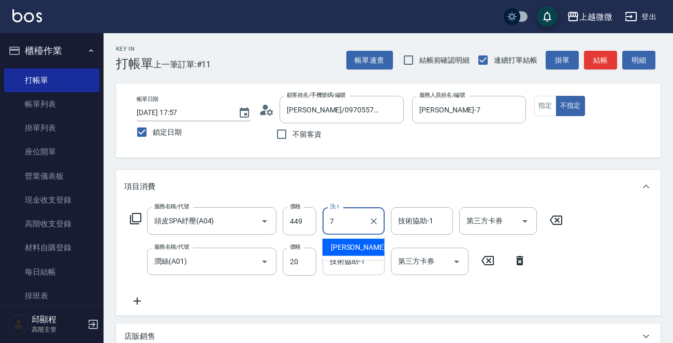
drag, startPoint x: 357, startPoint y: 271, endPoint x: 363, endPoint y: 250, distance: 21.5
click at [359, 269] on div "技術協助-1" at bounding box center [354, 260] width 62 height 27
type input "7"
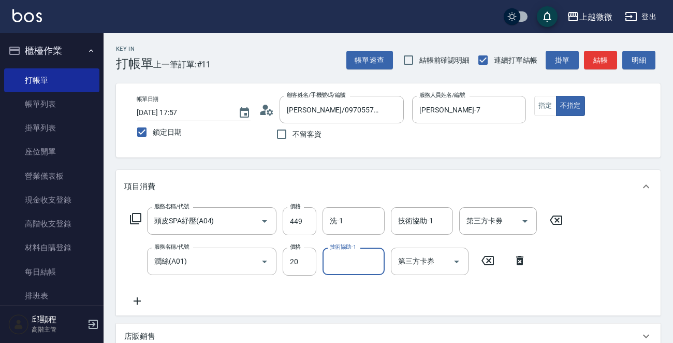
click at [352, 264] on input "技術協助-1" at bounding box center [353, 261] width 53 height 18
click at [346, 290] on span "[PERSON_NAME] -7" at bounding box center [361, 287] width 61 height 11
type input "[PERSON_NAME]-7"
click at [358, 222] on input "洗-1" at bounding box center [353, 221] width 53 height 18
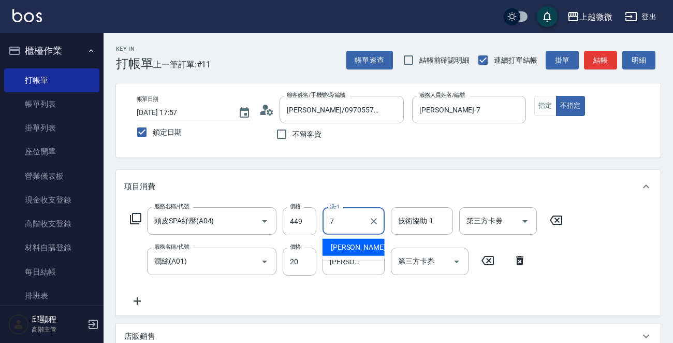
click at [357, 241] on div "[PERSON_NAME] -7" at bounding box center [354, 247] width 62 height 17
type input "[PERSON_NAME]-7"
click at [419, 224] on input "技術協助-1" at bounding box center [422, 221] width 53 height 18
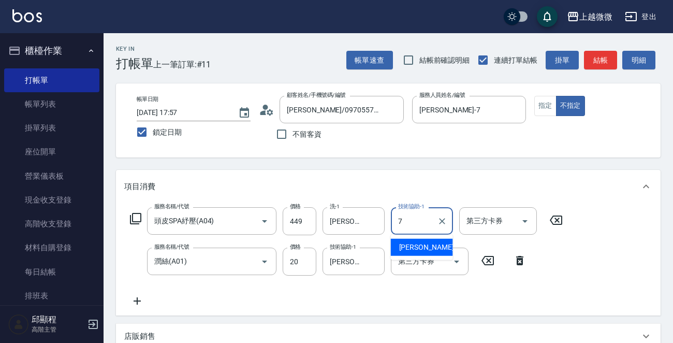
click at [420, 242] on span "[PERSON_NAME] -7" at bounding box center [429, 247] width 61 height 11
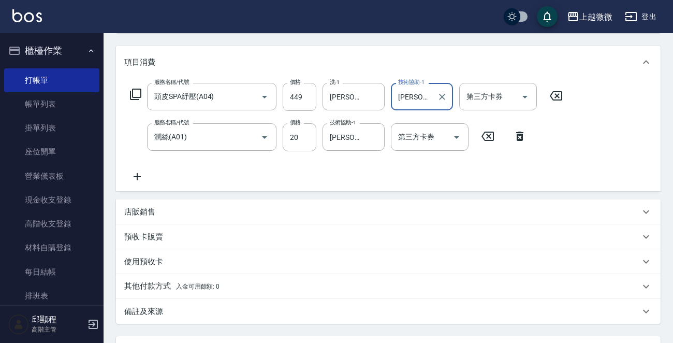
scroll to position [220, 0]
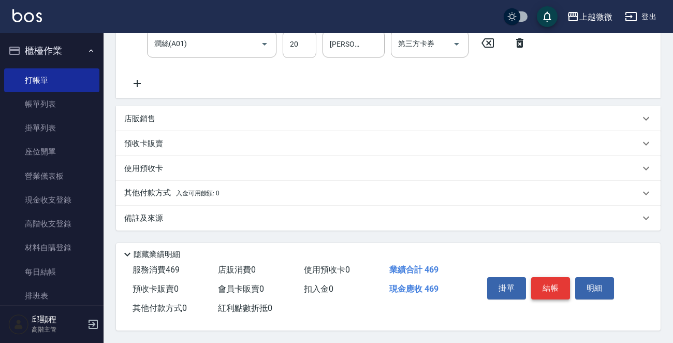
type input "[PERSON_NAME]-7"
click at [547, 280] on button "結帳" at bounding box center [550, 288] width 39 height 22
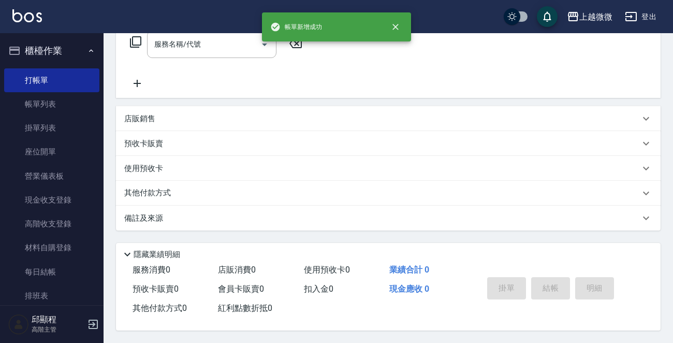
scroll to position [0, 0]
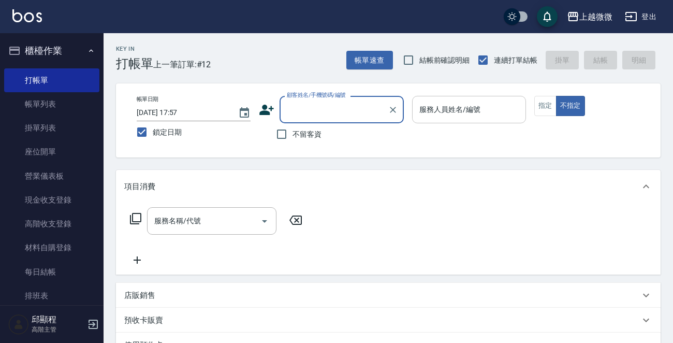
drag, startPoint x: 443, startPoint y: 108, endPoint x: 450, endPoint y: 121, distance: 14.6
click at [443, 108] on div "服務人員姓名/編號 服務人員姓名/編號" at bounding box center [469, 109] width 114 height 27
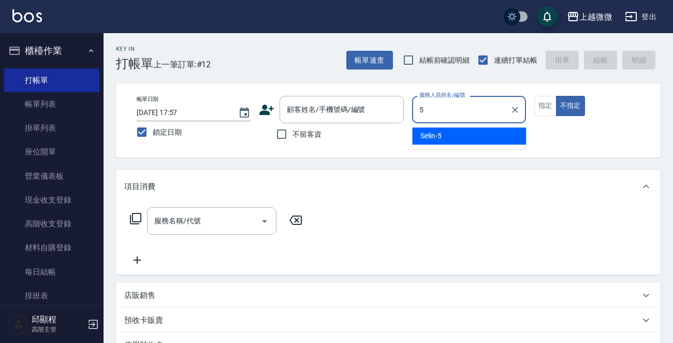
click at [450, 131] on div "Selin -5" at bounding box center [469, 135] width 114 height 17
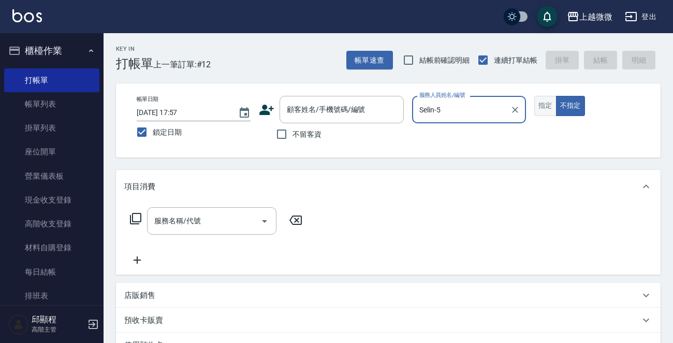
type input "Selin-5"
click at [547, 110] on button "指定" at bounding box center [545, 106] width 22 height 20
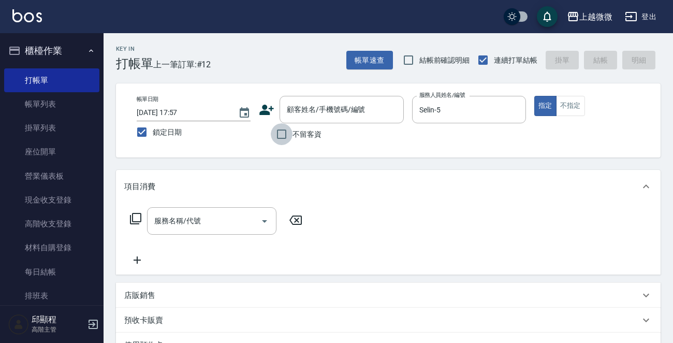
drag, startPoint x: 287, startPoint y: 138, endPoint x: 250, endPoint y: 211, distance: 81.5
click at [287, 138] on input "不留客資" at bounding box center [282, 134] width 22 height 22
checkbox input "true"
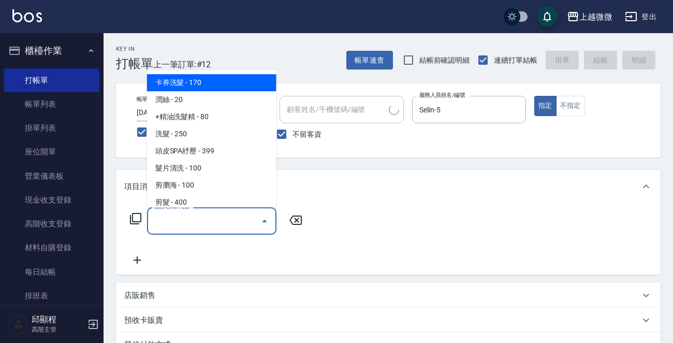
drag, startPoint x: 217, startPoint y: 220, endPoint x: 223, endPoint y: 220, distance: 5.7
click at [217, 220] on input "服務名稱/代號" at bounding box center [204, 221] width 105 height 18
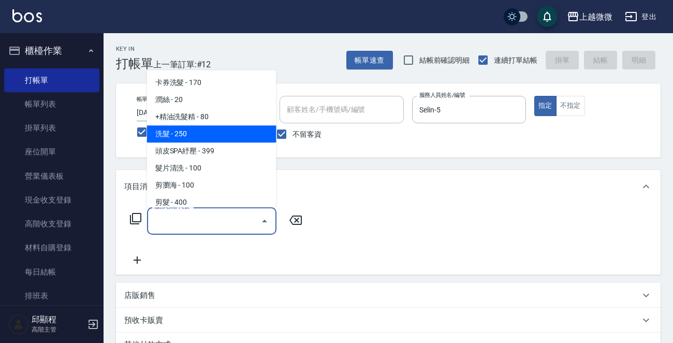
click at [199, 130] on span "洗髮 - 250" at bounding box center [211, 133] width 129 height 17
type input "洗髮(A03)"
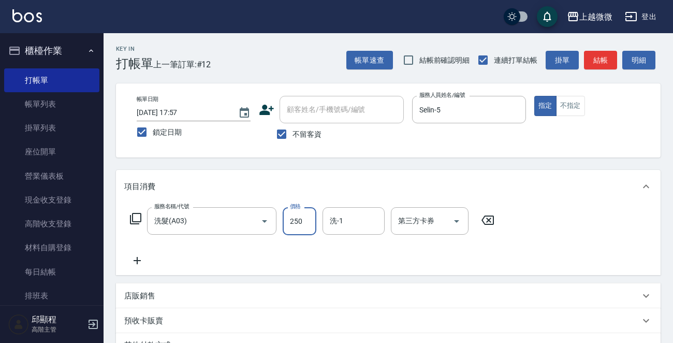
drag, startPoint x: 294, startPoint y: 226, endPoint x: 331, endPoint y: 230, distance: 38.1
click at [294, 226] on input "250" at bounding box center [300, 221] width 34 height 28
type input "300"
click at [357, 224] on input "洗-1" at bounding box center [353, 221] width 53 height 18
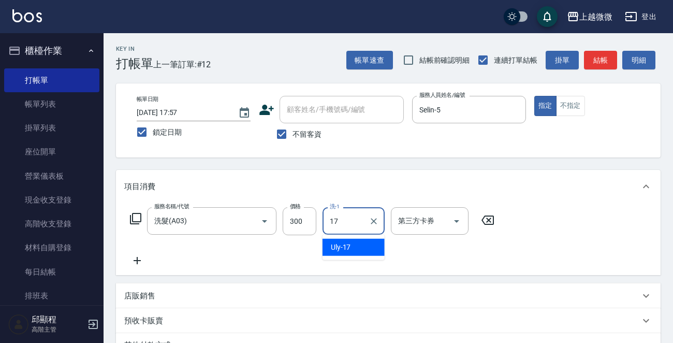
click at [347, 244] on span "Uly -17" at bounding box center [341, 247] width 20 height 11
type input "Uly-17"
click at [140, 263] on icon at bounding box center [137, 260] width 26 height 12
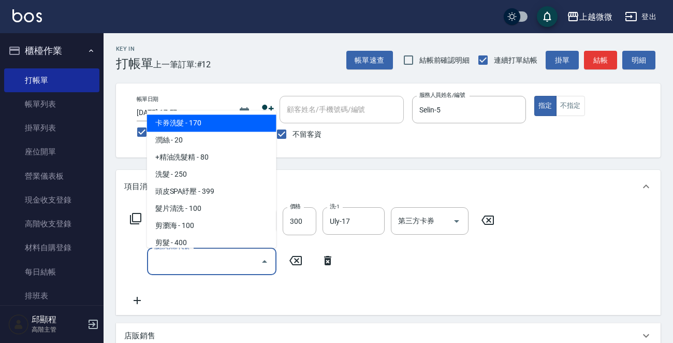
click at [210, 270] on input "服務名稱/代號" at bounding box center [204, 261] width 105 height 18
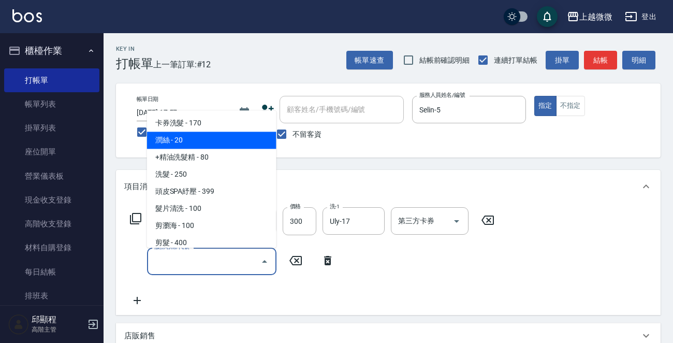
click at [228, 138] on span "潤絲 - 20" at bounding box center [211, 140] width 129 height 17
type input "潤絲(A01)"
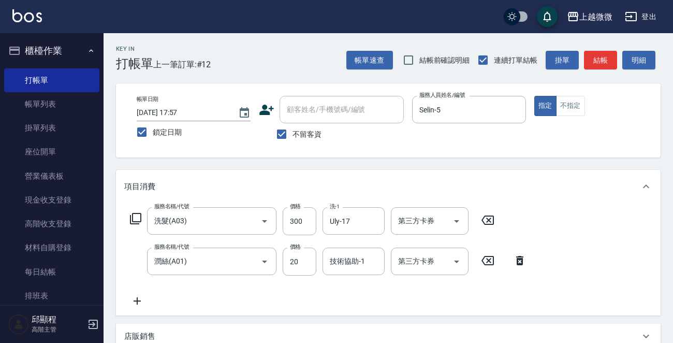
click at [135, 300] on icon at bounding box center [137, 301] width 26 height 12
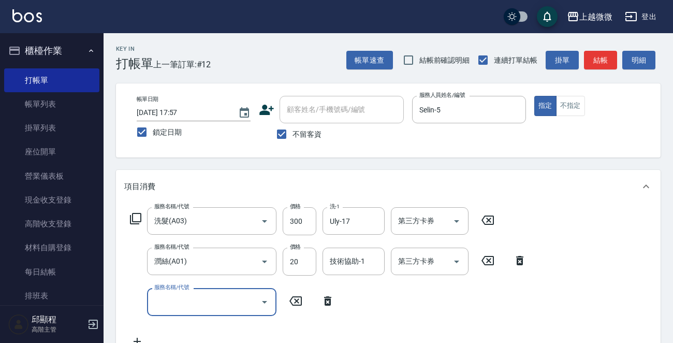
click at [196, 300] on input "服務名稱/代號" at bounding box center [204, 302] width 105 height 18
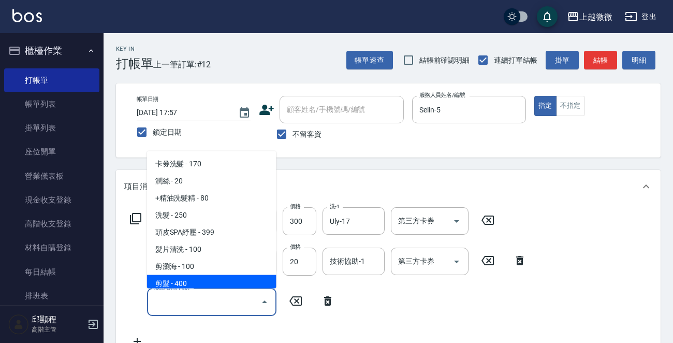
click at [205, 279] on span "剪髮 - 400" at bounding box center [211, 283] width 129 height 17
type input "剪髮(B02)"
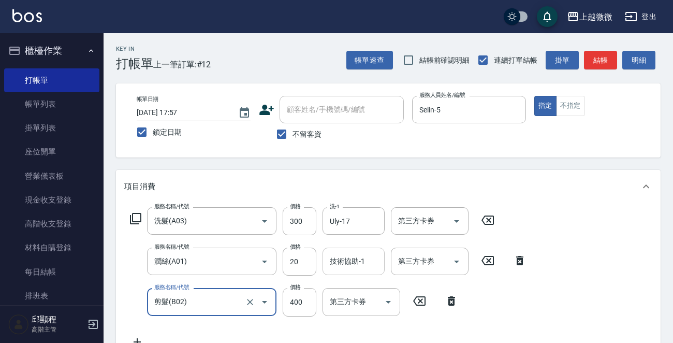
click at [352, 260] on div "技術協助-1 技術協助-1" at bounding box center [354, 260] width 62 height 27
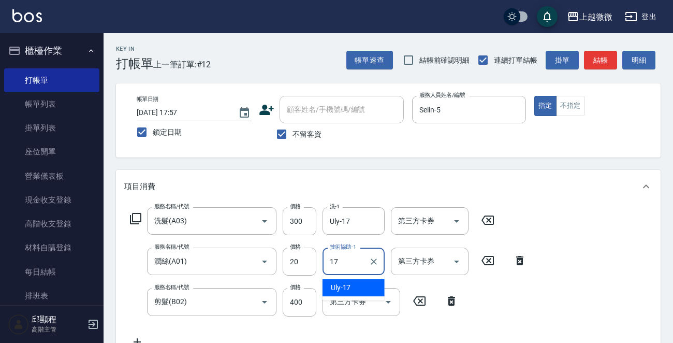
click at [346, 286] on span "Uly -17" at bounding box center [341, 287] width 20 height 11
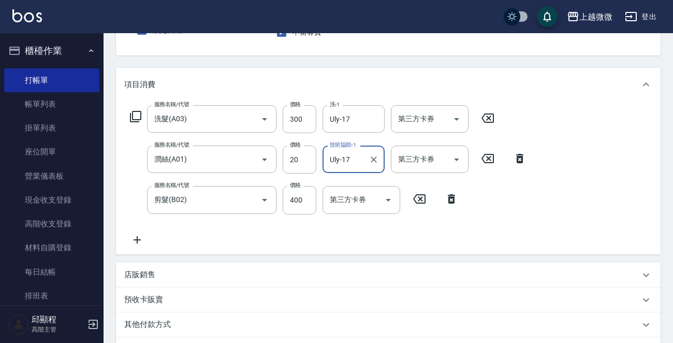
scroll to position [236, 0]
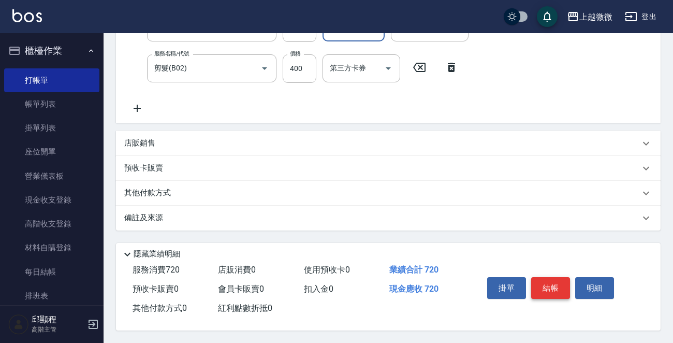
type input "Uly-17"
click at [549, 289] on button "結帳" at bounding box center [550, 288] width 39 height 22
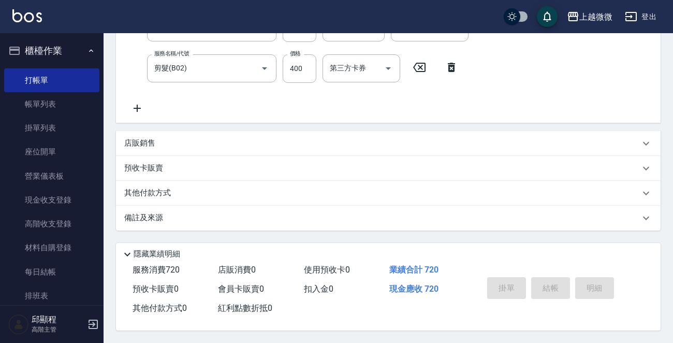
scroll to position [0, 0]
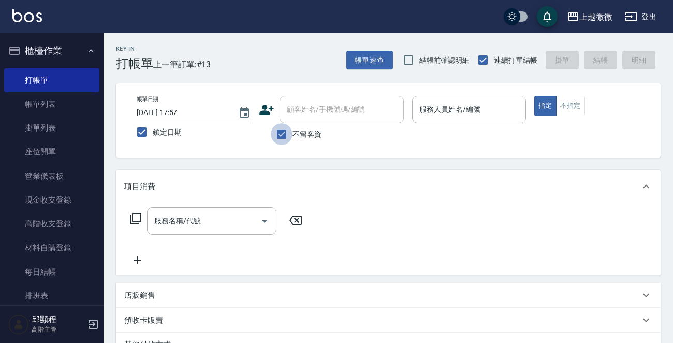
drag, startPoint x: 278, startPoint y: 134, endPoint x: 304, endPoint y: 121, distance: 29.2
click at [281, 133] on input "不留客資" at bounding box center [282, 134] width 22 height 22
checkbox input "false"
drag, startPoint x: 327, startPoint y: 111, endPoint x: 362, endPoint y: 91, distance: 40.1
click at [336, 106] on div "顧客姓名/手機號碼/編號 顧客姓名/手機號碼/編號" at bounding box center [342, 109] width 124 height 27
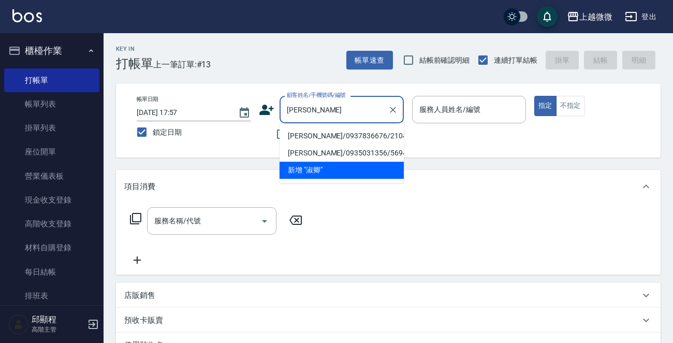
click at [322, 135] on li "[PERSON_NAME]/0937836676/2104" at bounding box center [342, 135] width 124 height 17
type input "[PERSON_NAME]/0937836676/2104"
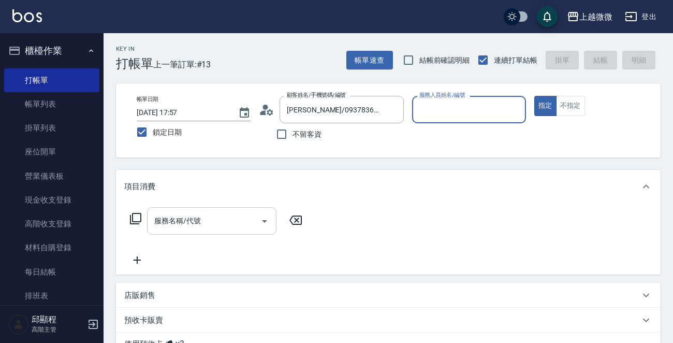
click at [186, 222] on div "服務名稱/代號 服務名稱/代號" at bounding box center [211, 220] width 129 height 27
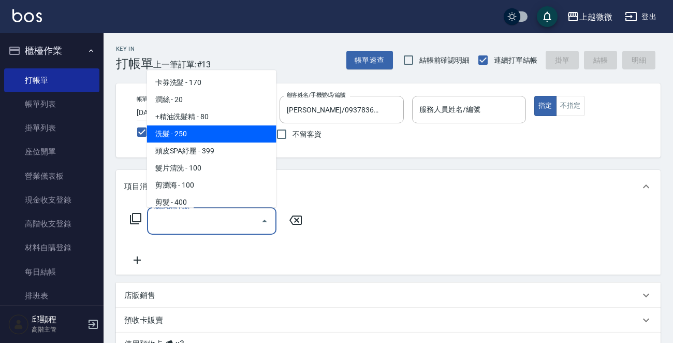
click at [195, 136] on span "洗髮 - 250" at bounding box center [211, 133] width 129 height 17
type input "洗髮(A03)"
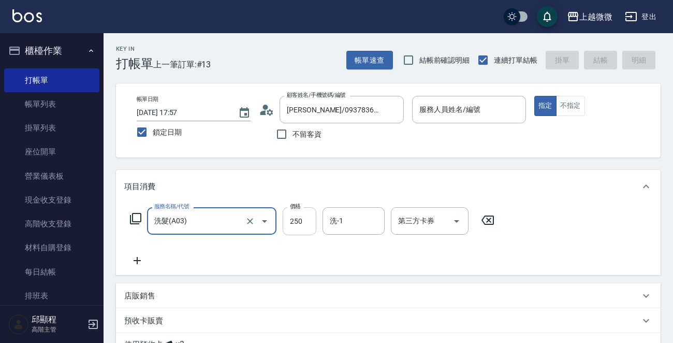
click at [305, 217] on input "250" at bounding box center [300, 221] width 34 height 28
type input "260"
drag, startPoint x: 348, startPoint y: 218, endPoint x: 354, endPoint y: 221, distance: 5.8
click at [349, 218] on input "洗-1" at bounding box center [353, 221] width 53 height 18
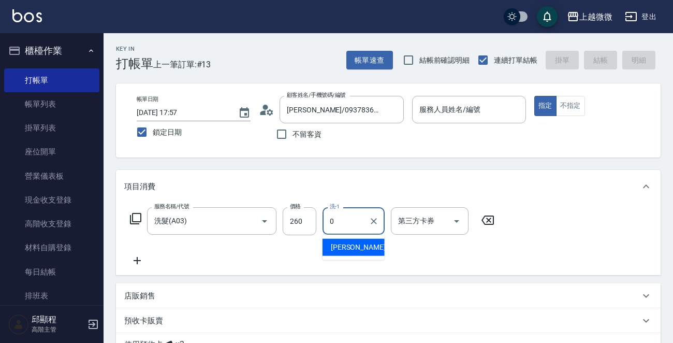
click at [355, 237] on ul "[PERSON_NAME] -0" at bounding box center [354, 247] width 62 height 25
click at [351, 243] on div "[PERSON_NAME] -0" at bounding box center [354, 247] width 62 height 17
type input "[PERSON_NAME]-0"
click at [140, 262] on icon at bounding box center [137, 260] width 26 height 12
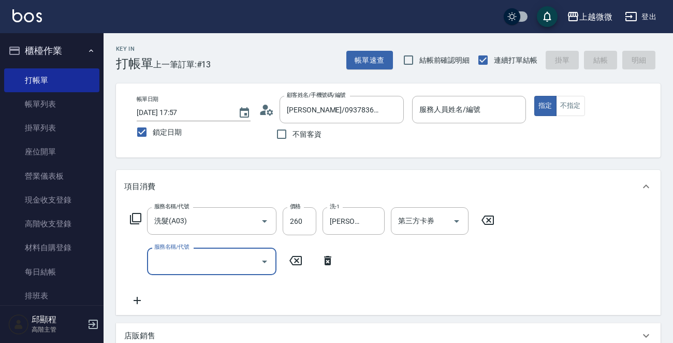
click at [179, 262] on input "服務名稱/代號" at bounding box center [204, 261] width 105 height 18
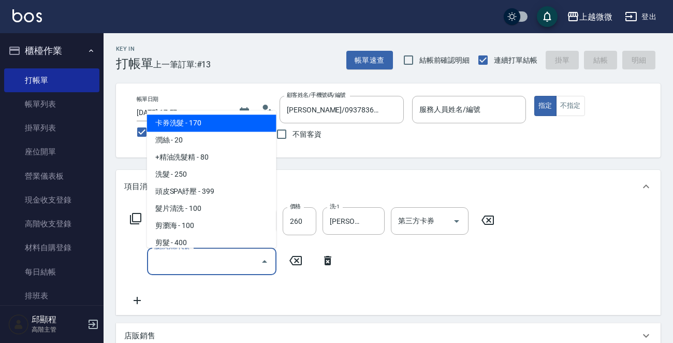
click at [209, 253] on input "服務名稱/代號" at bounding box center [204, 261] width 105 height 18
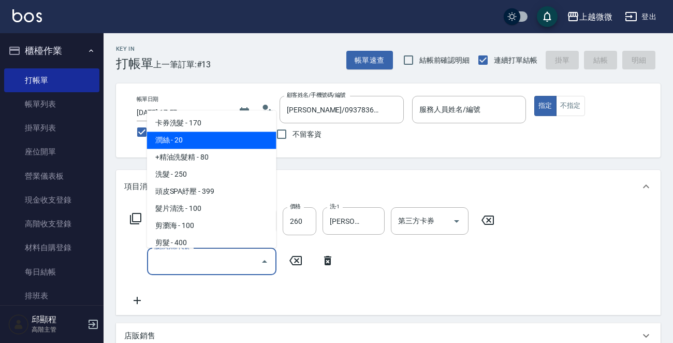
click at [219, 147] on span "潤絲 - 20" at bounding box center [211, 140] width 129 height 17
type input "潤絲(A01)"
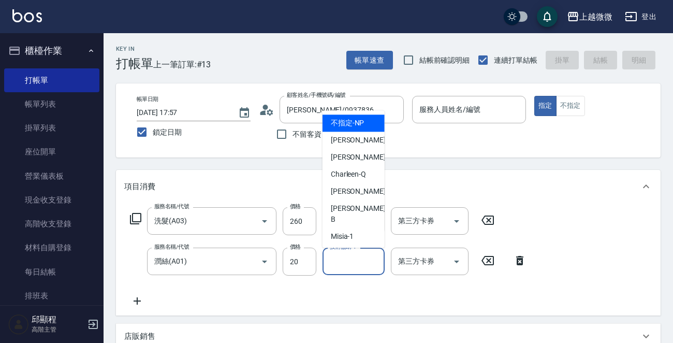
click at [348, 261] on div "技術協助-1 技術協助-1" at bounding box center [354, 260] width 62 height 27
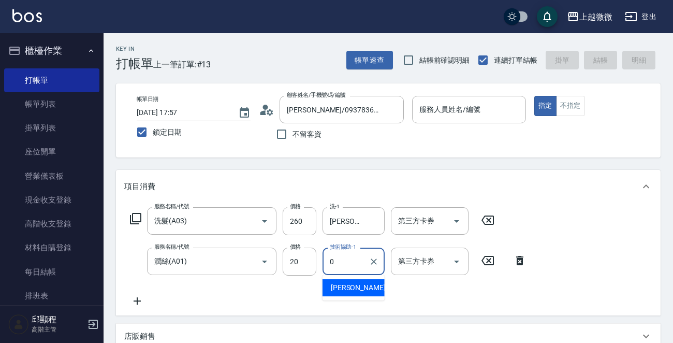
click at [351, 289] on div "[PERSON_NAME] -0" at bounding box center [354, 287] width 62 height 17
type input "[PERSON_NAME]-0"
click at [488, 112] on input "服務人員姓名/編號" at bounding box center [469, 109] width 105 height 18
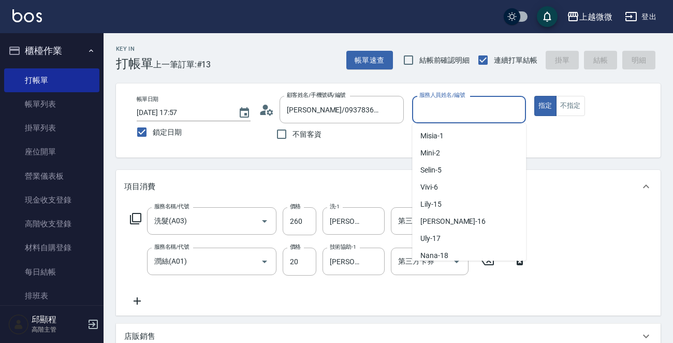
scroll to position [110, 0]
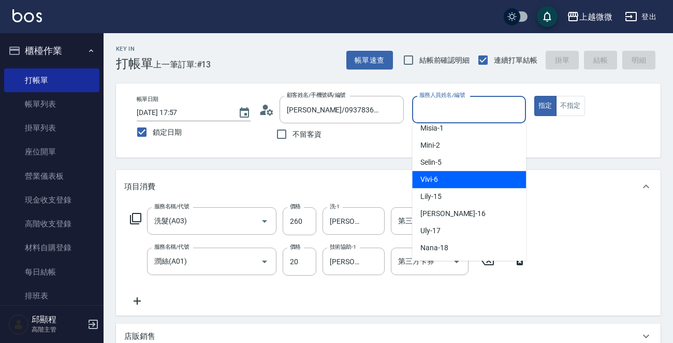
click at [465, 180] on div "Vivi -6" at bounding box center [469, 179] width 114 height 17
type input "Vivi-6"
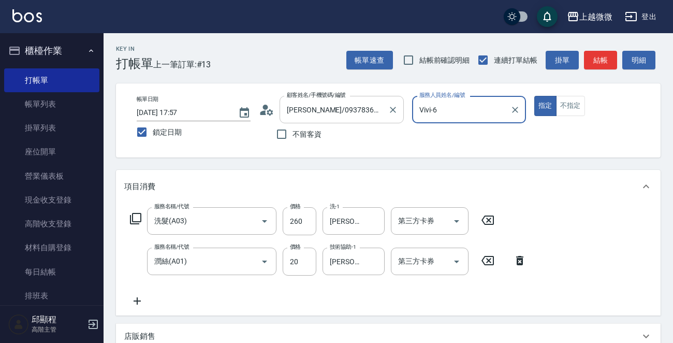
click at [296, 112] on input "[PERSON_NAME]/0937836676/2104" at bounding box center [333, 109] width 99 height 18
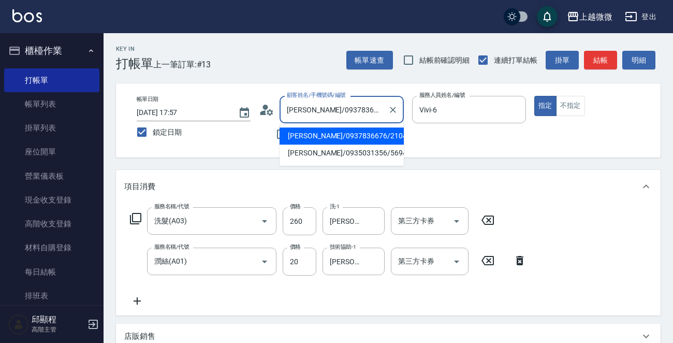
scroll to position [223, 0]
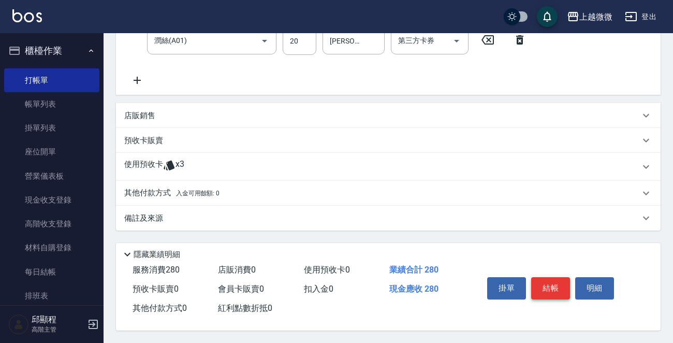
click at [544, 277] on button "結帳" at bounding box center [550, 288] width 39 height 22
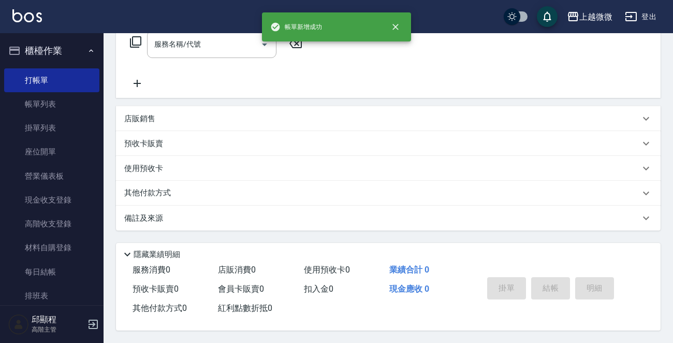
scroll to position [0, 0]
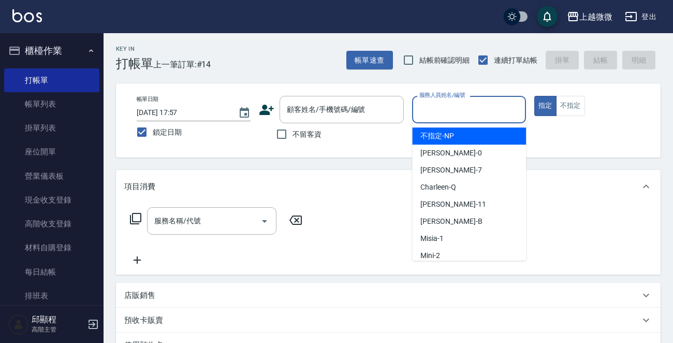
click at [473, 109] on div "服務人員姓名/編號 服務人員姓名/編號" at bounding box center [469, 109] width 114 height 27
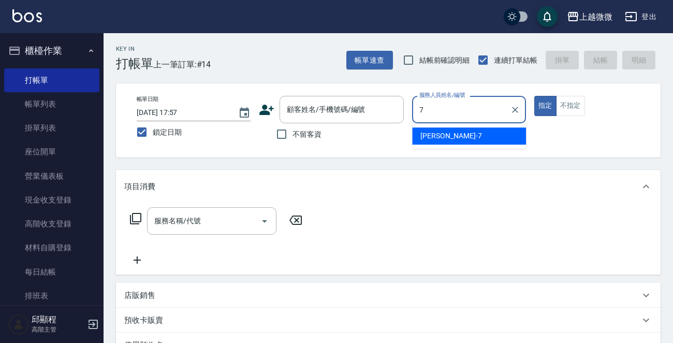
click at [454, 138] on div "[PERSON_NAME] -7" at bounding box center [469, 135] width 114 height 17
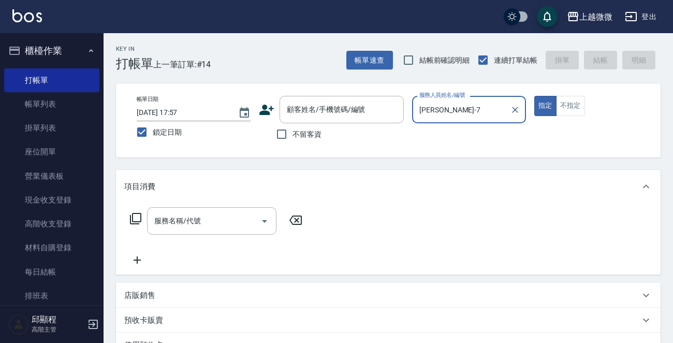
type input "[PERSON_NAME]-7"
click at [584, 108] on div "指定 不指定" at bounding box center [591, 106] width 114 height 20
click at [575, 105] on button "不指定" at bounding box center [570, 106] width 29 height 20
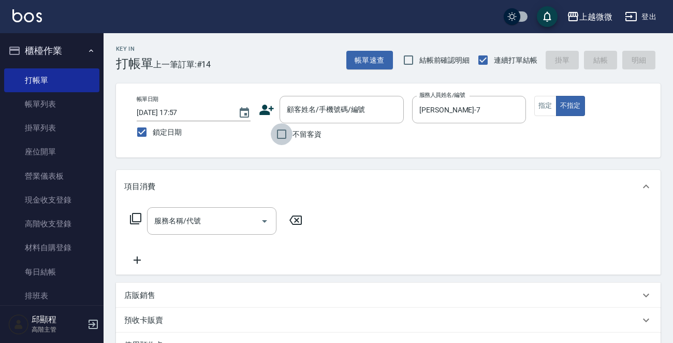
click at [282, 140] on input "不留客資" at bounding box center [282, 134] width 22 height 22
checkbox input "true"
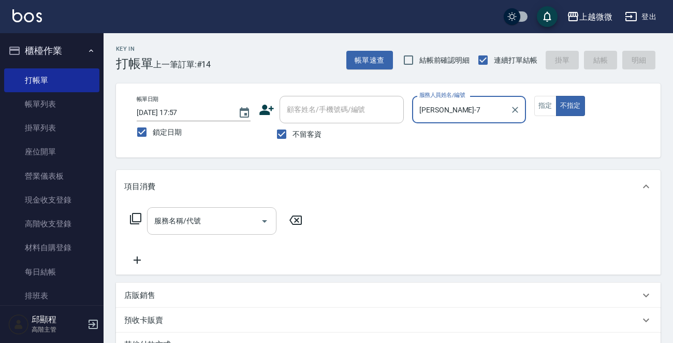
click at [230, 224] on input "服務名稱/代號" at bounding box center [204, 221] width 105 height 18
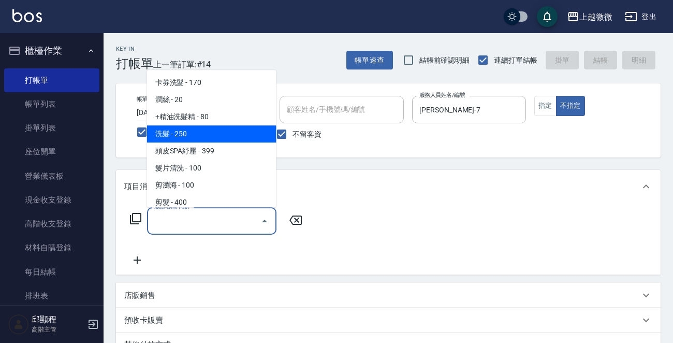
click at [230, 135] on span "洗髮 - 250" at bounding box center [211, 133] width 129 height 17
type input "洗髮(A03)"
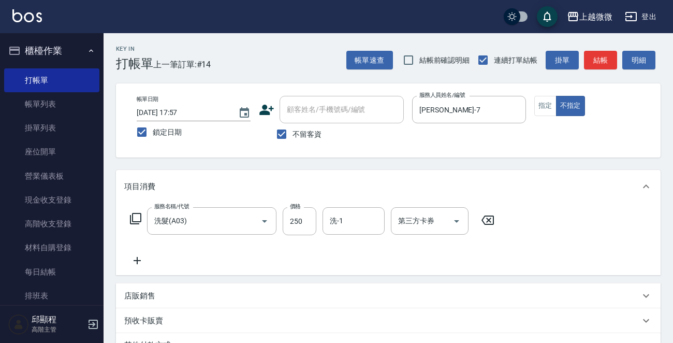
click at [134, 260] on icon at bounding box center [137, 260] width 26 height 12
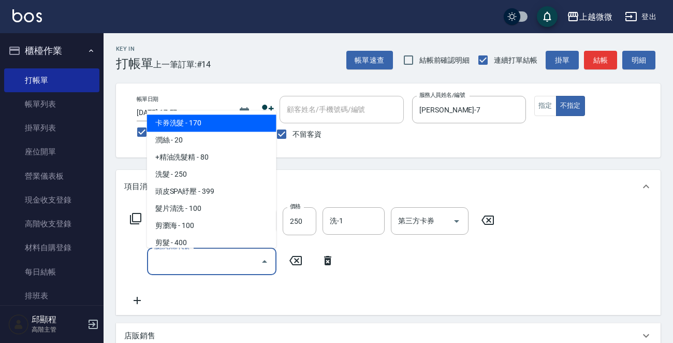
click at [195, 260] on input "服務名稱/代號" at bounding box center [204, 261] width 105 height 18
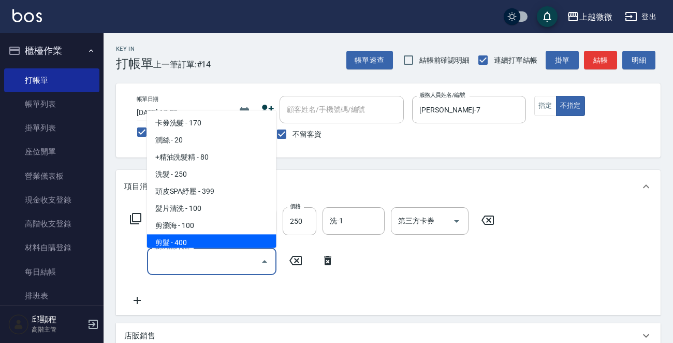
click at [199, 242] on span "剪髮 - 400" at bounding box center [211, 243] width 129 height 17
type input "剪髮(B02)"
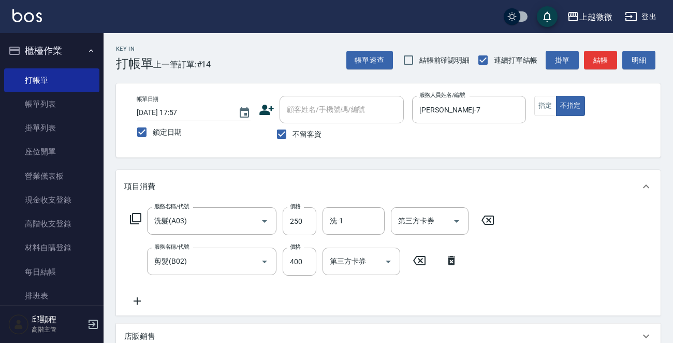
click at [139, 303] on icon at bounding box center [137, 301] width 26 height 12
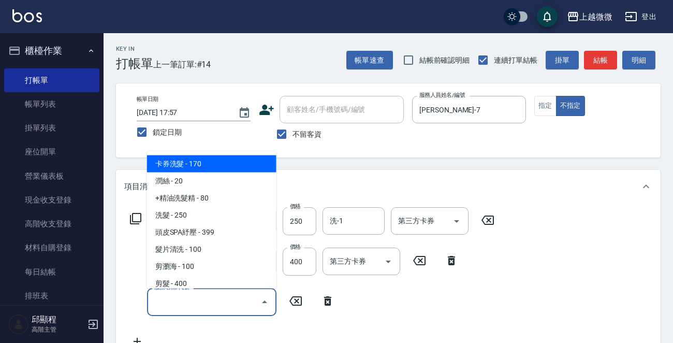
click at [188, 303] on input "服務名稱/代號" at bounding box center [204, 302] width 105 height 18
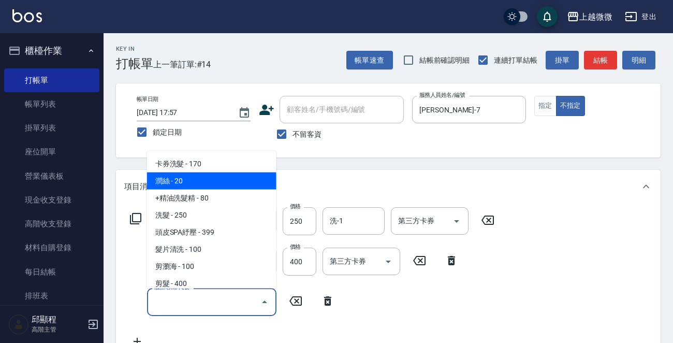
click at [205, 185] on span "潤絲 - 20" at bounding box center [211, 180] width 129 height 17
type input "潤絲(A01)"
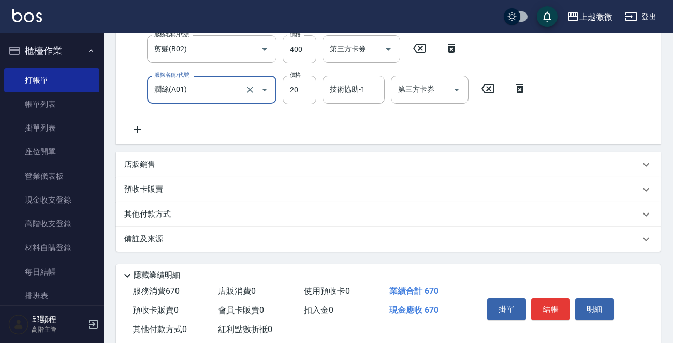
scroll to position [28, 0]
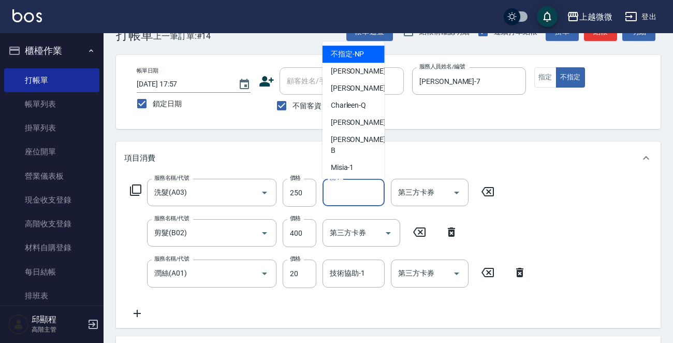
click at [362, 196] on input "洗-1" at bounding box center [353, 192] width 53 height 18
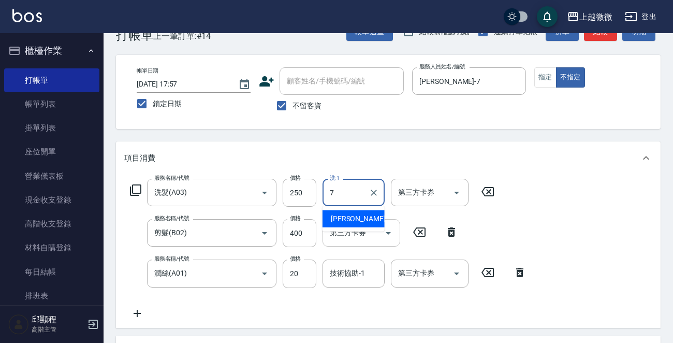
click at [357, 219] on div "[PERSON_NAME] -7" at bounding box center [354, 218] width 62 height 17
type input "[PERSON_NAME]-7"
click at [351, 275] on div "技術協助-1 技術協助-1" at bounding box center [354, 272] width 62 height 27
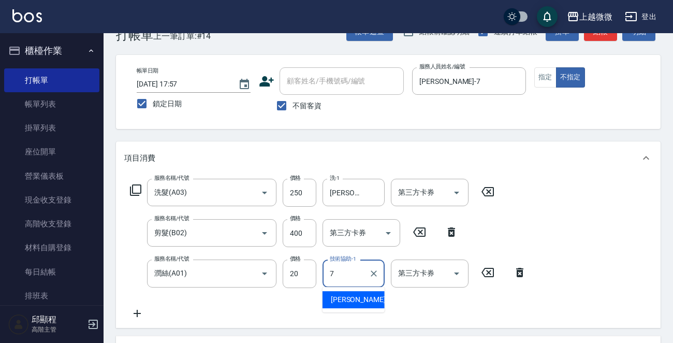
click at [353, 302] on span "[PERSON_NAME] -7" at bounding box center [361, 299] width 61 height 11
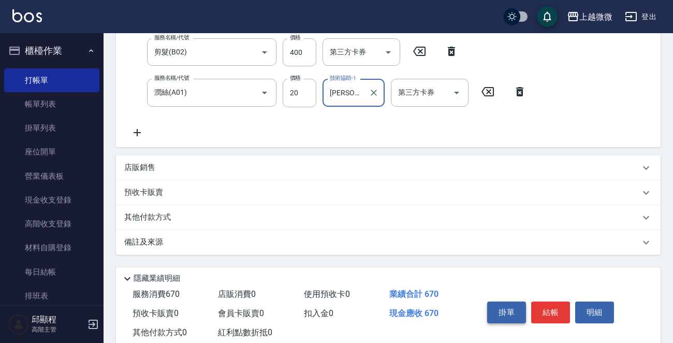
scroll to position [236, 0]
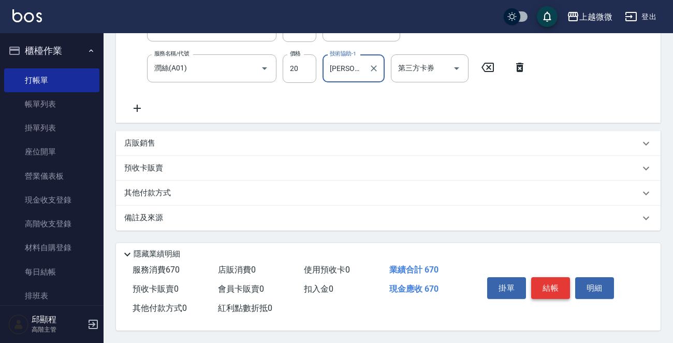
type input "[PERSON_NAME]-7"
click at [553, 287] on button "結帳" at bounding box center [550, 288] width 39 height 22
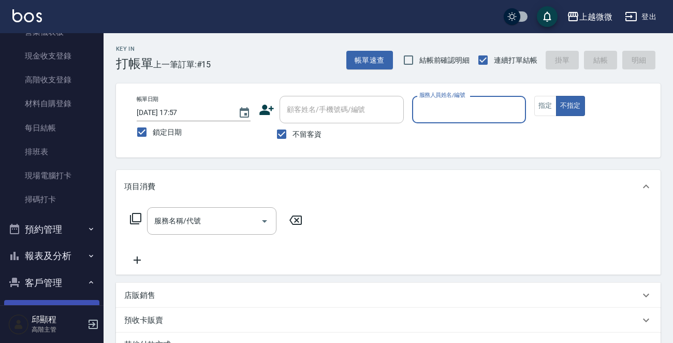
scroll to position [259, 0]
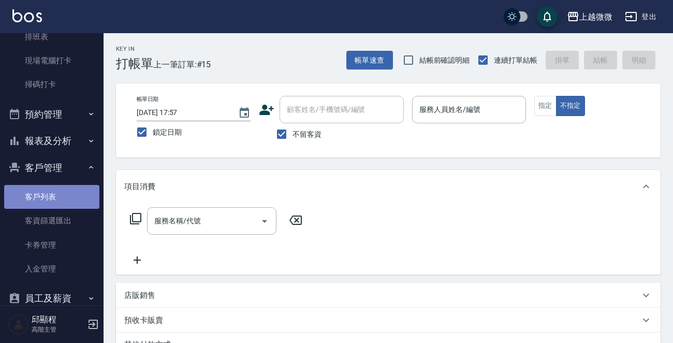
click at [53, 201] on link "客戶列表" at bounding box center [51, 197] width 95 height 24
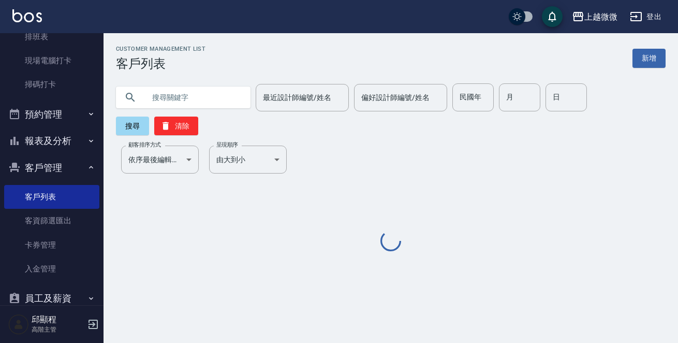
click at [201, 97] on input "text" at bounding box center [193, 97] width 97 height 28
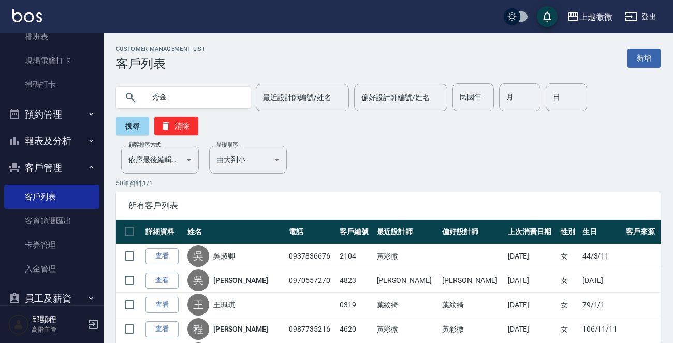
type input "秀金"
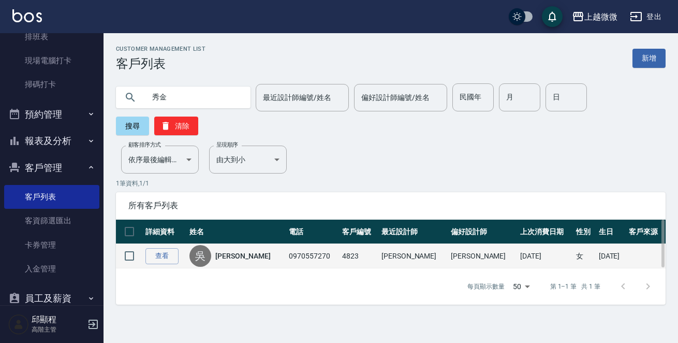
click at [232, 251] on link "[PERSON_NAME]" at bounding box center [242, 256] width 55 height 10
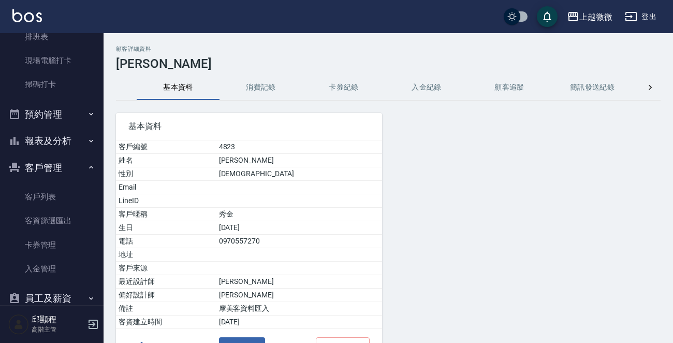
click at [257, 83] on button "消費記錄" at bounding box center [261, 87] width 83 height 25
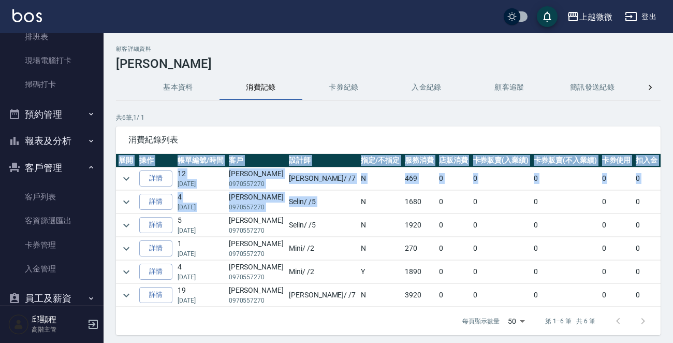
scroll to position [0, 38]
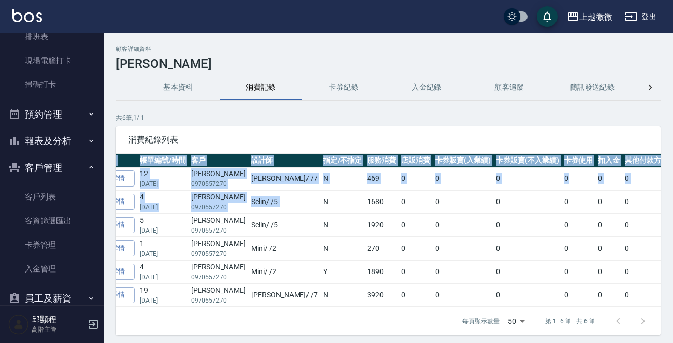
drag, startPoint x: 301, startPoint y: 200, endPoint x: 677, endPoint y: 216, distance: 376.7
click at [673, 216] on html "上越微微 登出 櫃檯作業 打帳單 帳單列表 掛單列表 座位開單 營業儀表板 現金收支登錄 高階收支登錄 材料自購登錄 每日結帳 排班表 現場電腦打卡 掃碼打卡…" at bounding box center [336, 189] width 673 height 379
click at [622, 216] on td "0" at bounding box center [646, 225] width 49 height 23
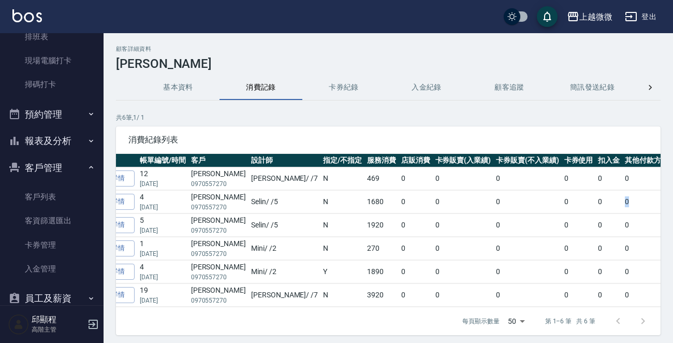
drag, startPoint x: 572, startPoint y: 198, endPoint x: 553, endPoint y: 201, distance: 18.9
click at [553, 201] on tr "詳情 4 [DATE] [PERSON_NAME]0970557270 Selin / /5 N 1680 0 0 0 0 0 0 1680 媽媽" at bounding box center [404, 202] width 652 height 23
click at [562, 239] on td "0" at bounding box center [579, 248] width 34 height 23
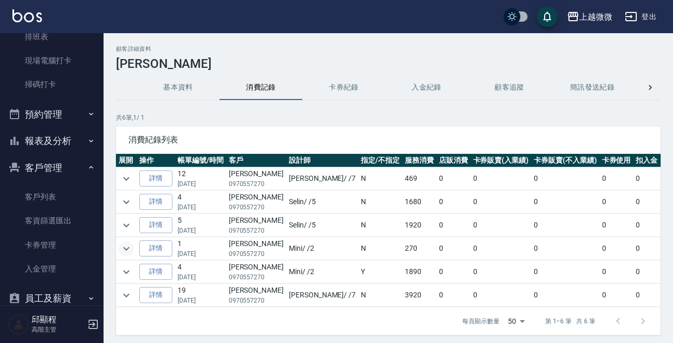
click at [128, 245] on icon "expand row" at bounding box center [126, 248] width 12 height 12
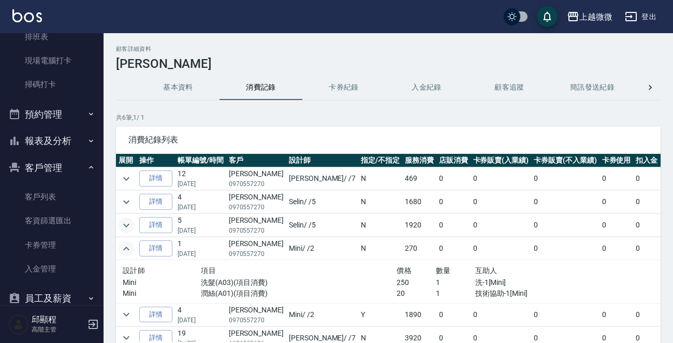
click at [128, 228] on icon "expand row" at bounding box center [126, 225] width 12 height 12
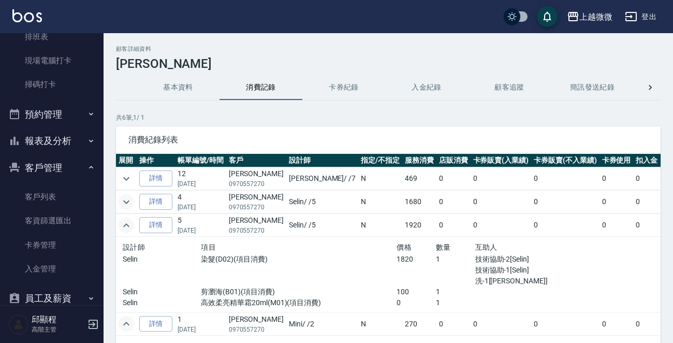
click at [128, 198] on icon "expand row" at bounding box center [126, 202] width 12 height 12
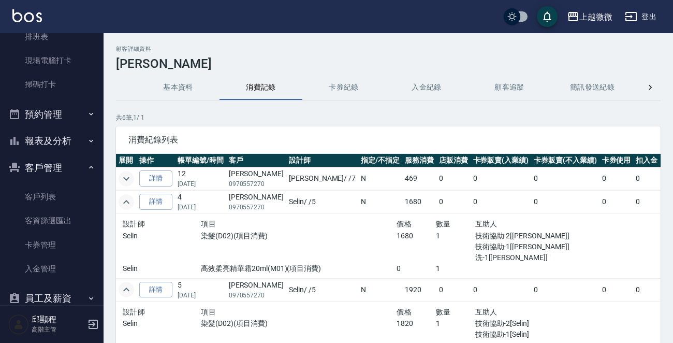
click at [124, 177] on icon "expand row" at bounding box center [126, 179] width 6 height 4
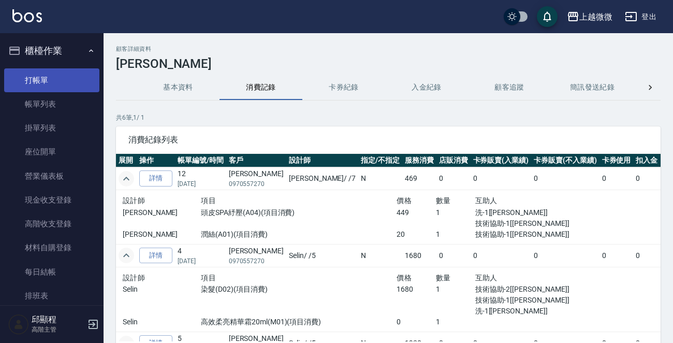
click at [41, 72] on link "打帳單" at bounding box center [51, 80] width 95 height 24
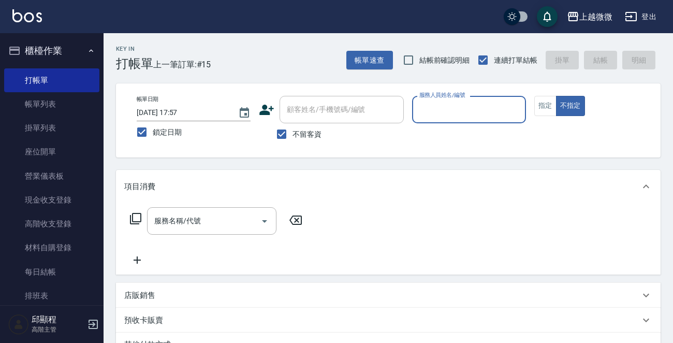
click at [459, 109] on input "服務人員姓名/編號" at bounding box center [469, 109] width 105 height 18
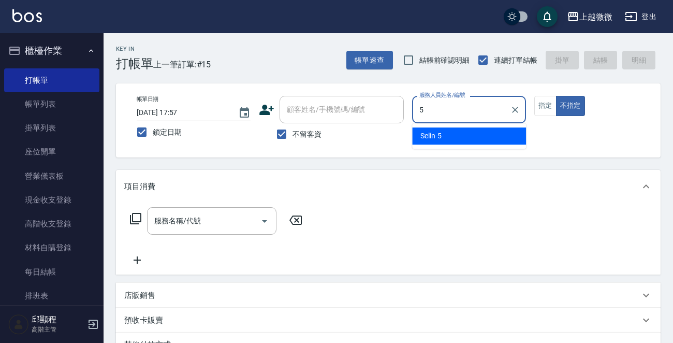
click at [456, 133] on div "Selin -5" at bounding box center [469, 135] width 114 height 17
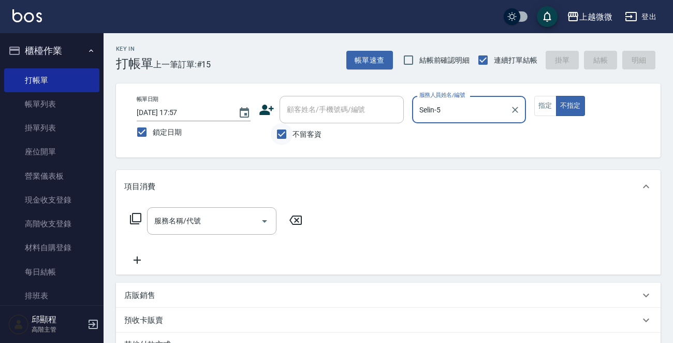
type input "Selin-5"
click at [281, 134] on input "不留客資" at bounding box center [282, 134] width 22 height 22
checkbox input "false"
click at [326, 113] on input "顧客姓名/手機號碼/編號" at bounding box center [333, 109] width 99 height 18
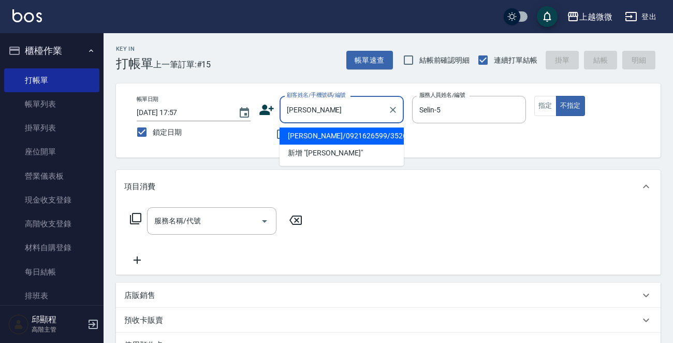
drag, startPoint x: 320, startPoint y: 133, endPoint x: 438, endPoint y: 133, distance: 118.0
click at [320, 133] on li "[PERSON_NAME]/0921626599/3526" at bounding box center [342, 135] width 124 height 17
type input "[PERSON_NAME]/0921626599/3526"
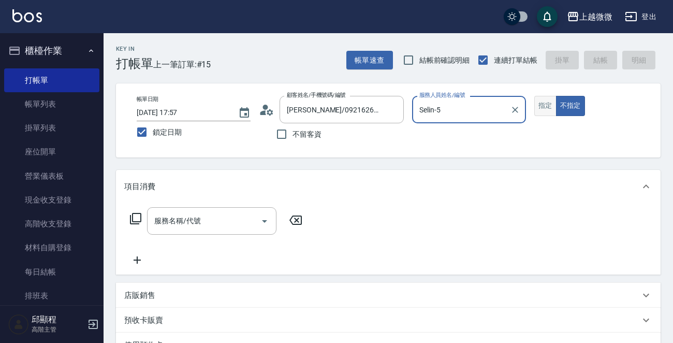
click at [545, 105] on button "指定" at bounding box center [545, 106] width 22 height 20
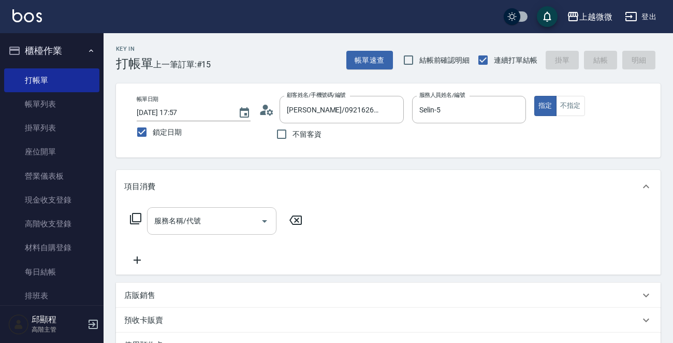
click at [201, 222] on input "服務名稱/代號" at bounding box center [204, 221] width 105 height 18
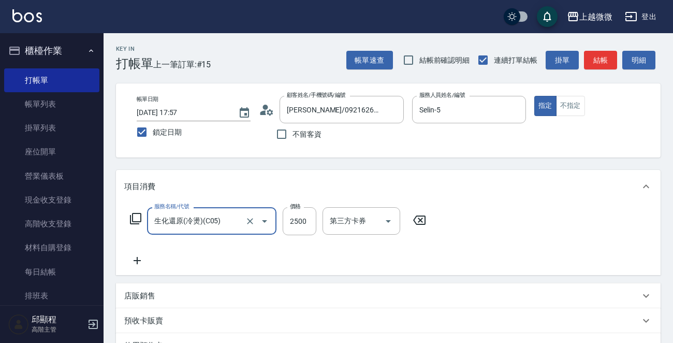
type input "生化還原(冷燙)(C05)"
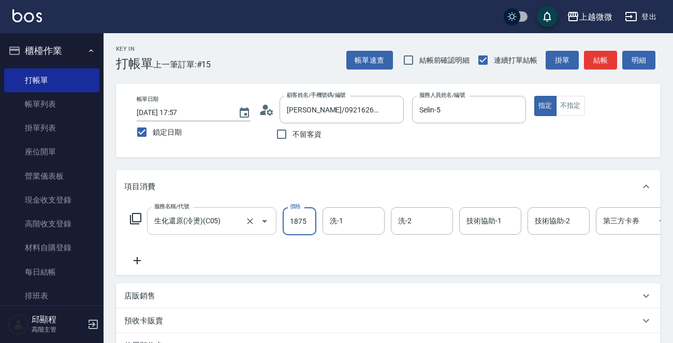
type input "1875"
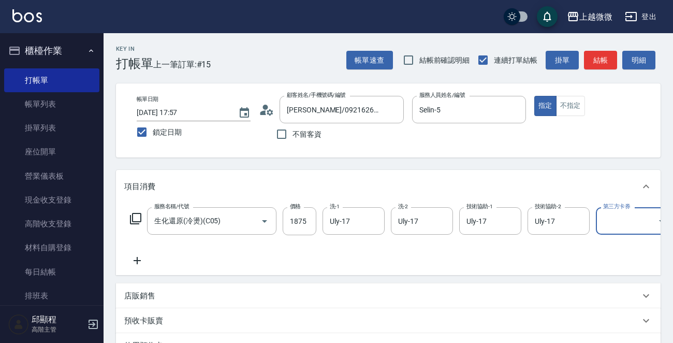
drag, startPoint x: 133, startPoint y: 257, endPoint x: 138, endPoint y: 257, distance: 5.2
click at [138, 257] on icon at bounding box center [137, 260] width 26 height 12
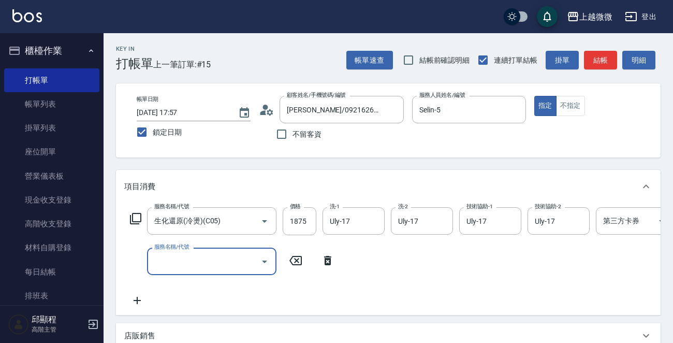
click at [181, 253] on div "服務名稱/代號 服務名稱/代號" at bounding box center [211, 260] width 129 height 27
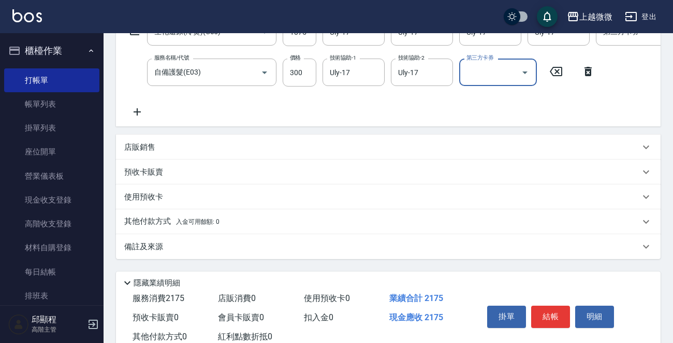
scroll to position [228, 0]
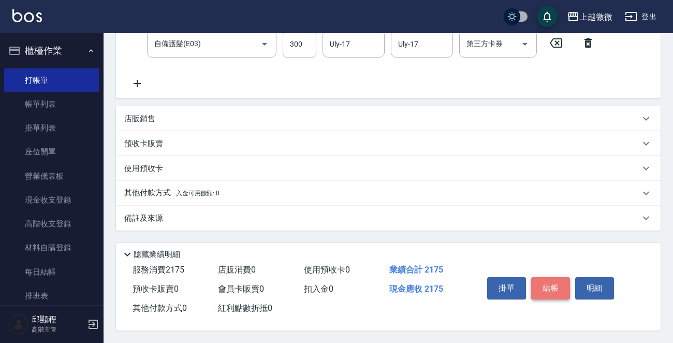
click at [559, 287] on button "結帳" at bounding box center [550, 288] width 39 height 22
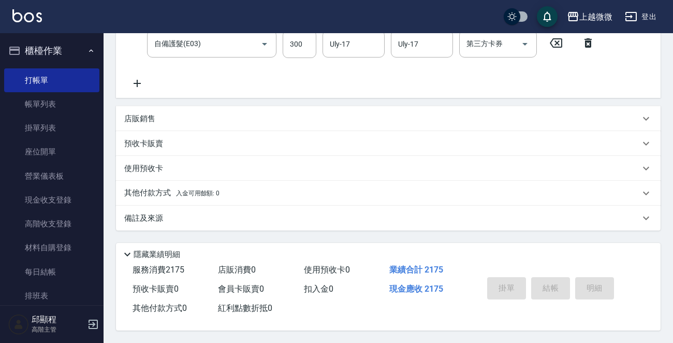
scroll to position [0, 0]
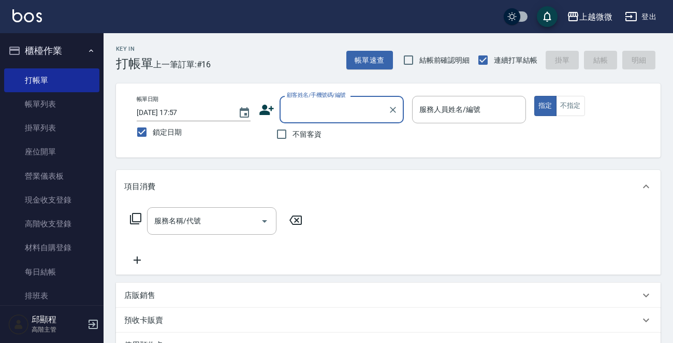
click at [455, 112] on div "服務人員姓名/編號 服務人員姓名/編號" at bounding box center [469, 109] width 114 height 27
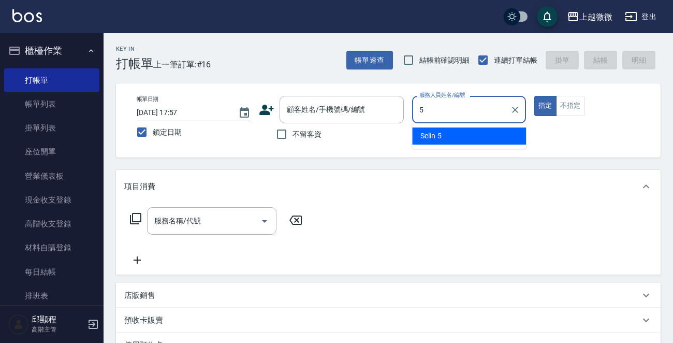
drag, startPoint x: 458, startPoint y: 139, endPoint x: 540, endPoint y: 127, distance: 82.7
click at [460, 139] on div "Selin -5" at bounding box center [469, 135] width 114 height 17
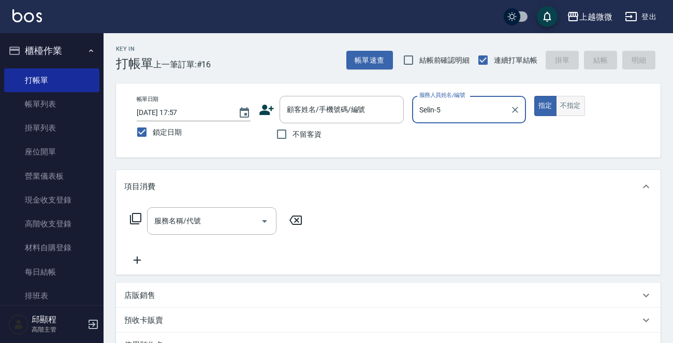
click at [570, 110] on button "不指定" at bounding box center [570, 106] width 29 height 20
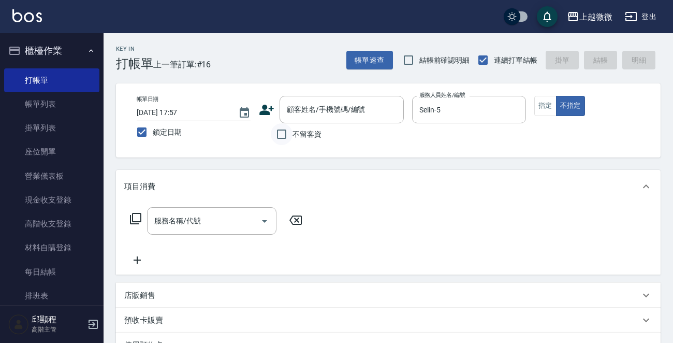
drag, startPoint x: 297, startPoint y: 135, endPoint x: 288, endPoint y: 136, distance: 9.4
click at [297, 135] on span "不留客資" at bounding box center [307, 134] width 29 height 11
click at [293, 135] on input "不留客資" at bounding box center [282, 134] width 22 height 22
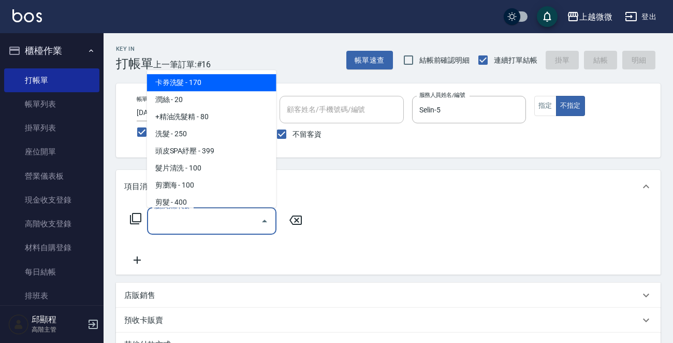
click at [226, 226] on input "服務名稱/代號" at bounding box center [204, 221] width 105 height 18
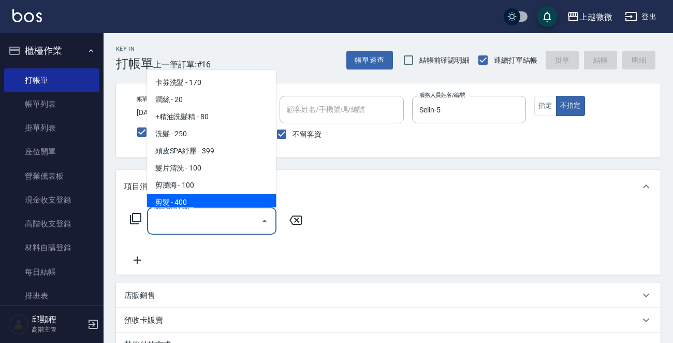
click at [200, 198] on span "剪髮 - 400" at bounding box center [211, 202] width 129 height 17
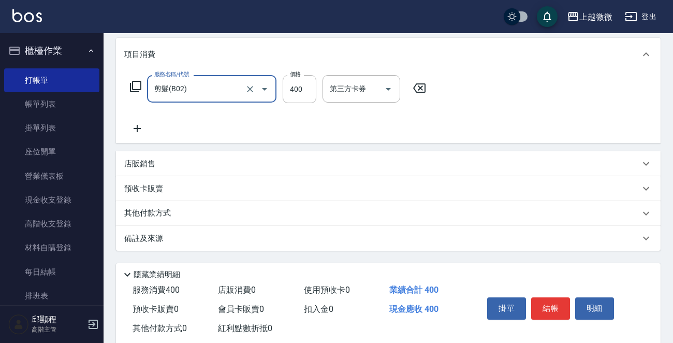
scroll to position [155, 0]
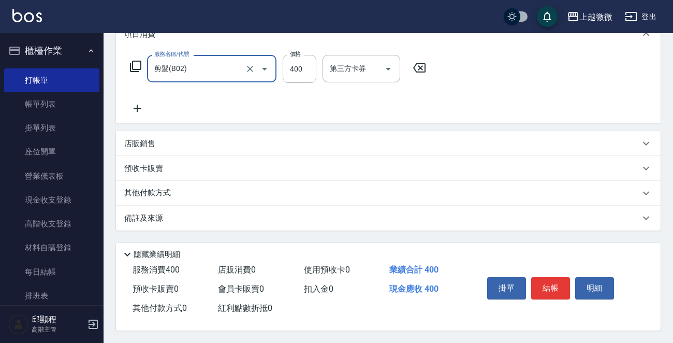
drag, startPoint x: 544, startPoint y: 281, endPoint x: 526, endPoint y: 272, distance: 20.4
click at [544, 279] on button "結帳" at bounding box center [550, 288] width 39 height 22
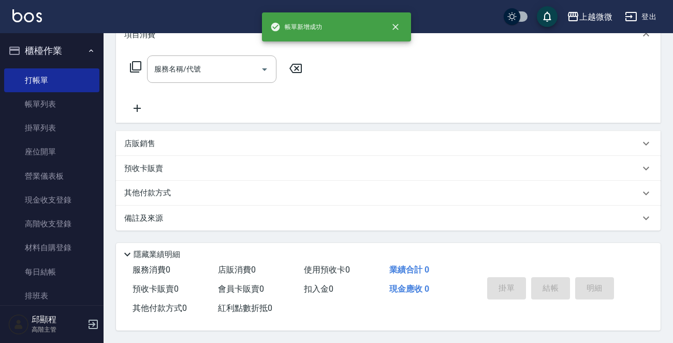
scroll to position [0, 0]
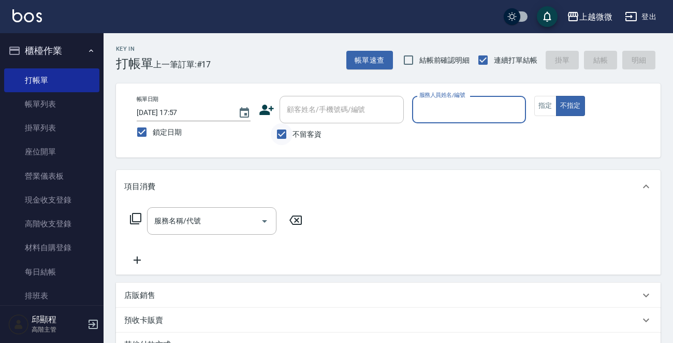
drag, startPoint x: 279, startPoint y: 141, endPoint x: 287, endPoint y: 136, distance: 10.1
click at [281, 139] on input "不留客資" at bounding box center [282, 134] width 22 height 22
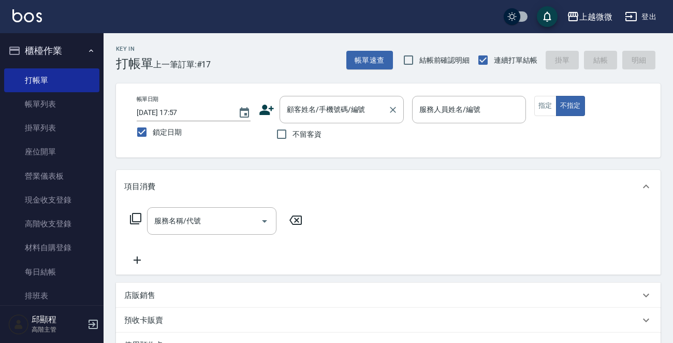
click at [331, 111] on div "顧客姓名/手機號碼/編號 顧客姓名/手機號碼/編號" at bounding box center [342, 109] width 124 height 27
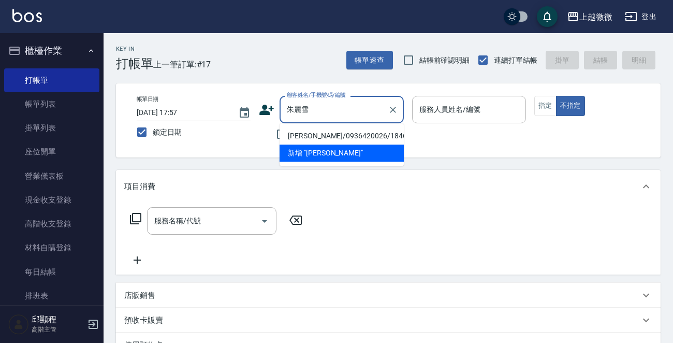
click at [342, 128] on li "[PERSON_NAME]/0936420026/1846" at bounding box center [342, 135] width 124 height 17
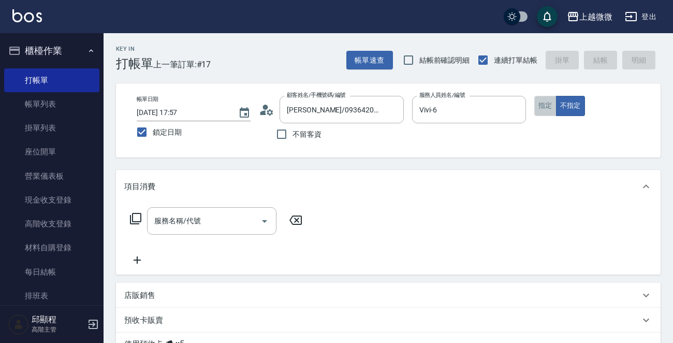
click at [548, 107] on button "指定" at bounding box center [545, 106] width 22 height 20
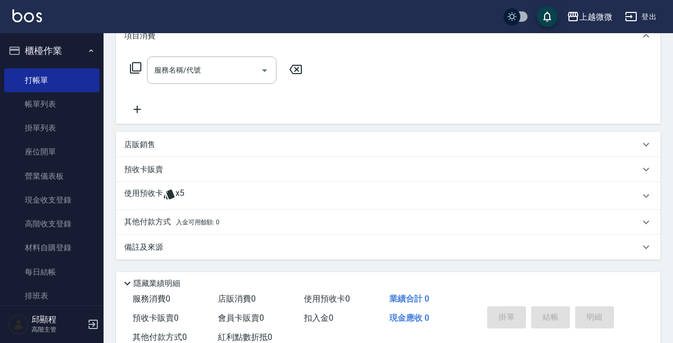
scroll to position [155, 0]
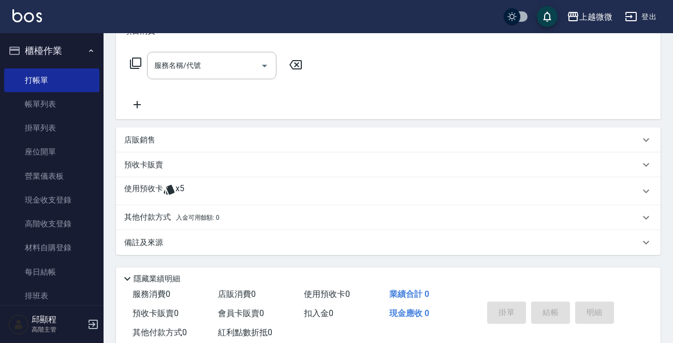
click at [134, 164] on p "預收卡販賣" at bounding box center [143, 164] width 39 height 11
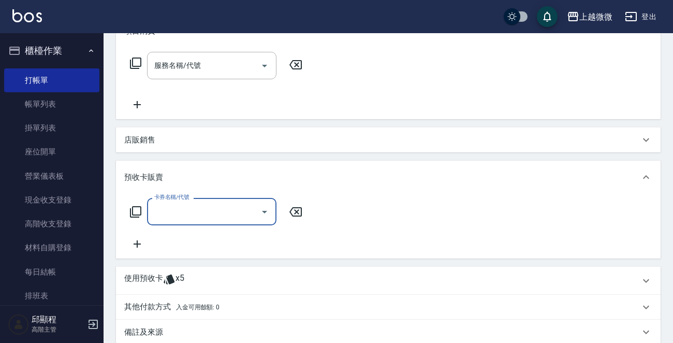
scroll to position [0, 0]
click at [172, 210] on input "卡券名稱/代號" at bounding box center [204, 211] width 105 height 18
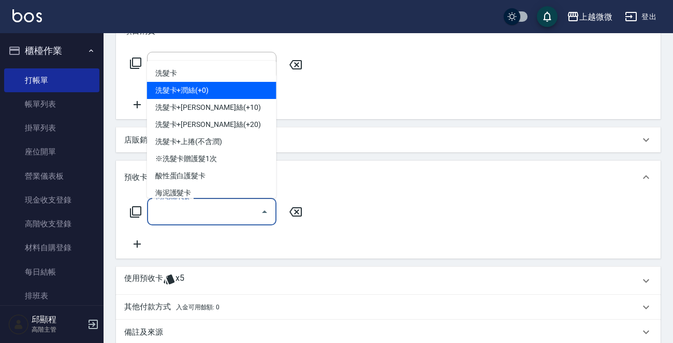
click at [232, 86] on span "洗髮卡+潤絲(+0)" at bounding box center [211, 90] width 129 height 17
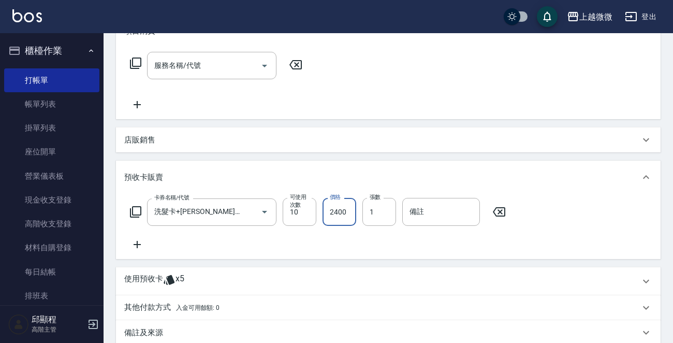
click at [339, 211] on input "2400" at bounding box center [340, 212] width 34 height 28
click at [129, 242] on icon at bounding box center [137, 244] width 26 height 12
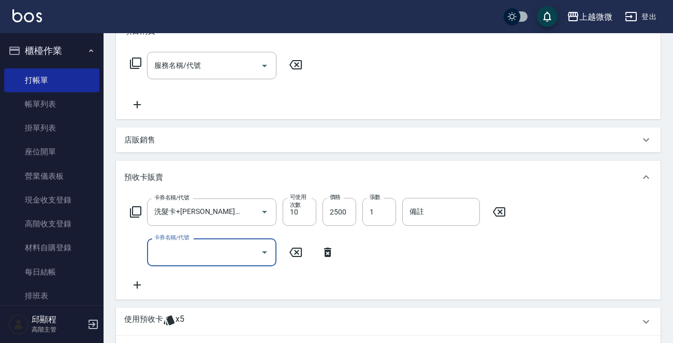
click at [186, 249] on input "卡券名稱/代號" at bounding box center [204, 252] width 105 height 18
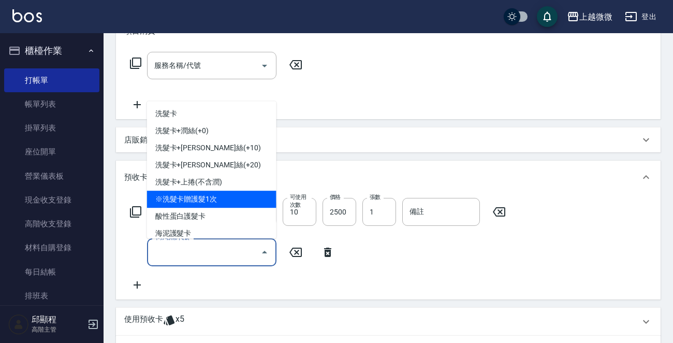
click at [234, 198] on span "※洗髮卡贈護髮1次" at bounding box center [211, 199] width 129 height 17
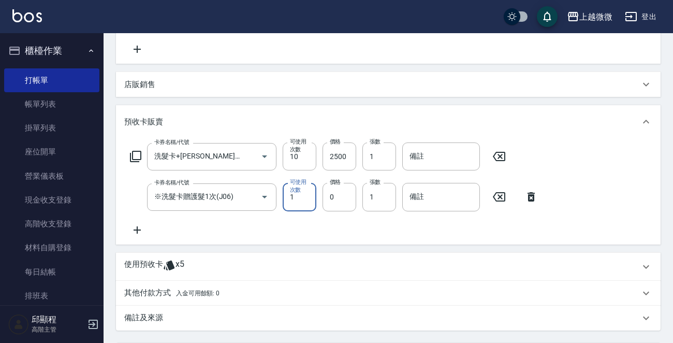
scroll to position [259, 0]
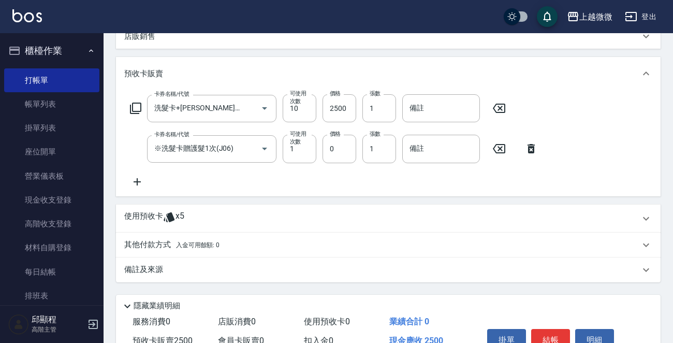
click at [140, 214] on p "使用預收卡" at bounding box center [143, 219] width 39 height 16
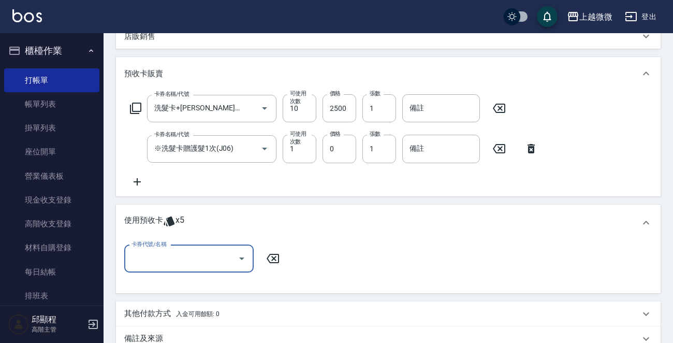
scroll to position [0, 0]
click at [157, 268] on div "卡券代號/名稱" at bounding box center [188, 258] width 129 height 27
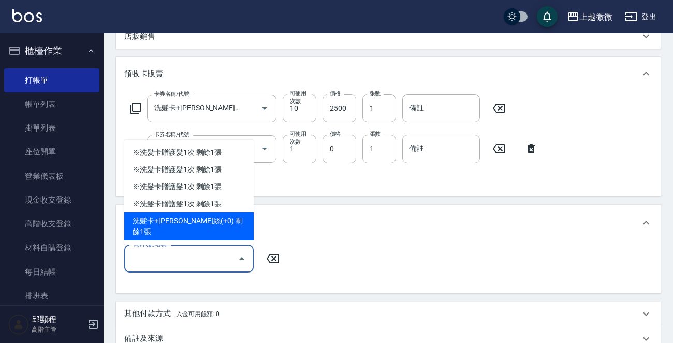
click at [382, 207] on div "使用預收卡 x5" at bounding box center [388, 223] width 545 height 36
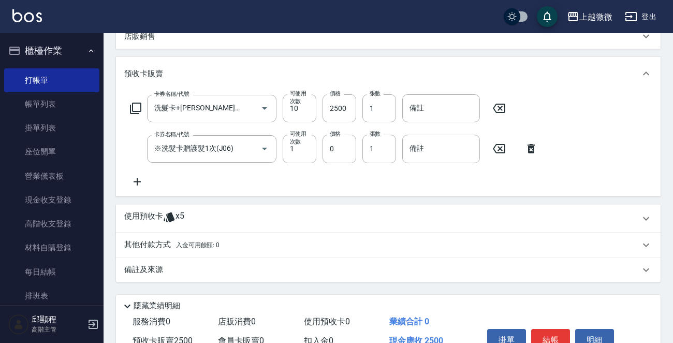
drag, startPoint x: 382, startPoint y: 207, endPoint x: 150, endPoint y: 216, distance: 232.1
click at [150, 216] on p "使用預收卡" at bounding box center [143, 219] width 39 height 16
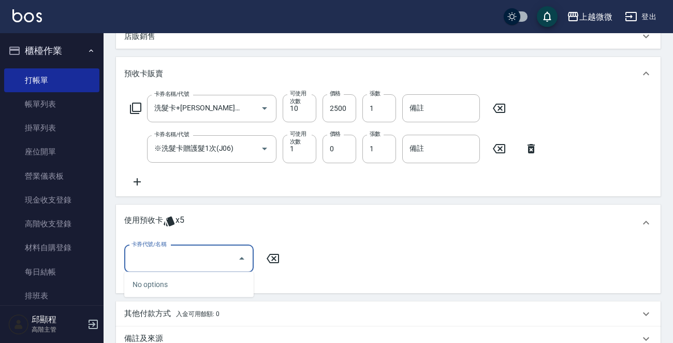
click at [181, 257] on input "卡券代號/名稱" at bounding box center [181, 259] width 105 height 18
click at [172, 256] on input "卡券代號/名稱" at bounding box center [181, 259] width 105 height 18
drag, startPoint x: 184, startPoint y: 255, endPoint x: 98, endPoint y: 256, distance: 85.4
click at [98, 256] on div "上越微微 登出 櫃檯作業 打帳單 帳單列表 掛單列表 座位開單 營業儀表板 現金收支登錄 高階收支登錄 材料自購登錄 每日結帳 排班表 現場電腦打卡 掃碼打卡…" at bounding box center [336, 102] width 673 height 722
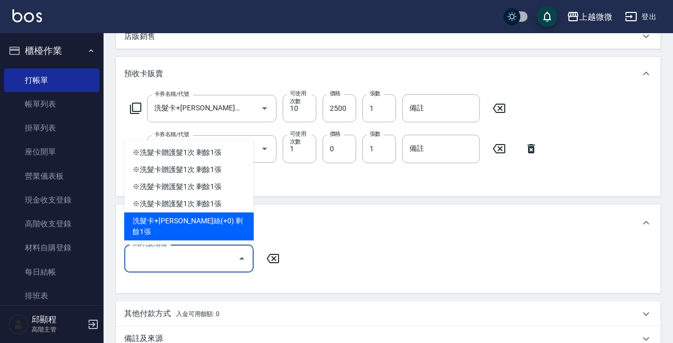
click at [176, 231] on div "洗髮卡+[PERSON_NAME]絲(+0) 剩餘1張" at bounding box center [188, 226] width 129 height 28
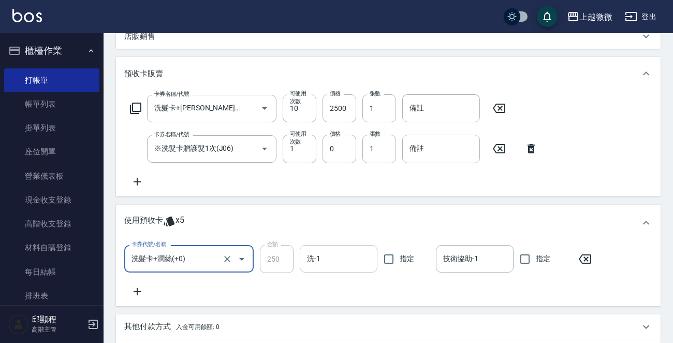
click at [342, 263] on input "洗-1" at bounding box center [338, 259] width 68 height 18
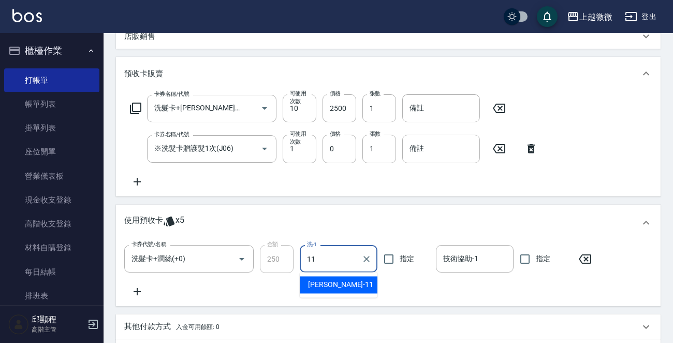
click at [345, 287] on div "[PERSON_NAME] -11" at bounding box center [339, 284] width 78 height 17
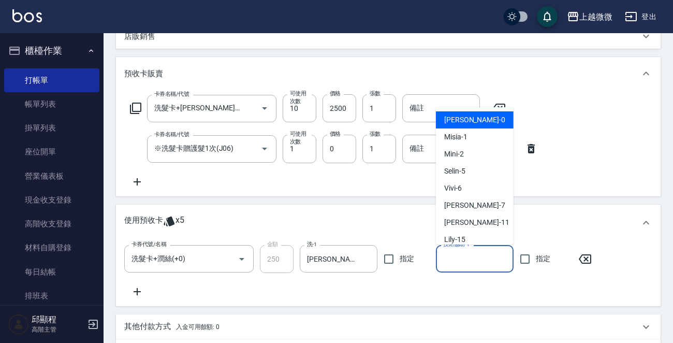
click at [456, 257] on div "技術協助-1 技術協助-1" at bounding box center [475, 258] width 78 height 27
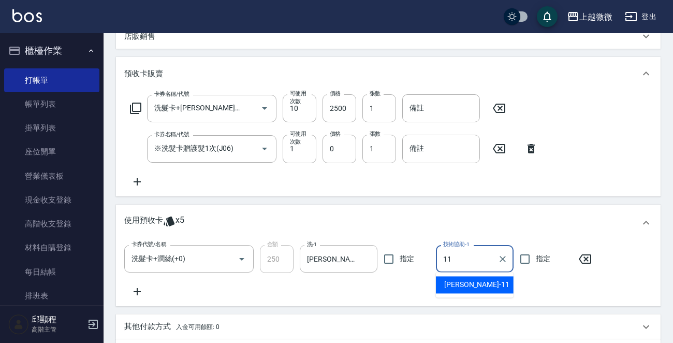
click at [456, 284] on span "[PERSON_NAME] -11" at bounding box center [476, 284] width 65 height 11
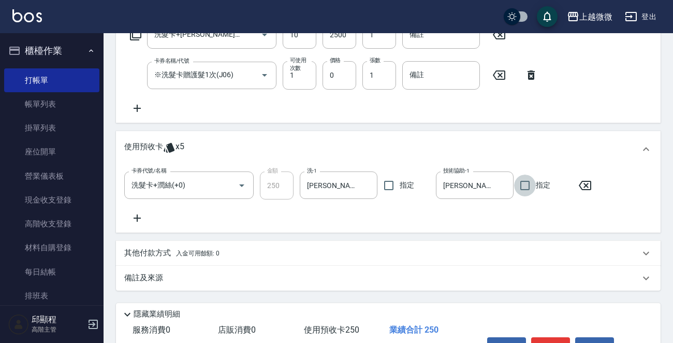
scroll to position [394, 0]
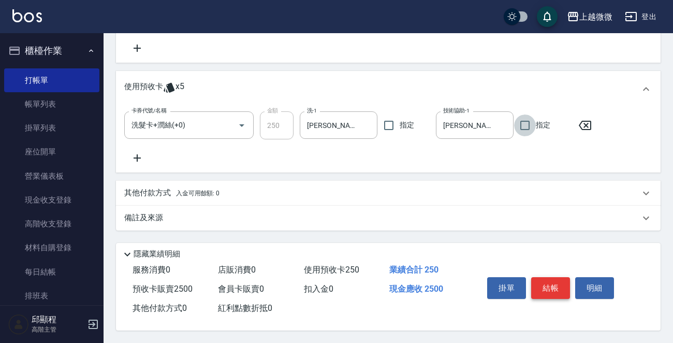
click at [548, 287] on button "結帳" at bounding box center [550, 288] width 39 height 22
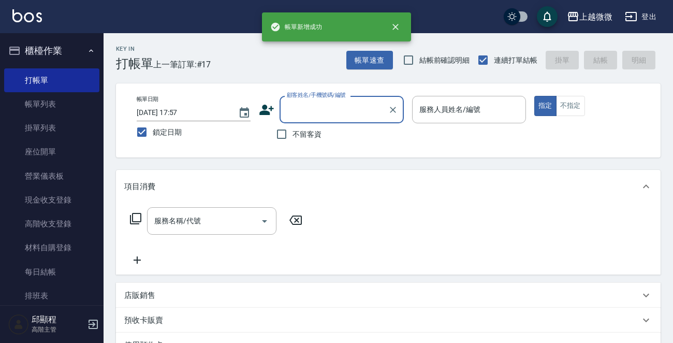
scroll to position [0, 0]
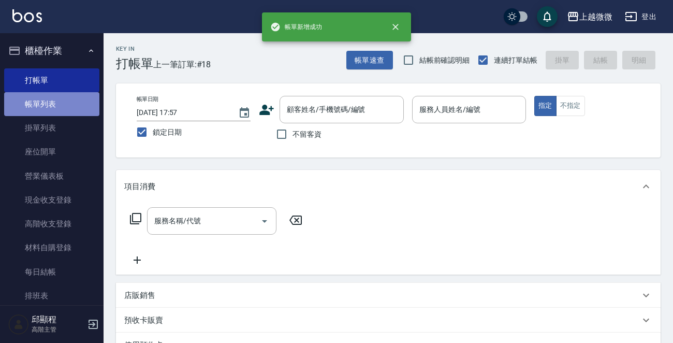
click at [72, 97] on link "帳單列表" at bounding box center [51, 104] width 95 height 24
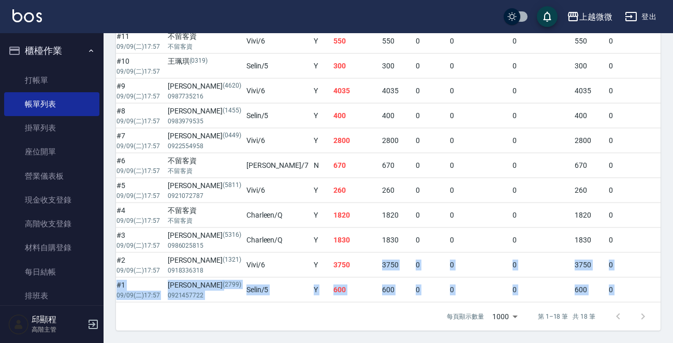
scroll to position [0, 321]
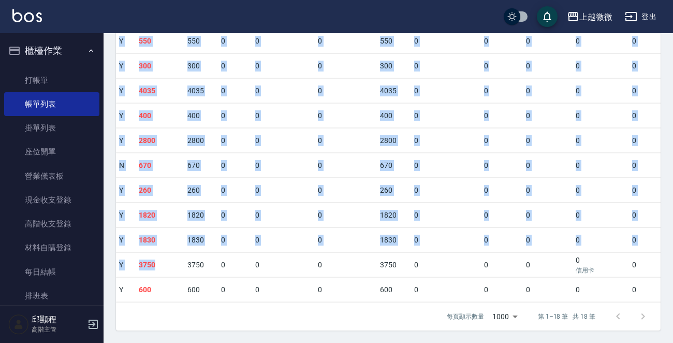
drag, startPoint x: 430, startPoint y: 257, endPoint x: 609, endPoint y: 258, distance: 179.1
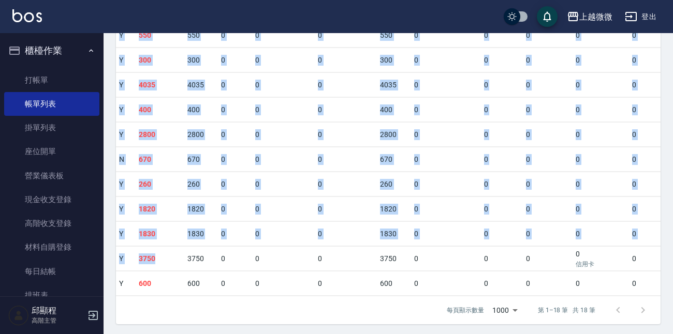
click at [630, 249] on td "0" at bounding box center [651, 259] width 42 height 24
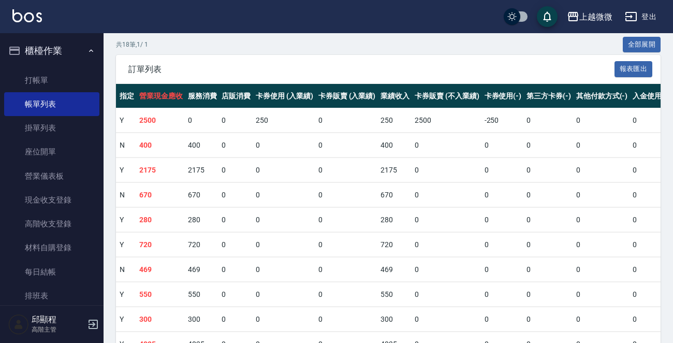
scroll to position [0, 0]
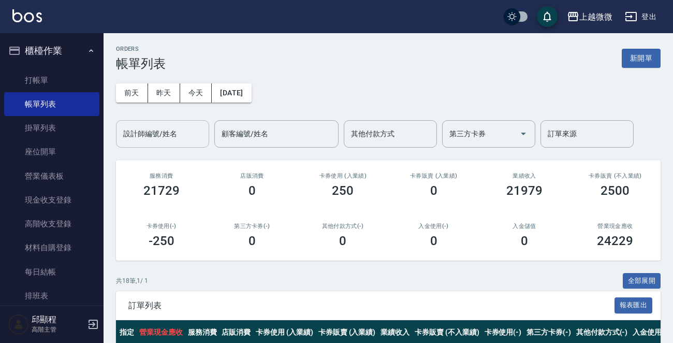
click at [167, 134] on input "設計師編號/姓名" at bounding box center [163, 134] width 84 height 18
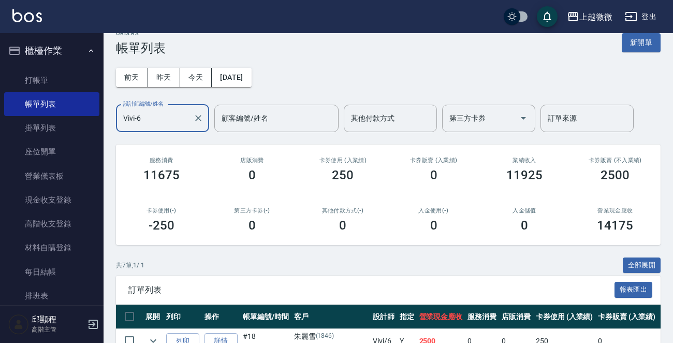
scroll to position [223, 0]
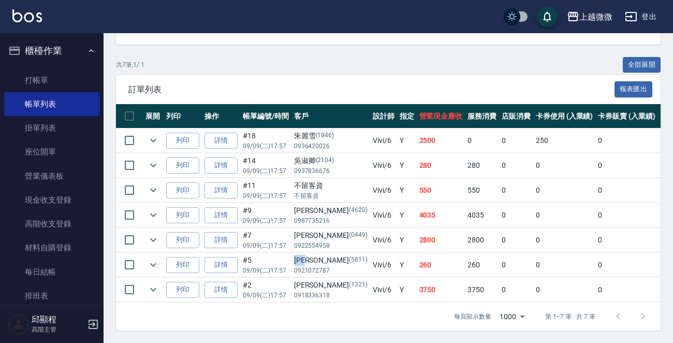
drag, startPoint x: 314, startPoint y: 250, endPoint x: 292, endPoint y: 248, distance: 21.8
click at [292, 253] on td "[PERSON_NAME][PHONE_NUMBER]" at bounding box center [331, 265] width 79 height 24
copy div "[PERSON_NAME]"
click at [222, 182] on link "詳情" at bounding box center [221, 190] width 33 height 16
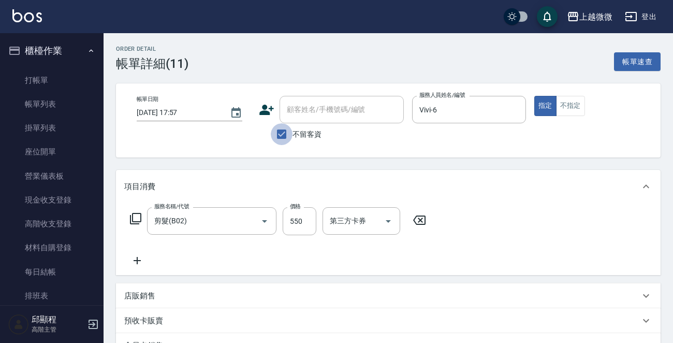
drag, startPoint x: 280, startPoint y: 136, endPoint x: 299, endPoint y: 113, distance: 29.4
click at [280, 135] on input "不留客資" at bounding box center [282, 134] width 22 height 22
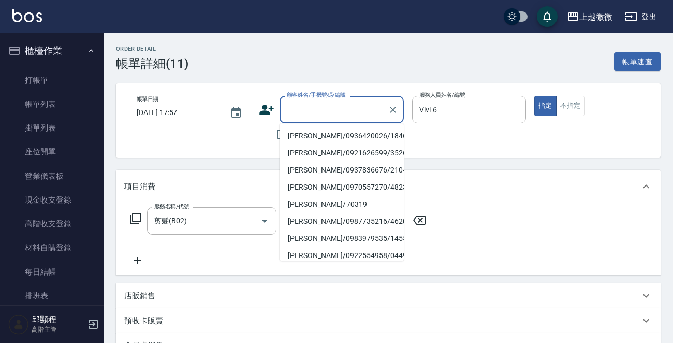
click at [299, 112] on input "顧客姓名/手機號碼/編號" at bounding box center [333, 109] width 99 height 18
paste input "[PERSON_NAME]"
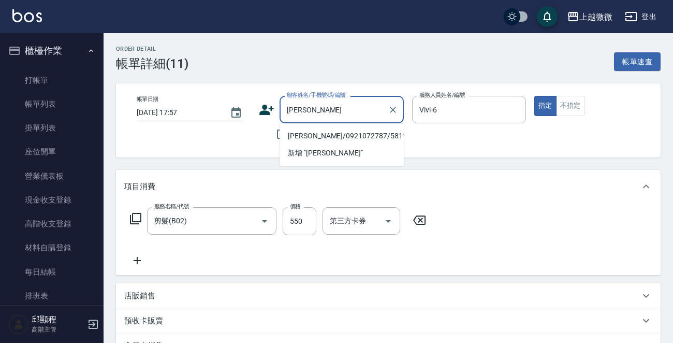
click at [327, 134] on li "[PERSON_NAME]/0921072787/5811" at bounding box center [342, 135] width 124 height 17
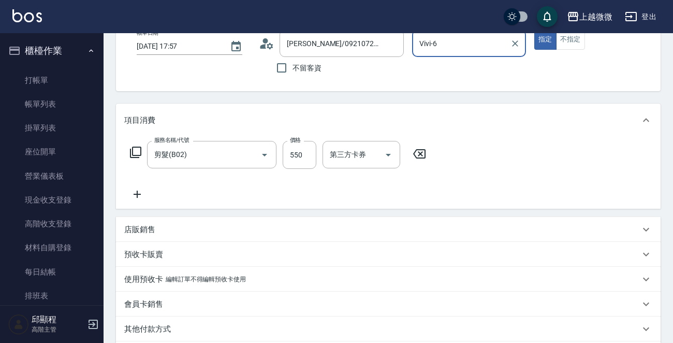
scroll to position [199, 0]
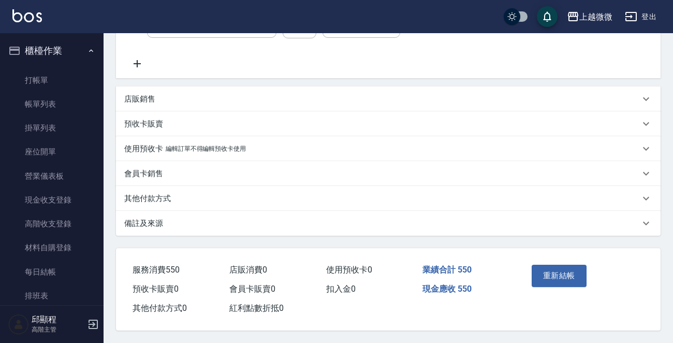
click at [159, 214] on div "備註及來源" at bounding box center [388, 223] width 545 height 25
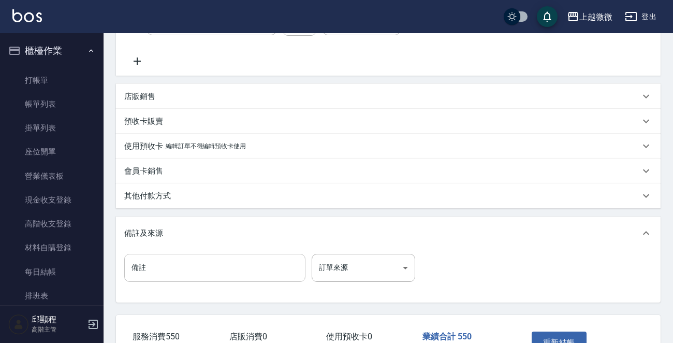
click at [168, 271] on input "備註" at bounding box center [214, 268] width 181 height 28
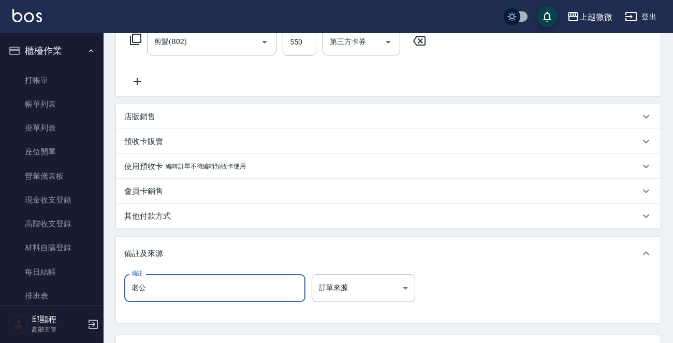
scroll to position [269, 0]
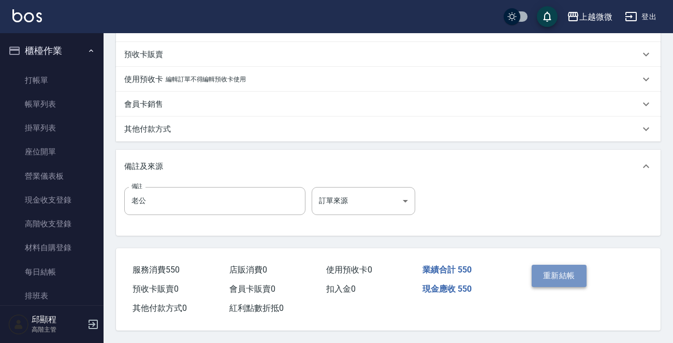
click at [549, 281] on button "重新結帳" at bounding box center [559, 276] width 55 height 22
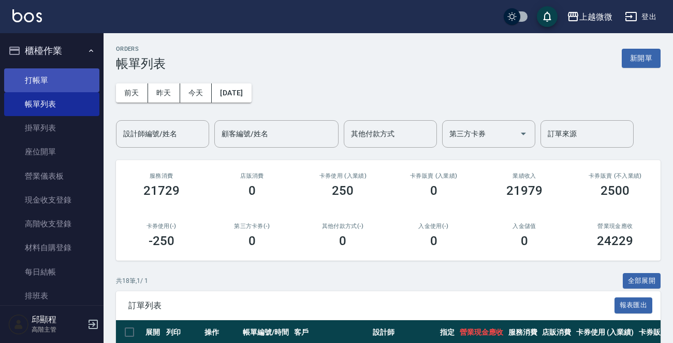
click at [65, 77] on link "打帳單" at bounding box center [51, 80] width 95 height 24
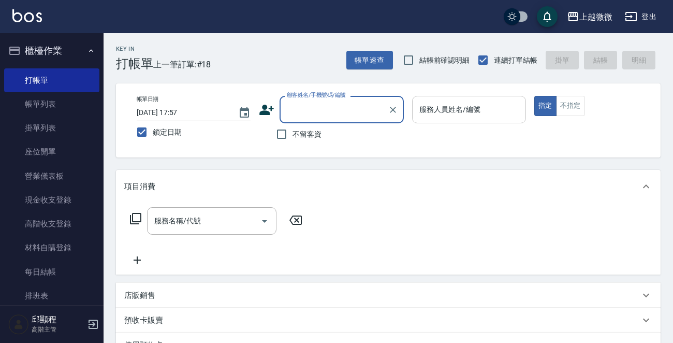
drag, startPoint x: 461, startPoint y: 113, endPoint x: 461, endPoint y: 120, distance: 6.8
click at [461, 112] on input "服務人員姓名/編號" at bounding box center [469, 109] width 105 height 18
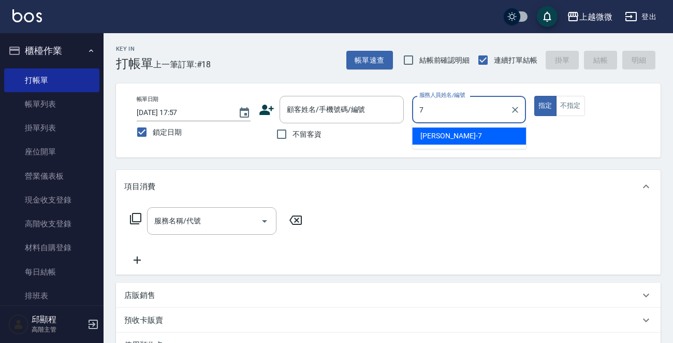
click at [457, 135] on div "[PERSON_NAME] -7" at bounding box center [469, 135] width 114 height 17
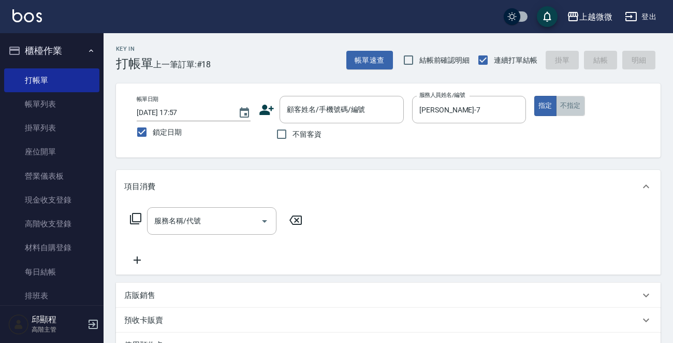
click at [574, 106] on button "不指定" at bounding box center [570, 106] width 29 height 20
click at [307, 110] on input "顧客姓名/手機號碼/編號" at bounding box center [333, 109] width 99 height 18
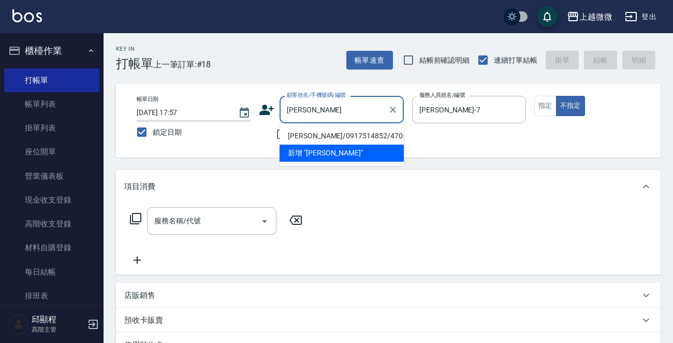
click at [365, 132] on li "[PERSON_NAME]/0917514852/4705" at bounding box center [342, 135] width 124 height 17
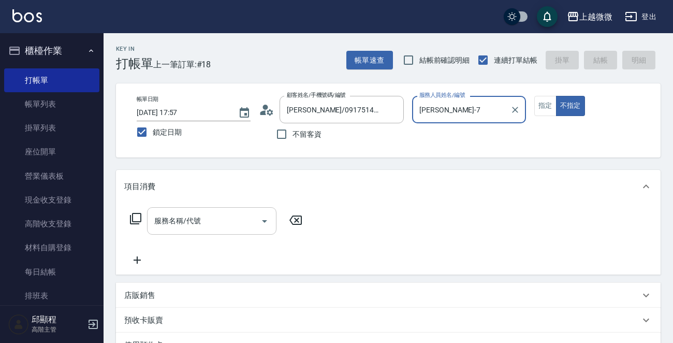
click at [221, 218] on input "服務名稱/代號" at bounding box center [204, 221] width 105 height 18
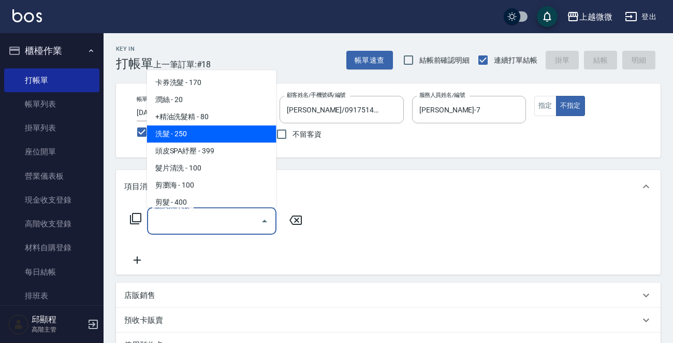
click at [202, 127] on span "洗髮 - 250" at bounding box center [211, 133] width 129 height 17
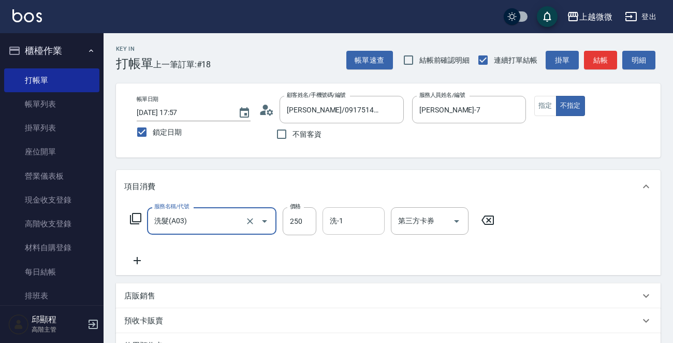
click at [345, 220] on input "洗-1" at bounding box center [353, 221] width 53 height 18
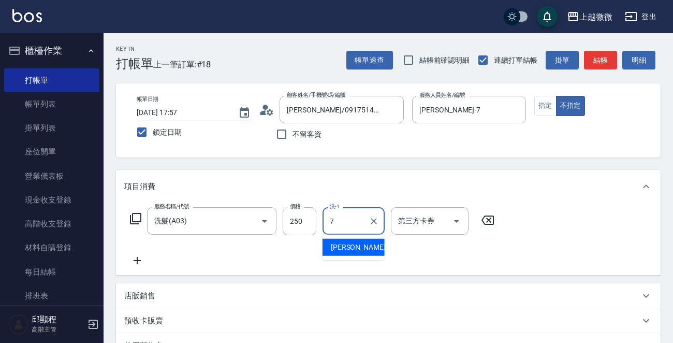
click at [347, 242] on span "[PERSON_NAME] -7" at bounding box center [361, 247] width 61 height 11
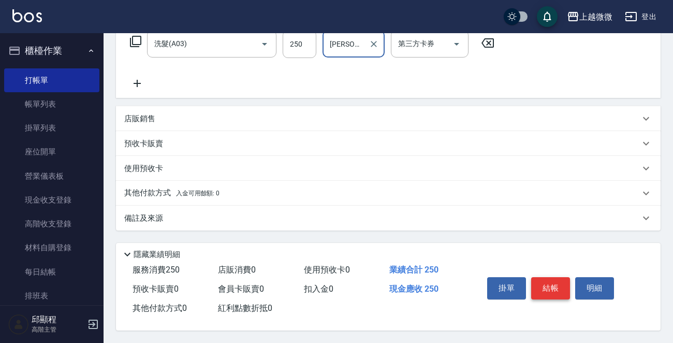
click at [555, 283] on button "結帳" at bounding box center [550, 288] width 39 height 22
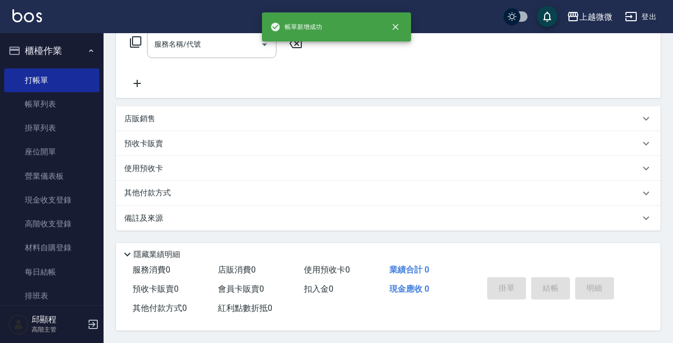
scroll to position [0, 0]
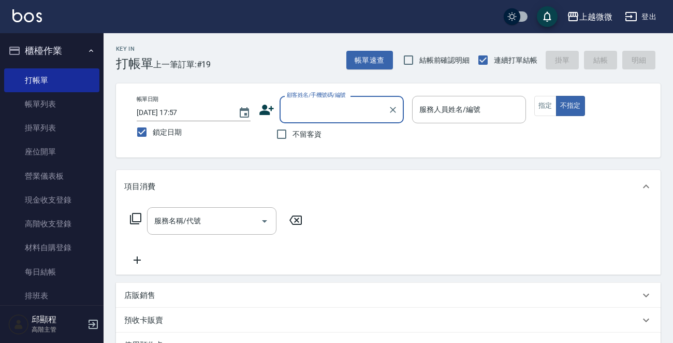
click at [361, 108] on input "顧客姓名/手機號碼/編號" at bounding box center [333, 109] width 99 height 18
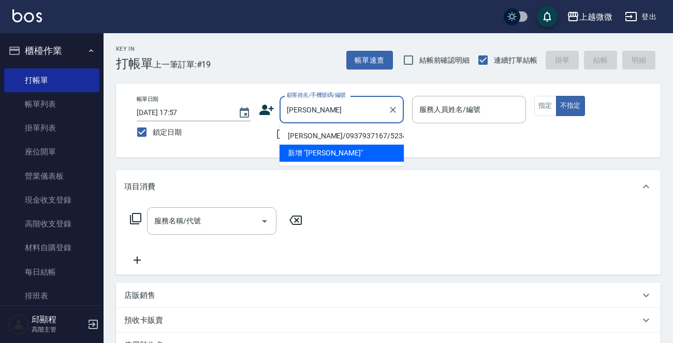
click at [333, 134] on li "[PERSON_NAME]/0937937167/5234" at bounding box center [342, 135] width 124 height 17
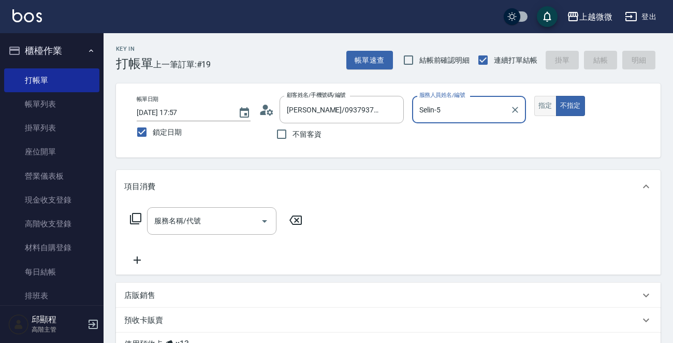
click at [543, 104] on button "指定" at bounding box center [545, 106] width 22 height 20
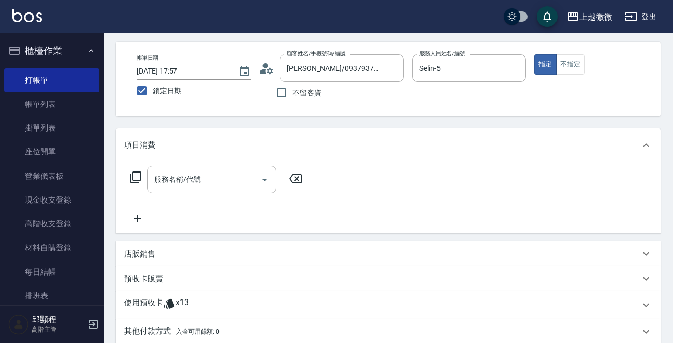
scroll to position [104, 0]
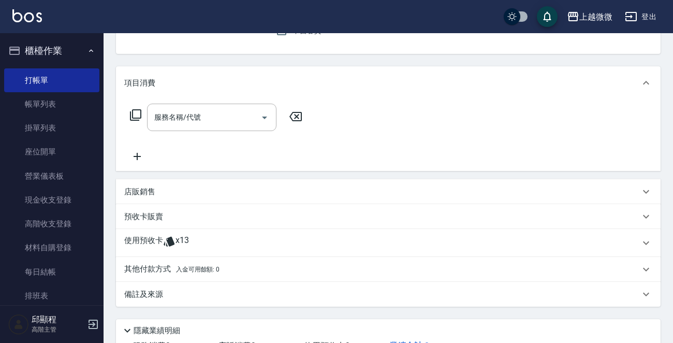
click at [144, 241] on p "使用預收卡" at bounding box center [143, 243] width 39 height 16
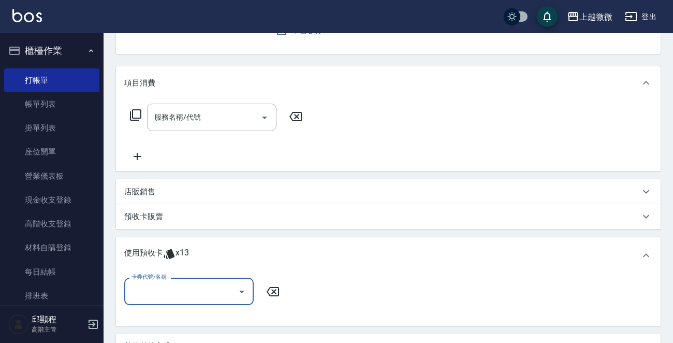
scroll to position [0, 0]
click at [172, 295] on input "卡券代號/名稱" at bounding box center [181, 291] width 105 height 18
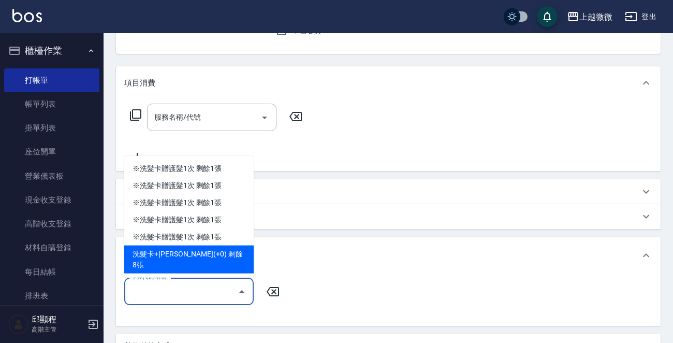
click at [212, 261] on div "洗髮卡+[PERSON_NAME](+0) 剩餘8張" at bounding box center [188, 259] width 129 height 28
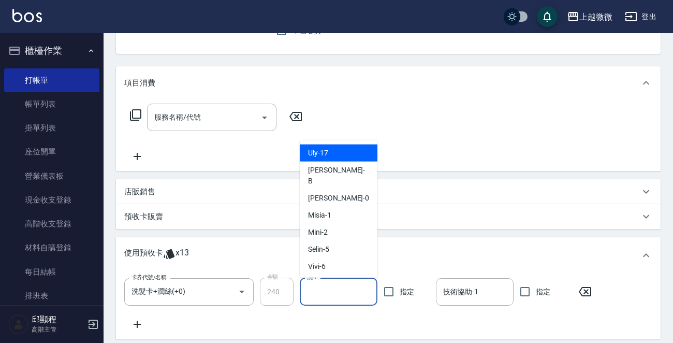
click at [329, 288] on input "洗-1" at bounding box center [338, 292] width 68 height 18
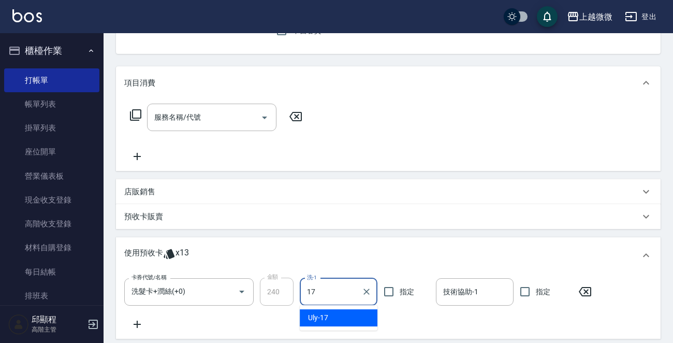
click at [330, 311] on div "Uly -17" at bounding box center [339, 317] width 78 height 17
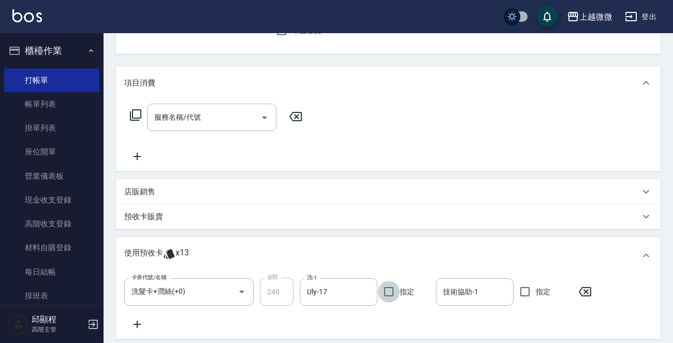
click at [458, 289] on div "技術協助-1 技術協助-1" at bounding box center [475, 291] width 78 height 27
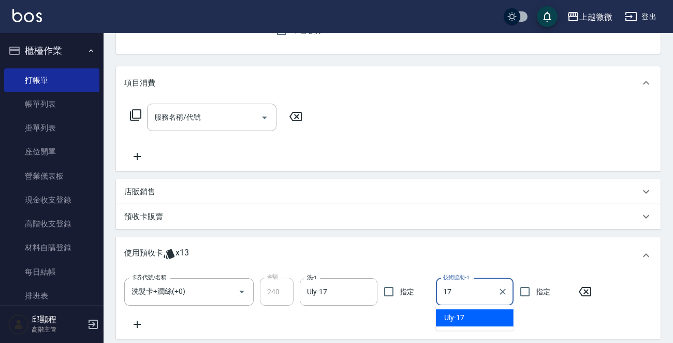
click at [460, 313] on span "Uly -17" at bounding box center [454, 317] width 20 height 11
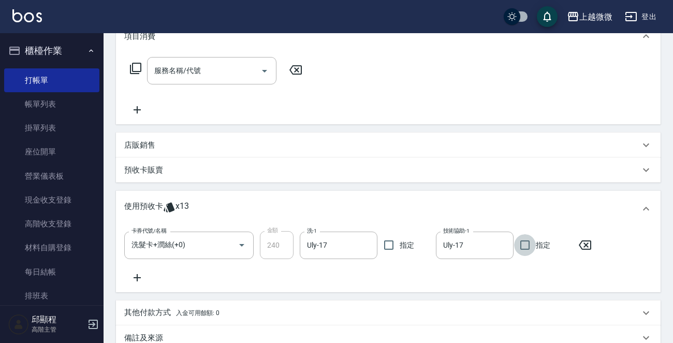
scroll to position [272, 0]
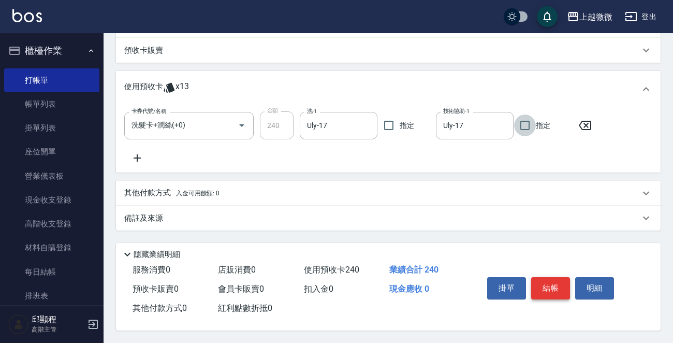
click at [550, 288] on button "結帳" at bounding box center [550, 288] width 39 height 22
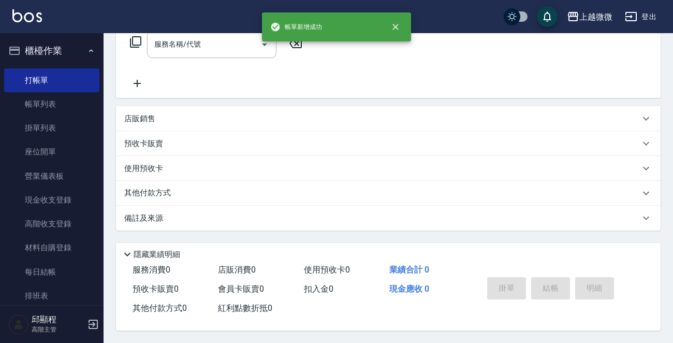
scroll to position [0, 0]
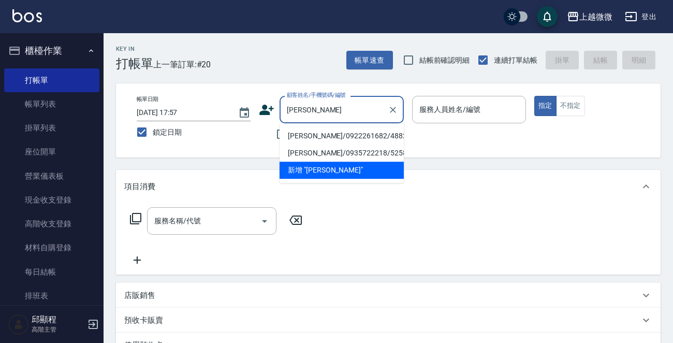
click at [320, 130] on li "[PERSON_NAME]/0922261682/4882" at bounding box center [342, 135] width 124 height 17
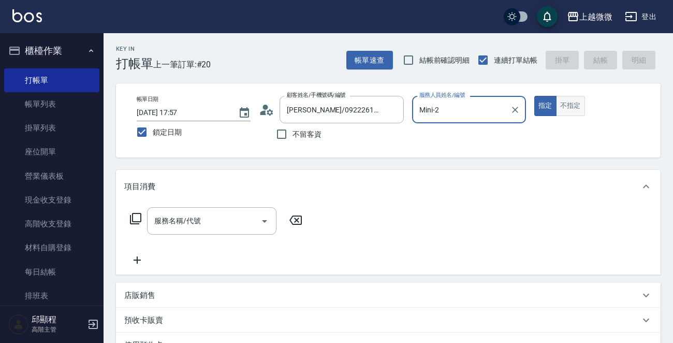
drag, startPoint x: 579, startPoint y: 101, endPoint x: 559, endPoint y: 107, distance: 21.0
click at [579, 101] on button "不指定" at bounding box center [570, 106] width 29 height 20
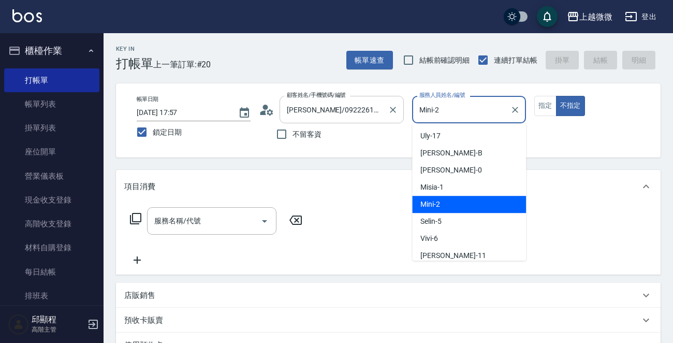
drag, startPoint x: 496, startPoint y: 108, endPoint x: 363, endPoint y: 108, distance: 132.5
click at [369, 108] on div "帳單日期 [DATE] 17:57 鎖定日期 顧客姓名/手機號碼/編號 [PERSON_NAME]/0922261682/4882 顧客姓名/手機號碼/編號 …" at bounding box center [388, 120] width 520 height 49
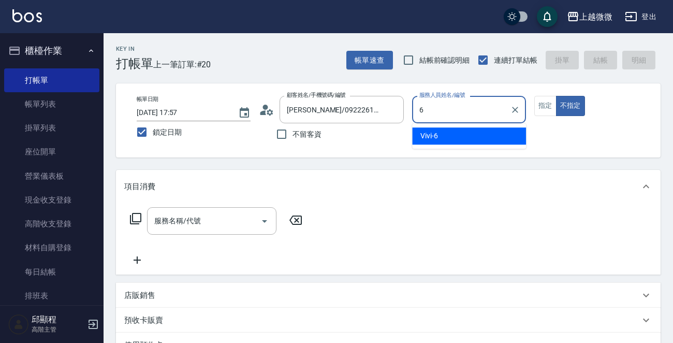
click at [480, 132] on div "Vivi -6" at bounding box center [469, 135] width 114 height 17
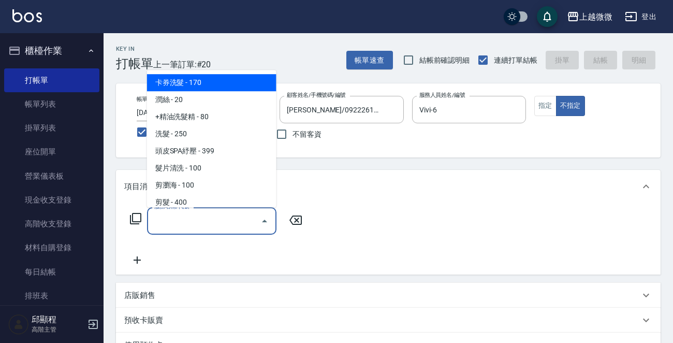
click at [196, 228] on input "服務名稱/代號" at bounding box center [204, 221] width 105 height 18
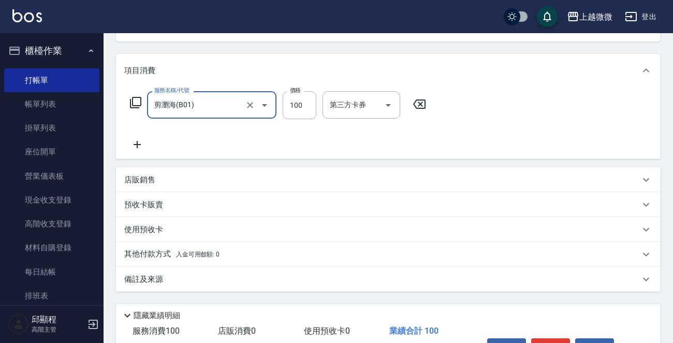
scroll to position [180, 0]
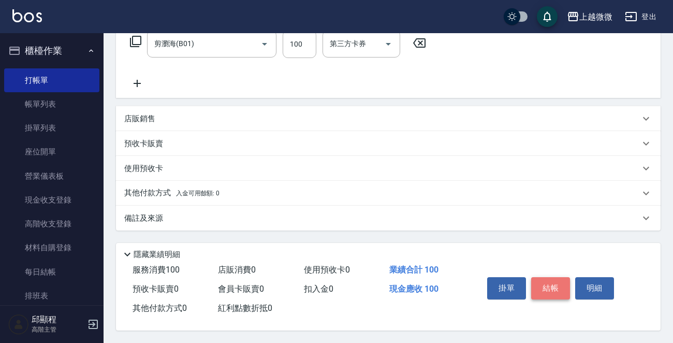
click at [554, 289] on button "結帳" at bounding box center [550, 288] width 39 height 22
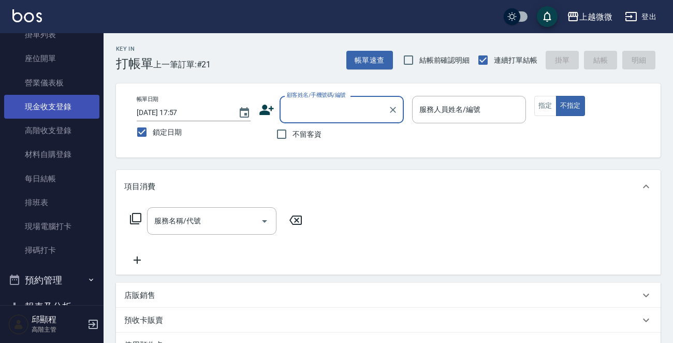
scroll to position [207, 0]
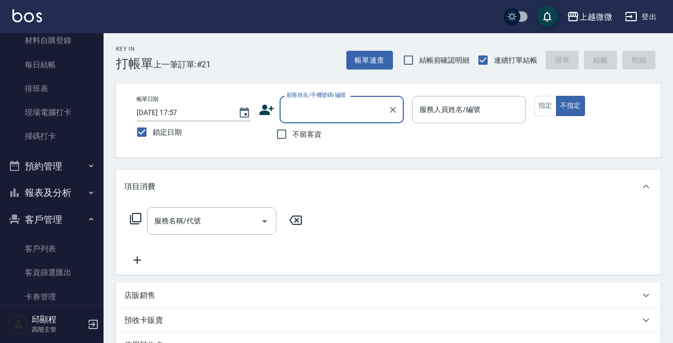
click at [73, 191] on button "報表及分析" at bounding box center [51, 192] width 95 height 27
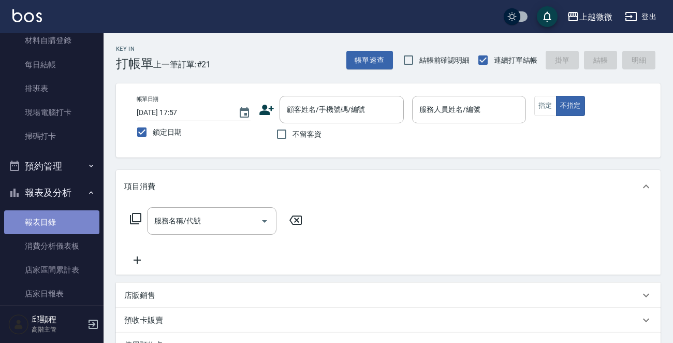
click at [52, 227] on link "報表目錄" at bounding box center [51, 222] width 95 height 24
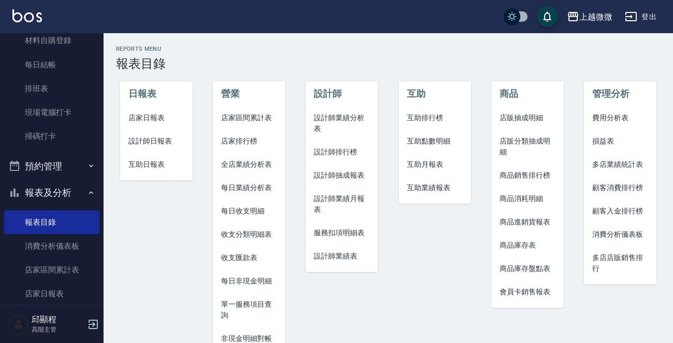
click at [142, 113] on span "店家日報表" at bounding box center [156, 117] width 56 height 11
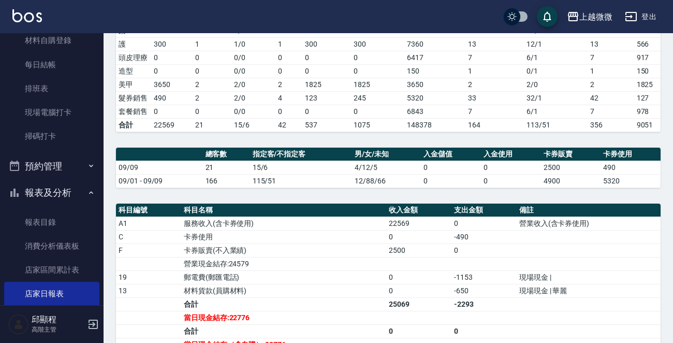
scroll to position [50, 0]
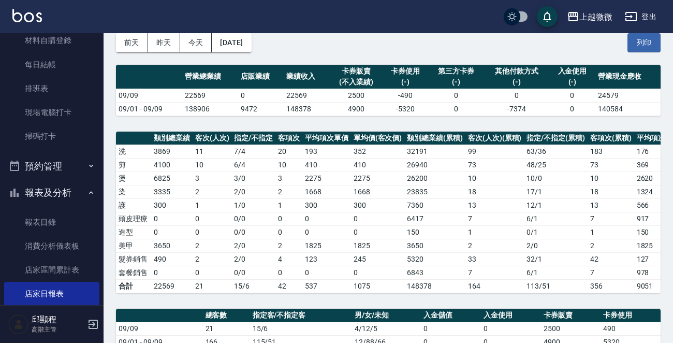
click at [23, 11] on img at bounding box center [27, 15] width 30 height 13
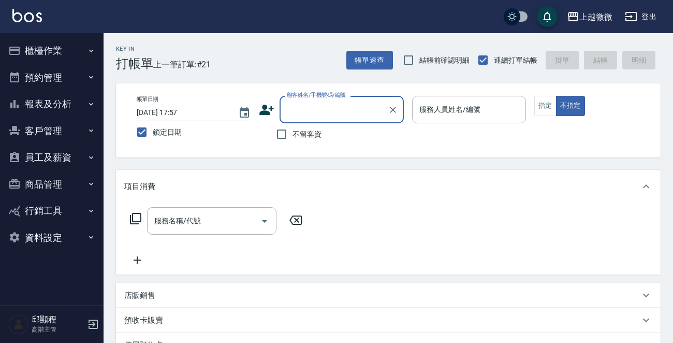
click at [334, 112] on input "顧客姓名/手機號碼/編號" at bounding box center [333, 109] width 99 height 18
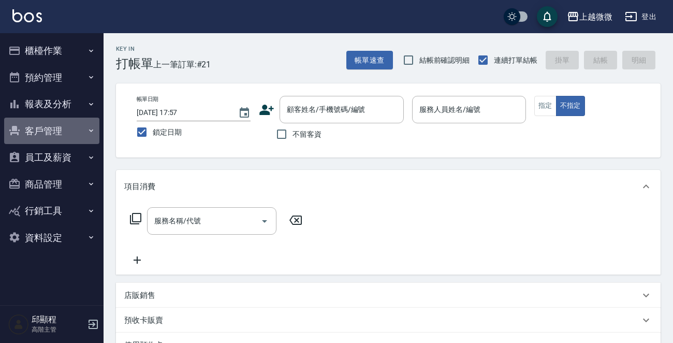
click at [48, 128] on button "客戶管理" at bounding box center [51, 131] width 95 height 27
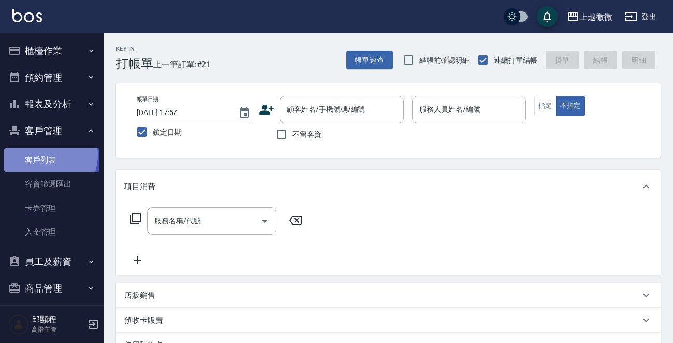
click at [45, 155] on link "客戶列表" at bounding box center [51, 160] width 95 height 24
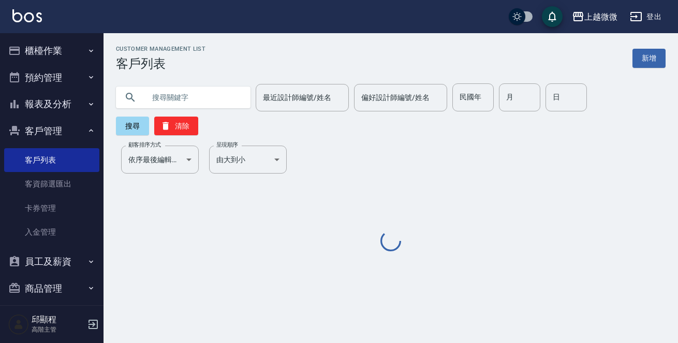
click at [204, 91] on input "text" at bounding box center [193, 97] width 97 height 28
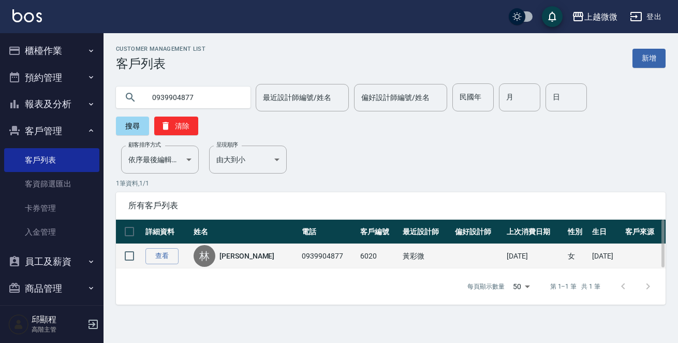
click at [238, 251] on link "[PERSON_NAME]" at bounding box center [247, 256] width 55 height 10
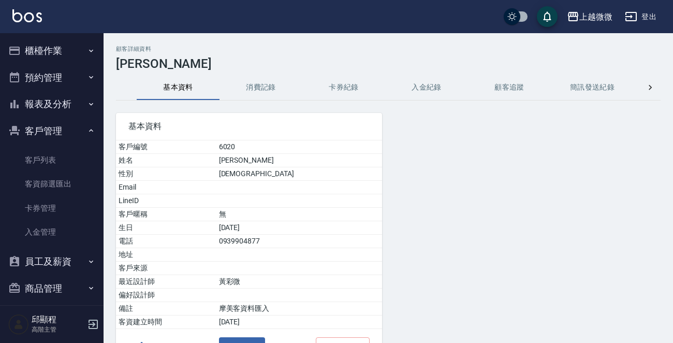
click at [266, 84] on button "消費記錄" at bounding box center [261, 87] width 83 height 25
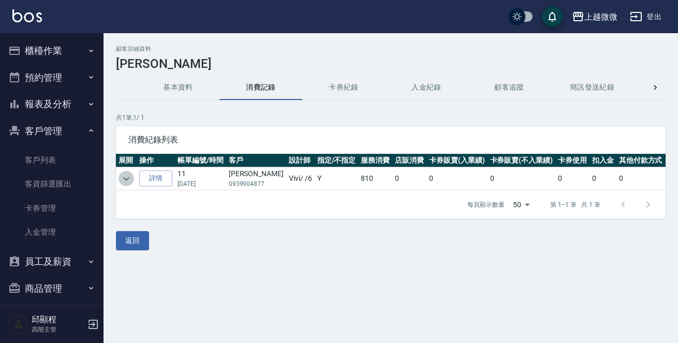
click at [122, 178] on icon "expand row" at bounding box center [126, 178] width 12 height 12
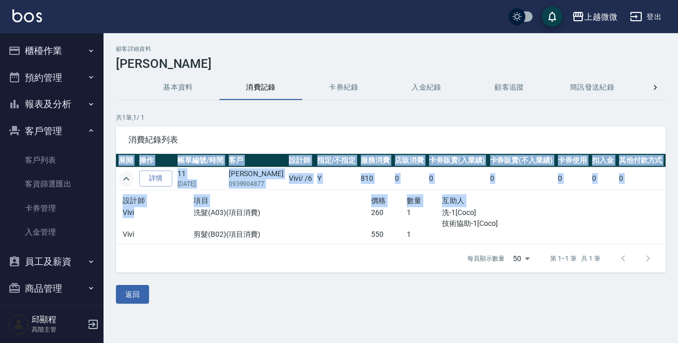
drag, startPoint x: 184, startPoint y: 210, endPoint x: 373, endPoint y: 248, distance: 192.8
click at [373, 244] on div "展開 操作 帳單編號/時間 客戶 設計師 指定/不指定 服務消費 店販消費 卡券販賣(入業績) 卡券販賣(不入業績) 卡券使用 扣入金 其他付款方式 現金應收…" at bounding box center [391, 199] width 550 height 91
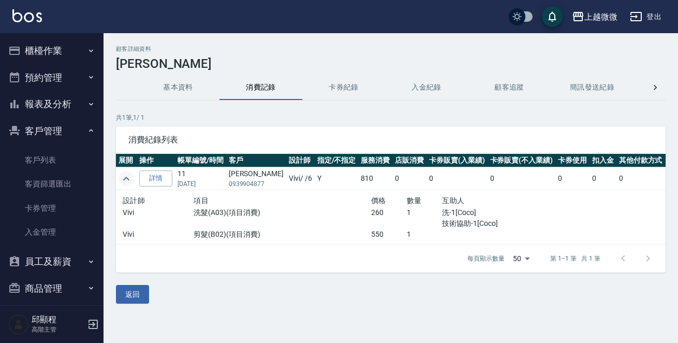
click at [327, 223] on div "洗髮(A03)(項目消費)" at bounding box center [283, 218] width 178 height 22
drag, startPoint x: 428, startPoint y: 228, endPoint x: 148, endPoint y: 197, distance: 281.8
click at [148, 197] on div "設計師 項目 價格 數量 互助人 Vivi 洗髮(A03)(項目消費) 260 1 洗-1[Coco] 技術協助-1[Coco] Vivi 剪髮(B02)(項…" at bounding box center [336, 217] width 426 height 46
click at [306, 220] on div "洗髮(A03)(項目消費)" at bounding box center [283, 218] width 178 height 22
drag, startPoint x: 296, startPoint y: 179, endPoint x: 306, endPoint y: 179, distance: 10.4
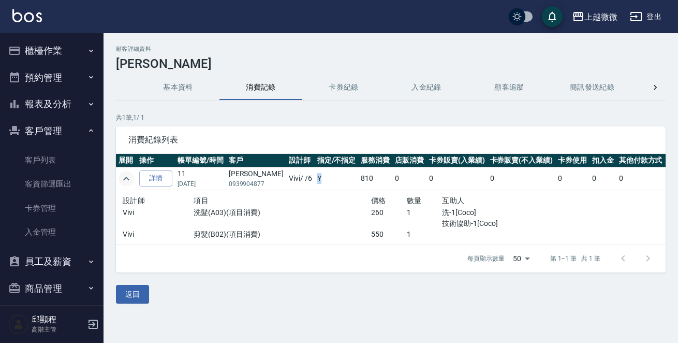
click at [315, 179] on td "Y" at bounding box center [337, 178] width 44 height 23
click at [310, 208] on p "洗髮(A03)(項目消費)" at bounding box center [283, 212] width 178 height 11
click at [184, 84] on button "基本資料" at bounding box center [178, 87] width 83 height 25
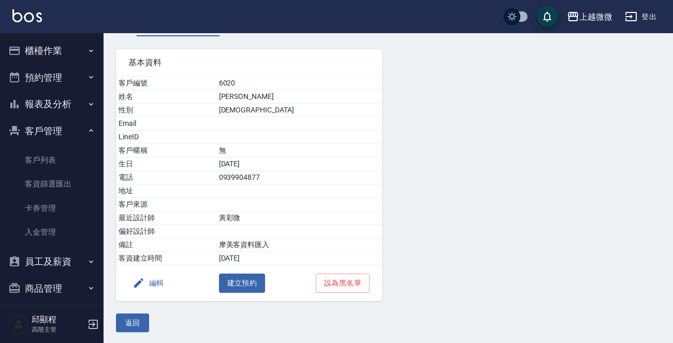
scroll to position [64, 0]
drag, startPoint x: 280, startPoint y: 255, endPoint x: 238, endPoint y: 258, distance: 42.0
click at [238, 258] on tr "客資建立時間 [DATE]" at bounding box center [249, 257] width 266 height 13
click at [274, 255] on td "[DATE]" at bounding box center [299, 257] width 166 height 13
drag, startPoint x: 282, startPoint y: 255, endPoint x: 349, endPoint y: 261, distance: 67.1
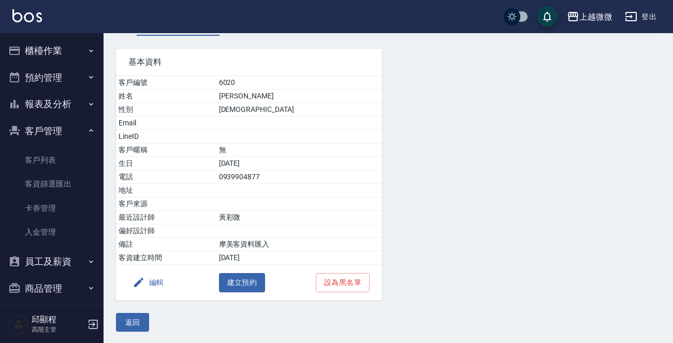
click at [349, 261] on td "[DATE]" at bounding box center [299, 257] width 166 height 13
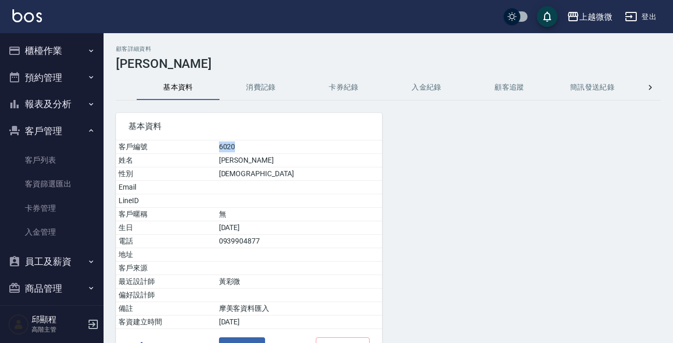
drag, startPoint x: 243, startPoint y: 147, endPoint x: 281, endPoint y: 147, distance: 37.8
click at [281, 147] on td "6020" at bounding box center [299, 146] width 166 height 13
click at [250, 148] on td "6020" at bounding box center [299, 146] width 166 height 13
click at [264, 148] on td "6020" at bounding box center [299, 146] width 166 height 13
drag, startPoint x: 264, startPoint y: 148, endPoint x: 217, endPoint y: 148, distance: 46.6
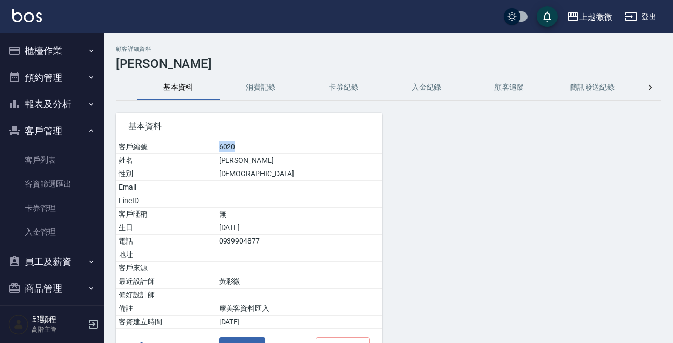
click at [217, 148] on tr "客戶編號 6020" at bounding box center [249, 146] width 266 height 13
click at [284, 147] on td "6020" at bounding box center [299, 146] width 166 height 13
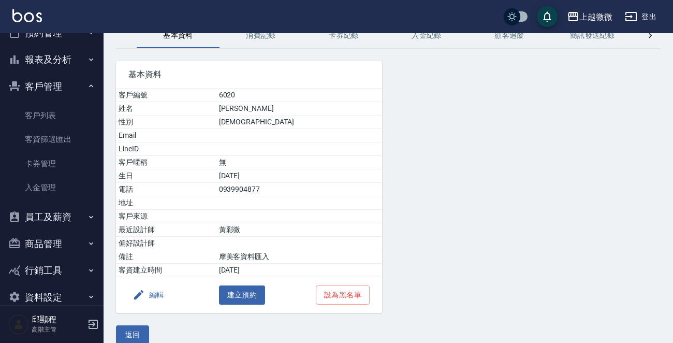
scroll to position [62, 0]
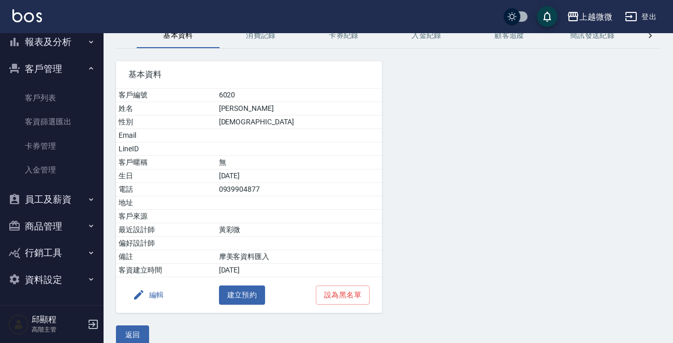
click at [50, 229] on button "商品管理" at bounding box center [51, 226] width 95 height 27
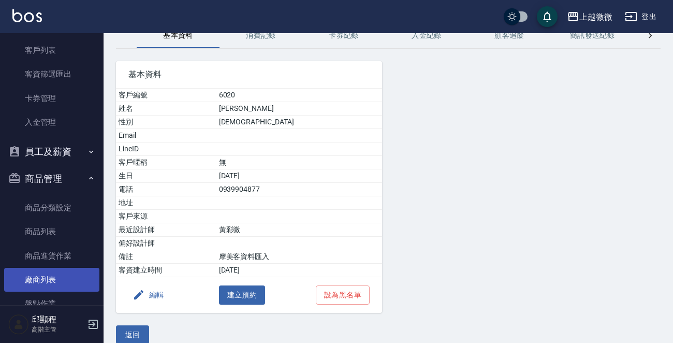
scroll to position [166, 0]
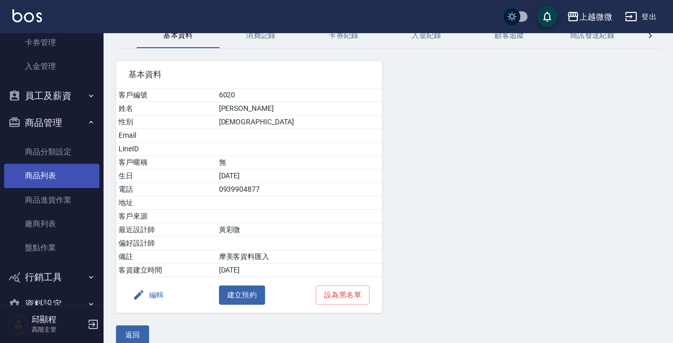
click at [50, 178] on link "商品列表" at bounding box center [51, 176] width 95 height 24
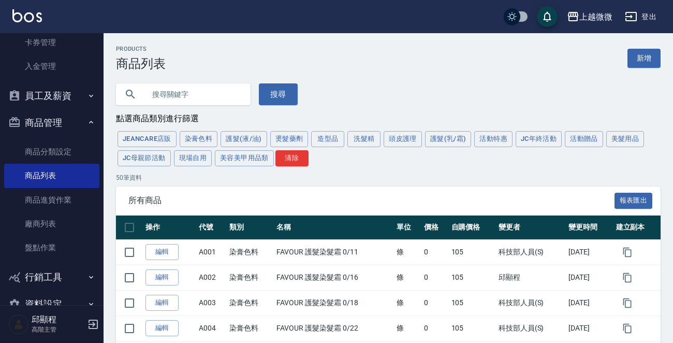
click at [202, 88] on input "text" at bounding box center [193, 94] width 97 height 28
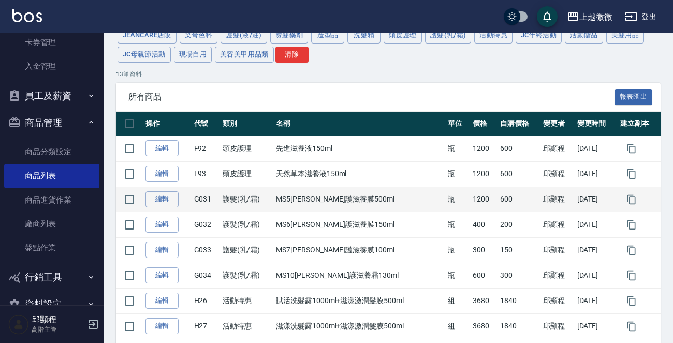
scroll to position [207, 0]
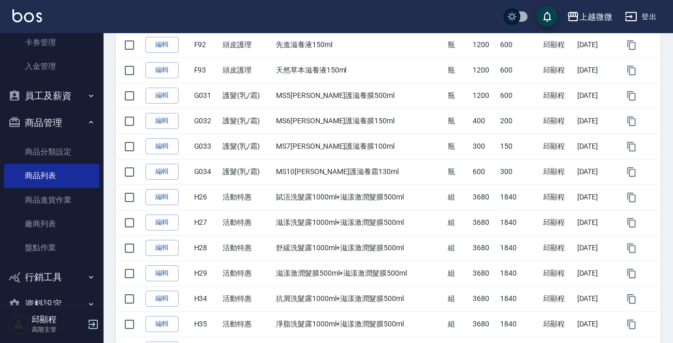
click at [23, 16] on img at bounding box center [27, 15] width 30 height 13
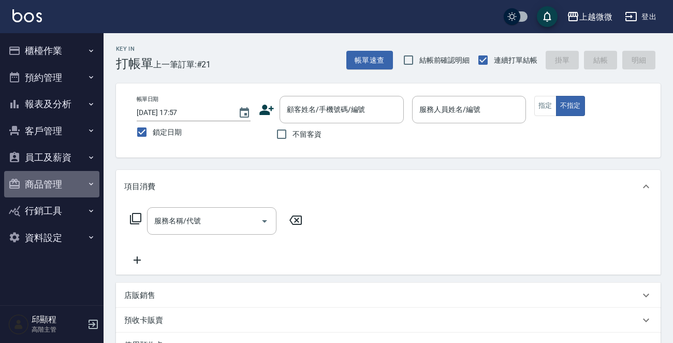
click at [51, 184] on button "商品管理" at bounding box center [51, 184] width 95 height 27
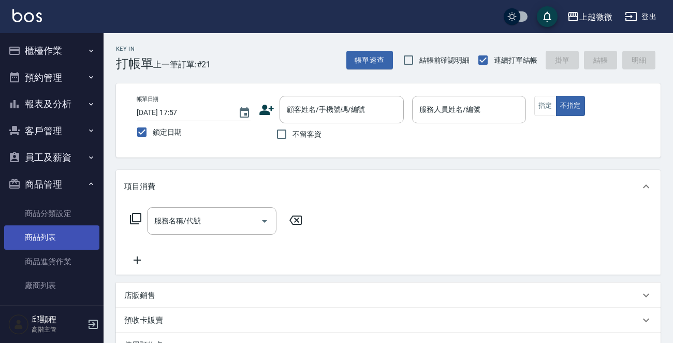
click at [43, 242] on link "商品列表" at bounding box center [51, 237] width 95 height 24
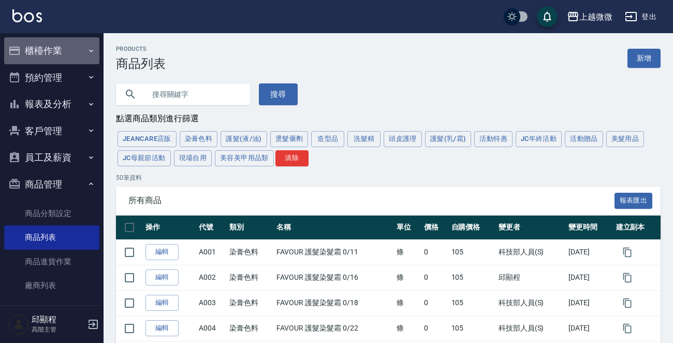
click at [57, 42] on button "櫃檯作業" at bounding box center [51, 50] width 95 height 27
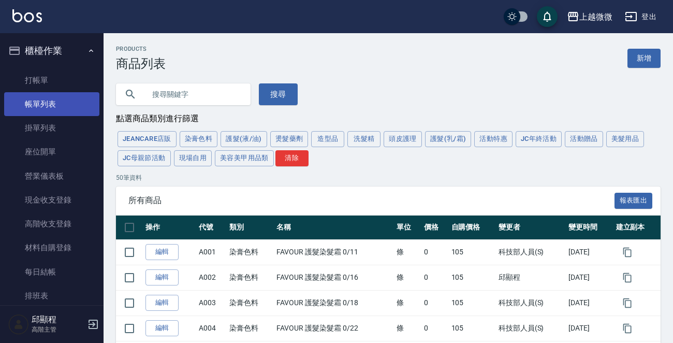
click at [39, 98] on link "帳單列表" at bounding box center [51, 104] width 95 height 24
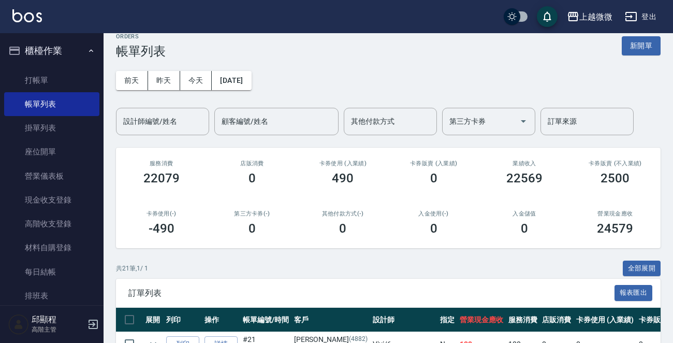
scroll to position [207, 0]
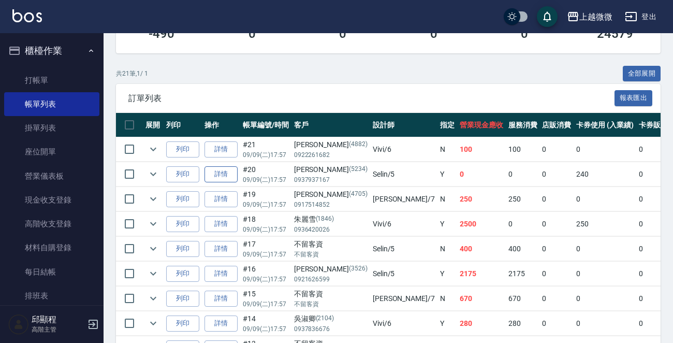
click at [217, 171] on link "詳情" at bounding box center [221, 174] width 33 height 16
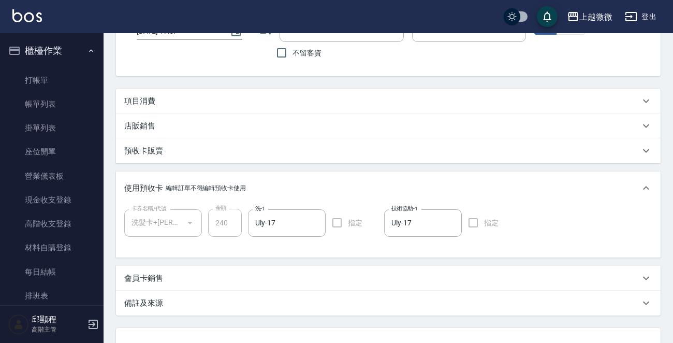
scroll to position [8, 0]
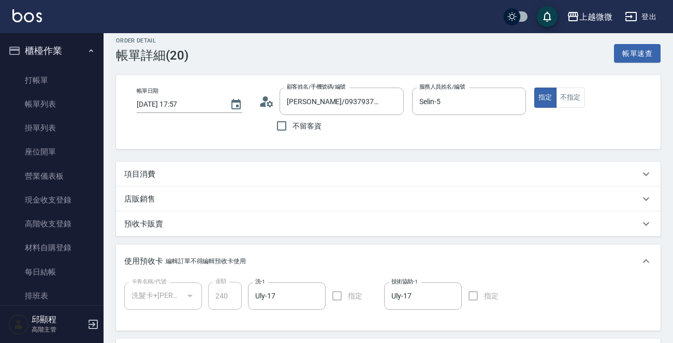
click at [135, 194] on p "店販銷售" at bounding box center [139, 199] width 31 height 11
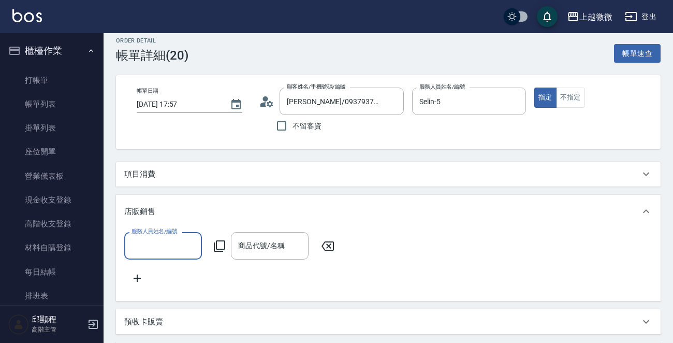
scroll to position [0, 0]
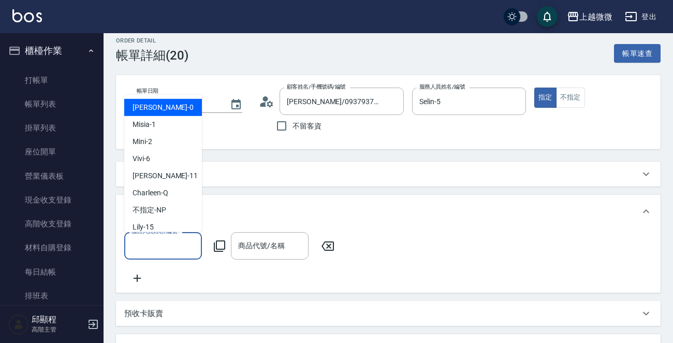
click at [182, 246] on input "服務人員姓名/編號" at bounding box center [163, 246] width 68 height 18
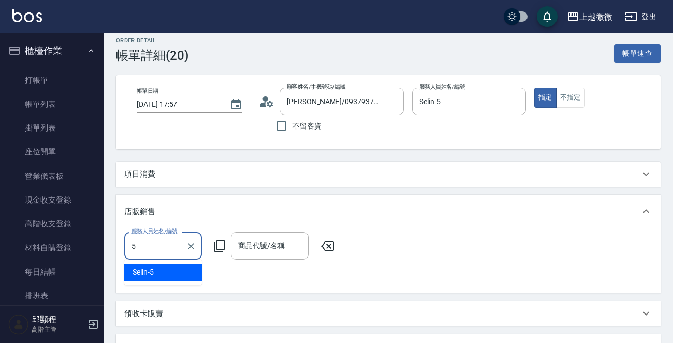
click at [157, 264] on div "Selin -5" at bounding box center [163, 272] width 78 height 17
click at [270, 240] on div "商品代號/名稱 商品代號/名稱" at bounding box center [270, 245] width 78 height 27
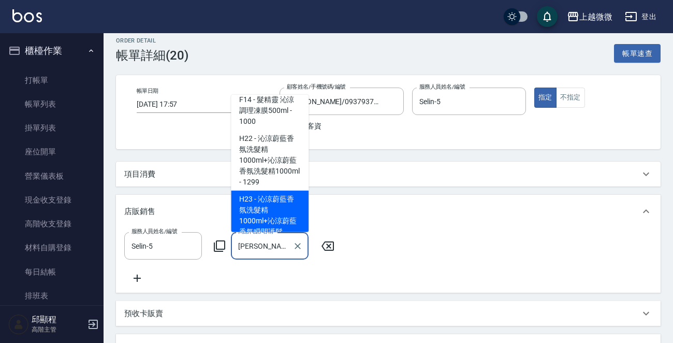
scroll to position [52, 0]
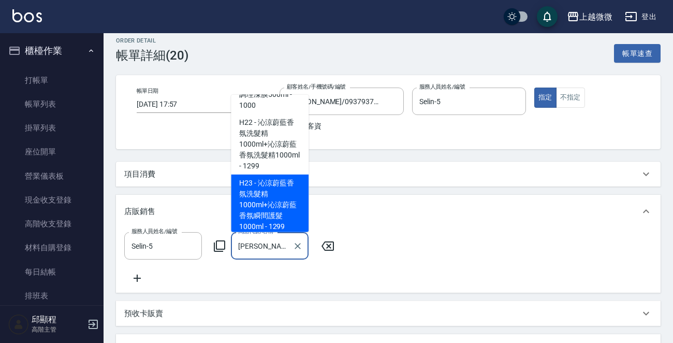
click at [279, 210] on span "H23 - 沁涼蔚藍香氛洗髮精1000ml+沁涼蔚藍香氛瞬間護髮1000ml - 1299" at bounding box center [270, 204] width 78 height 61
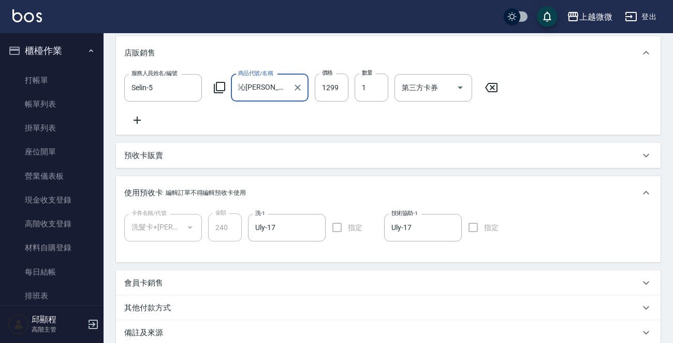
scroll to position [286, 0]
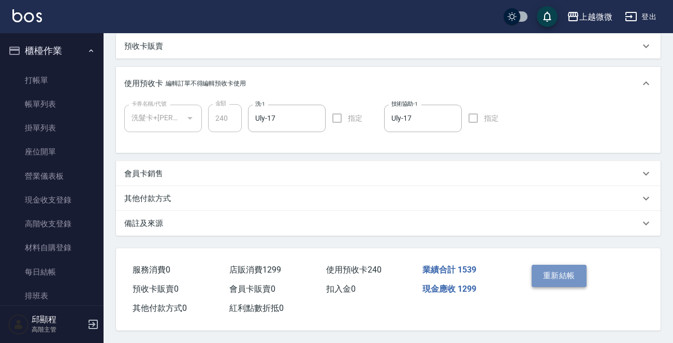
click at [557, 270] on button "重新結帳" at bounding box center [559, 276] width 55 height 22
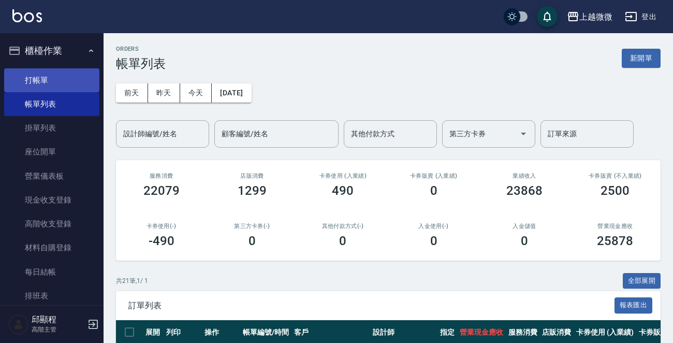
drag, startPoint x: 51, startPoint y: 74, endPoint x: 134, endPoint y: 72, distance: 83.4
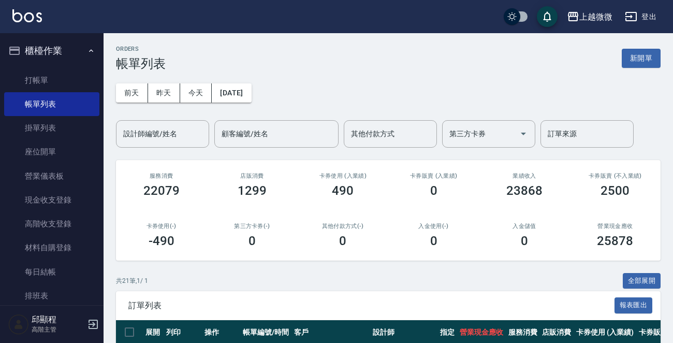
click at [51, 74] on link "打帳單" at bounding box center [51, 80] width 95 height 24
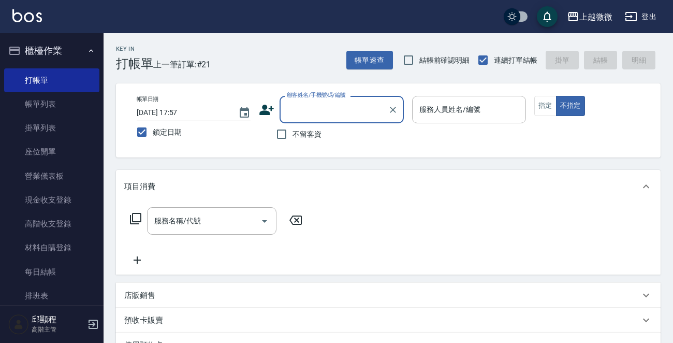
click at [296, 106] on input "顧客姓名/手機號碼/編號" at bounding box center [333, 109] width 99 height 18
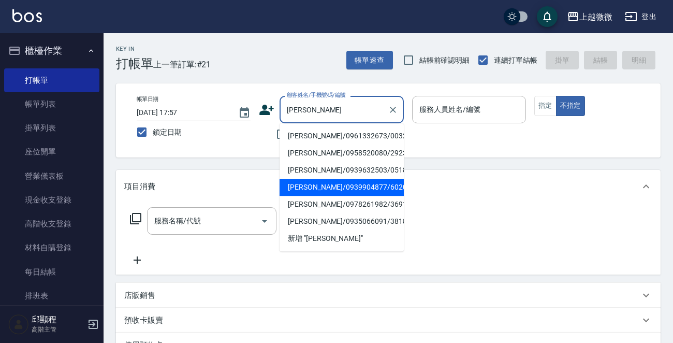
click at [339, 191] on li "[PERSON_NAME]/0939904877/6020" at bounding box center [342, 187] width 124 height 17
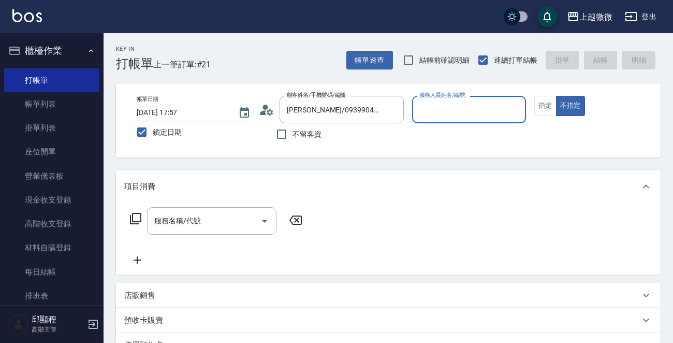
click at [443, 106] on input "服務人員姓名/編號" at bounding box center [469, 109] width 105 height 18
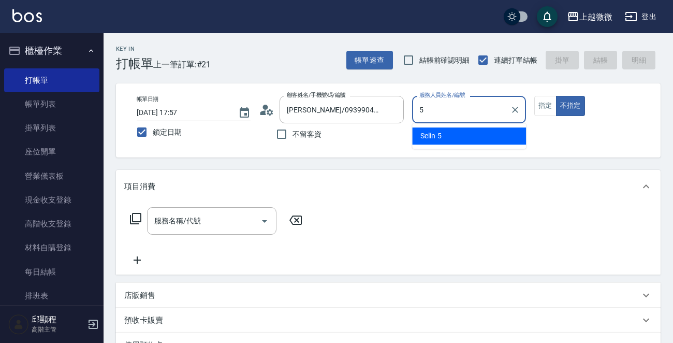
click at [429, 131] on span "Selin -5" at bounding box center [430, 135] width 21 height 11
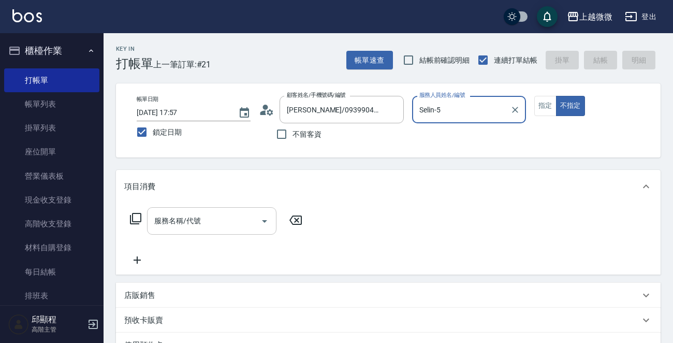
click at [222, 217] on input "服務名稱/代號" at bounding box center [204, 221] width 105 height 18
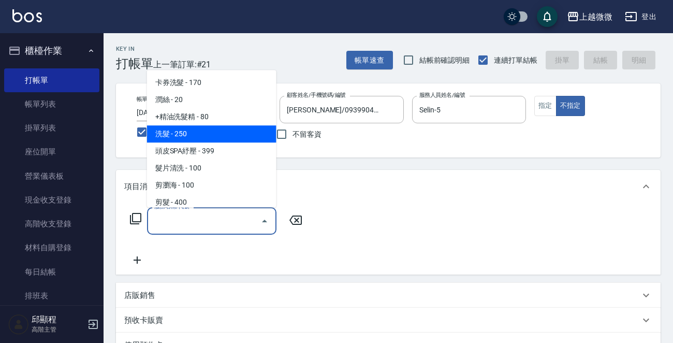
click at [231, 136] on span "洗髮 - 250" at bounding box center [211, 133] width 129 height 17
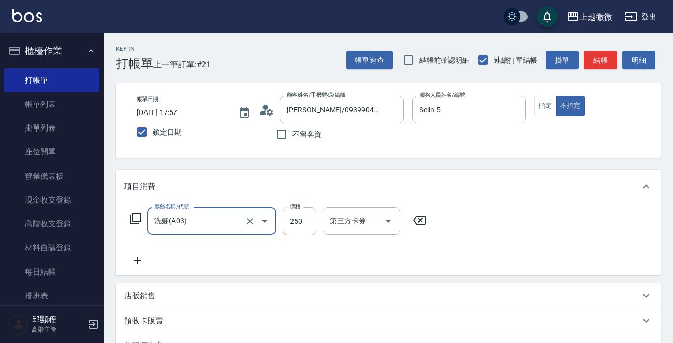
click at [145, 254] on icon at bounding box center [137, 260] width 26 height 12
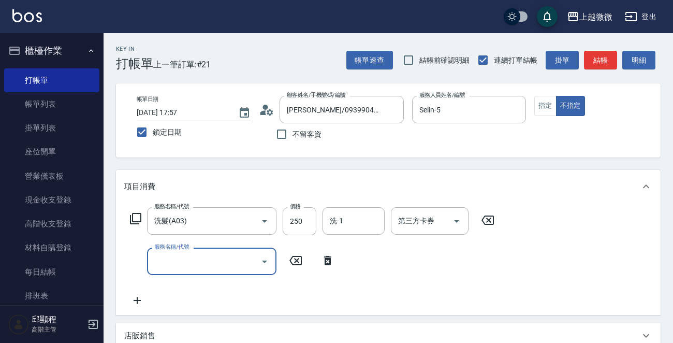
click at [180, 262] on input "服務名稱/代號" at bounding box center [204, 261] width 105 height 18
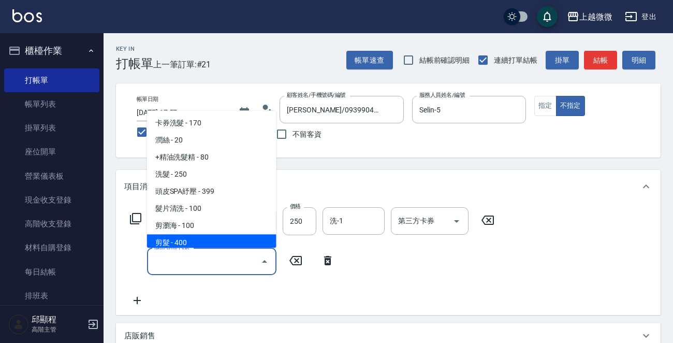
click at [183, 245] on span "剪髮 - 400" at bounding box center [211, 243] width 129 height 17
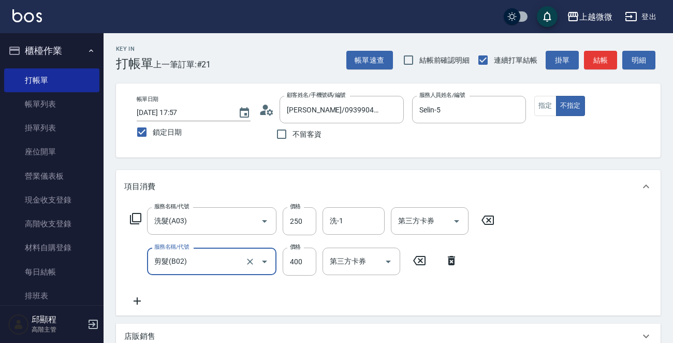
click at [137, 299] on icon at bounding box center [137, 300] width 7 height 7
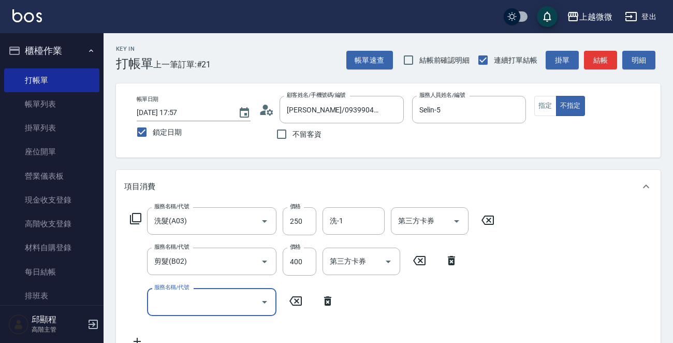
click at [172, 299] on input "服務名稱/代號" at bounding box center [204, 302] width 105 height 18
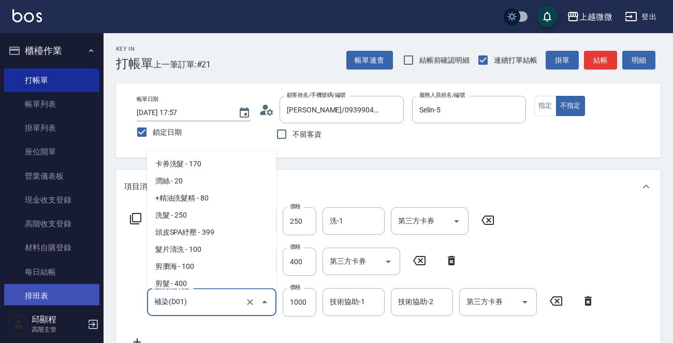
scroll to position [355, 0]
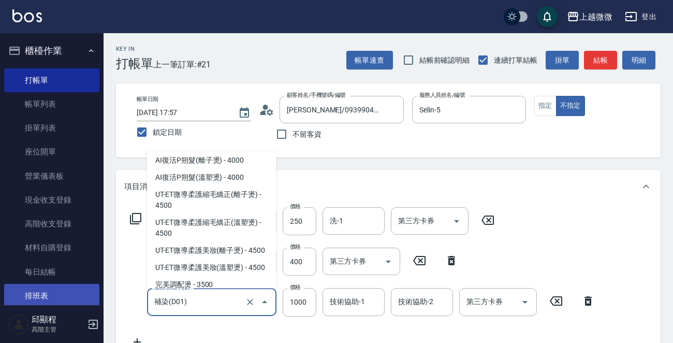
drag, startPoint x: 202, startPoint y: 301, endPoint x: 73, endPoint y: 301, distance: 128.9
click at [73, 301] on div "上越微微 登出 櫃檯作業 打帳單 帳單列表 掛單列表 座位開單 營業儀表板 現金收支登錄 高階收支登錄 材料自購登錄 每日結帳 排班表 現場電腦打卡 掃碼打卡…" at bounding box center [336, 300] width 673 height 601
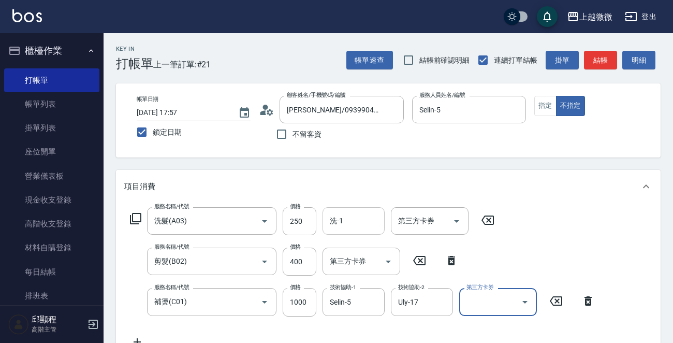
click at [342, 218] on input "洗-1" at bounding box center [353, 221] width 53 height 18
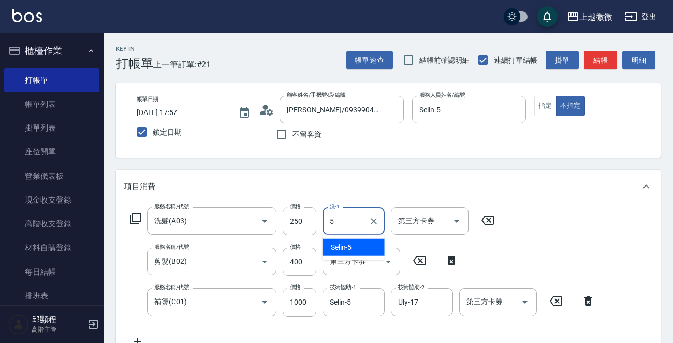
click at [347, 246] on span "Selin -5" at bounding box center [341, 247] width 21 height 11
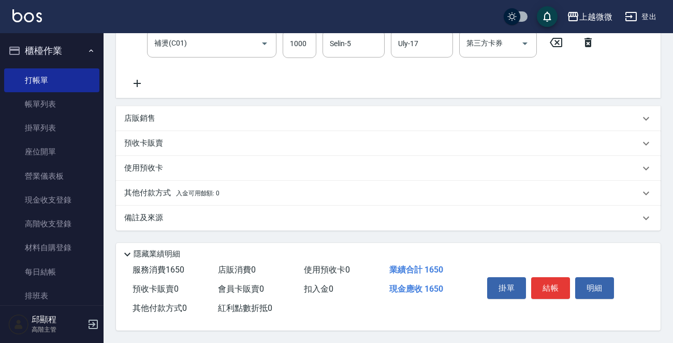
scroll to position [260, 0]
click at [557, 282] on button "結帳" at bounding box center [550, 288] width 39 height 22
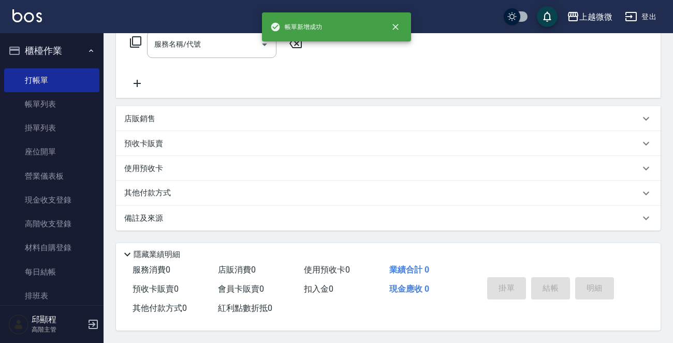
scroll to position [0, 0]
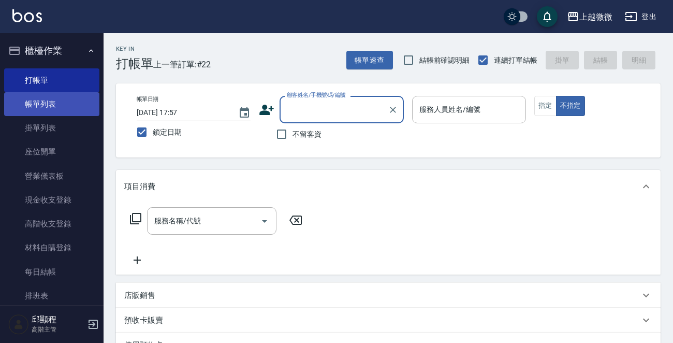
click at [50, 100] on link "帳單列表" at bounding box center [51, 104] width 95 height 24
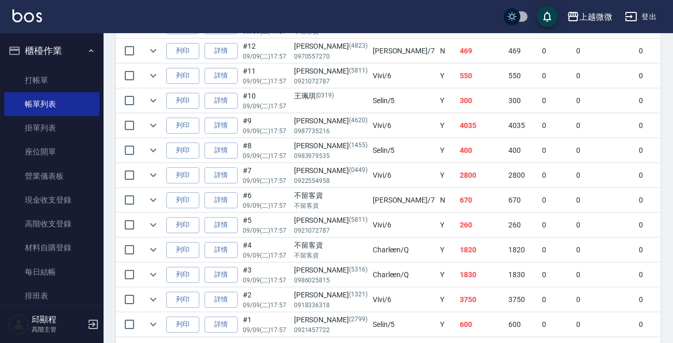
scroll to position [570, 0]
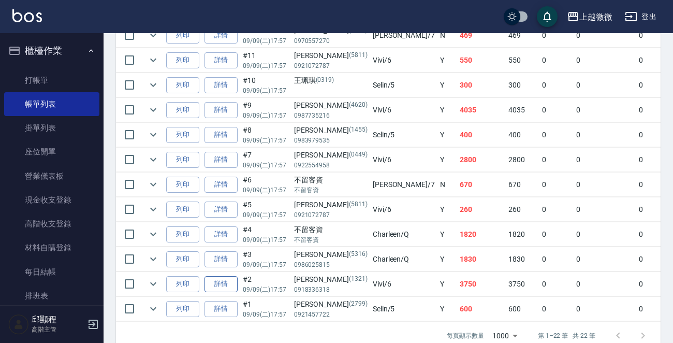
click at [221, 279] on link "詳情" at bounding box center [221, 284] width 33 height 16
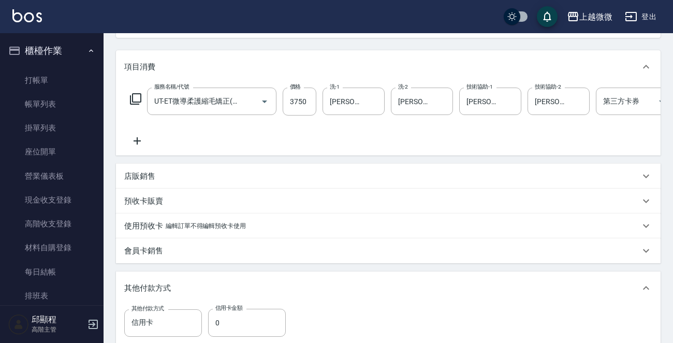
scroll to position [259, 0]
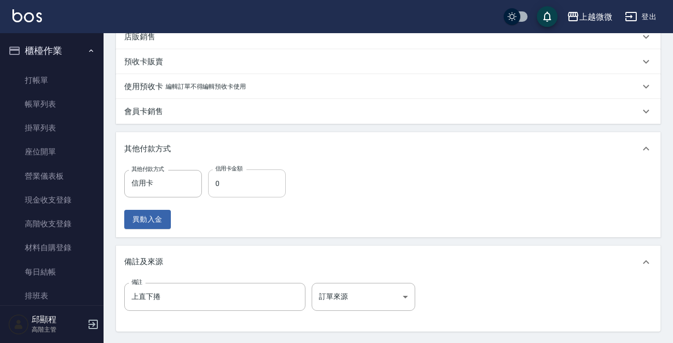
click at [236, 191] on input "0" at bounding box center [247, 183] width 78 height 28
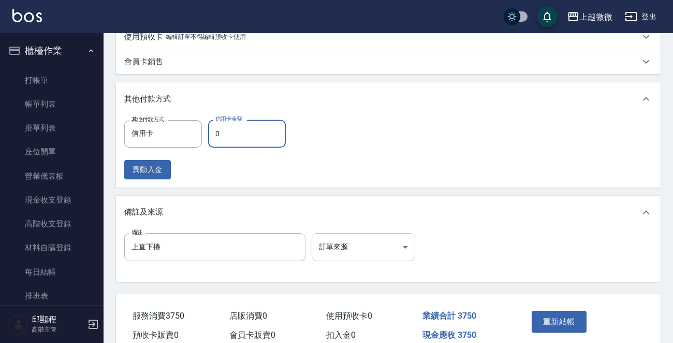
scroll to position [362, 0]
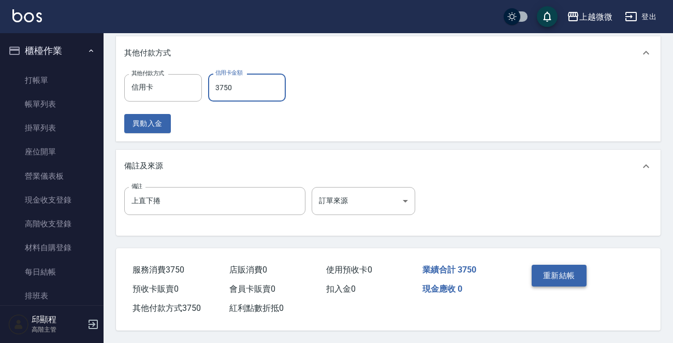
click at [563, 269] on button "重新結帳" at bounding box center [559, 276] width 55 height 22
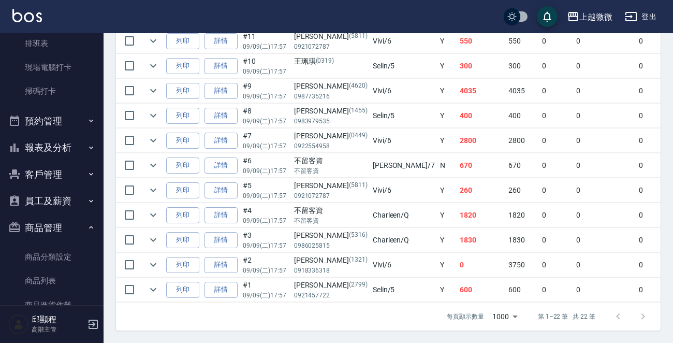
scroll to position [259, 0]
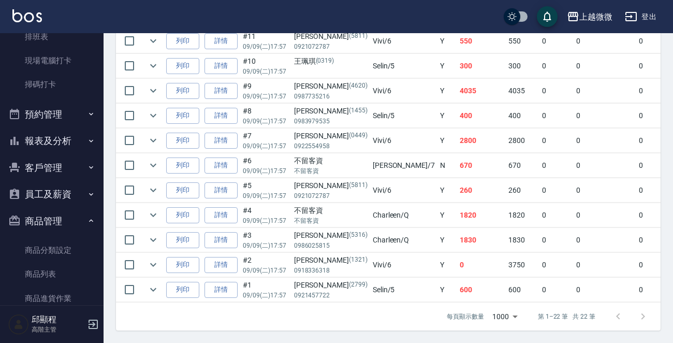
click at [63, 141] on button "報表及分析" at bounding box center [51, 140] width 95 height 27
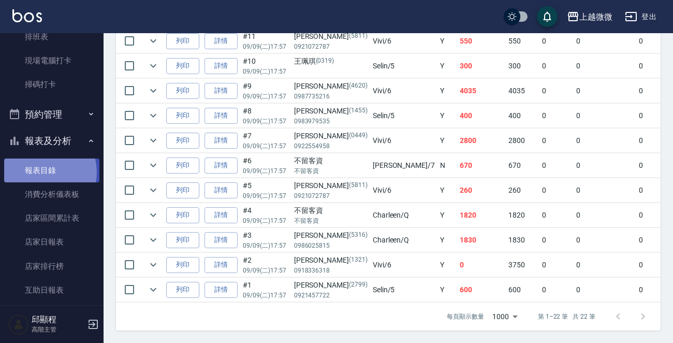
click at [41, 172] on link "報表目錄" at bounding box center [51, 170] width 95 height 24
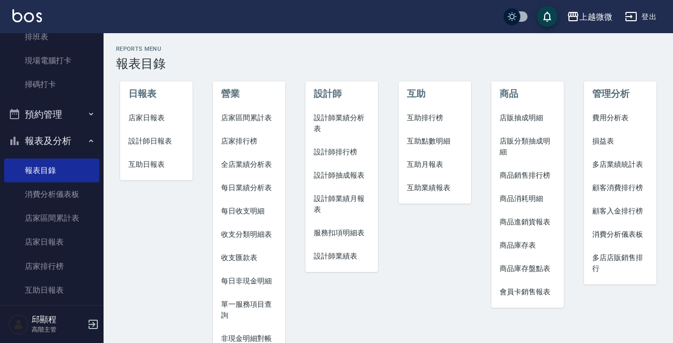
click at [145, 119] on span "店家日報表" at bounding box center [156, 117] width 56 height 11
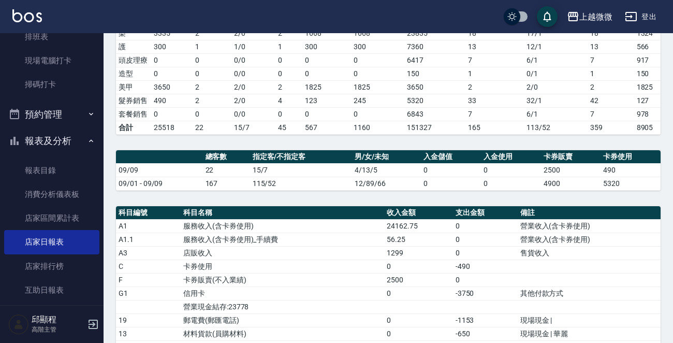
scroll to position [362, 0]
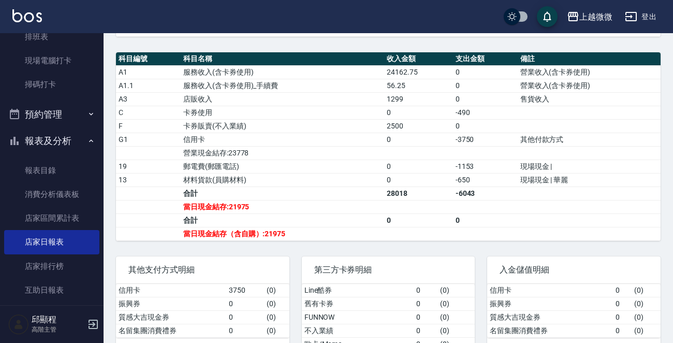
click at [301, 186] on td "材料貨款(員購材料)" at bounding box center [282, 179] width 203 height 13
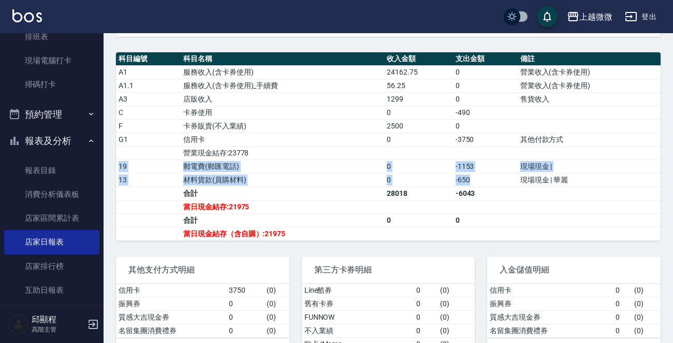
drag, startPoint x: 483, startPoint y: 181, endPoint x: 386, endPoint y: 165, distance: 98.1
click at [386, 165] on tbody "A1 服務收入(含卡券使用) 24162.75 0 營業收入(含卡券使用) A1.1 服務收入(含卡券使用)_手續費 56.25 0 營業收入(含卡券使用) …" at bounding box center [388, 152] width 545 height 175
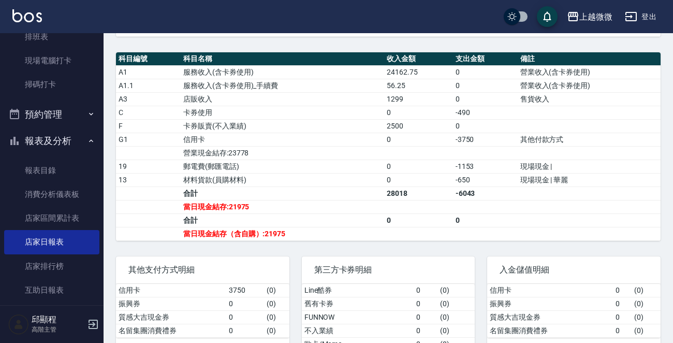
click at [260, 142] on td "信用卡" at bounding box center [282, 139] width 203 height 13
click at [39, 78] on link "掃碼打卡" at bounding box center [51, 84] width 95 height 24
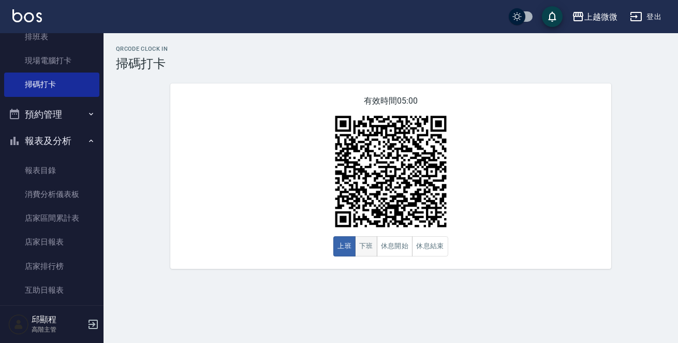
click at [368, 245] on button "下班" at bounding box center [366, 246] width 22 height 20
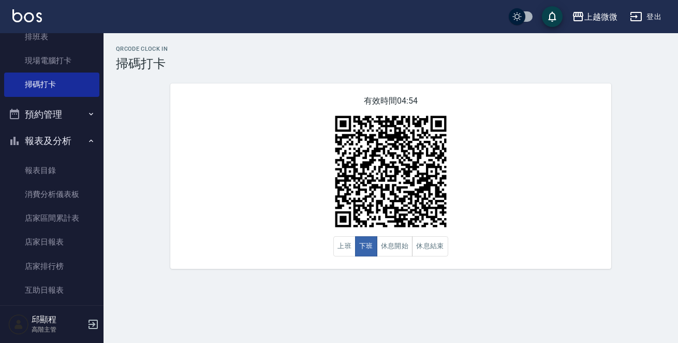
click at [283, 187] on div "有效時間 04:54 上班 下班 休息開始 休息結束" at bounding box center [390, 175] width 441 height 185
